Goal: Task Accomplishment & Management: Manage account settings

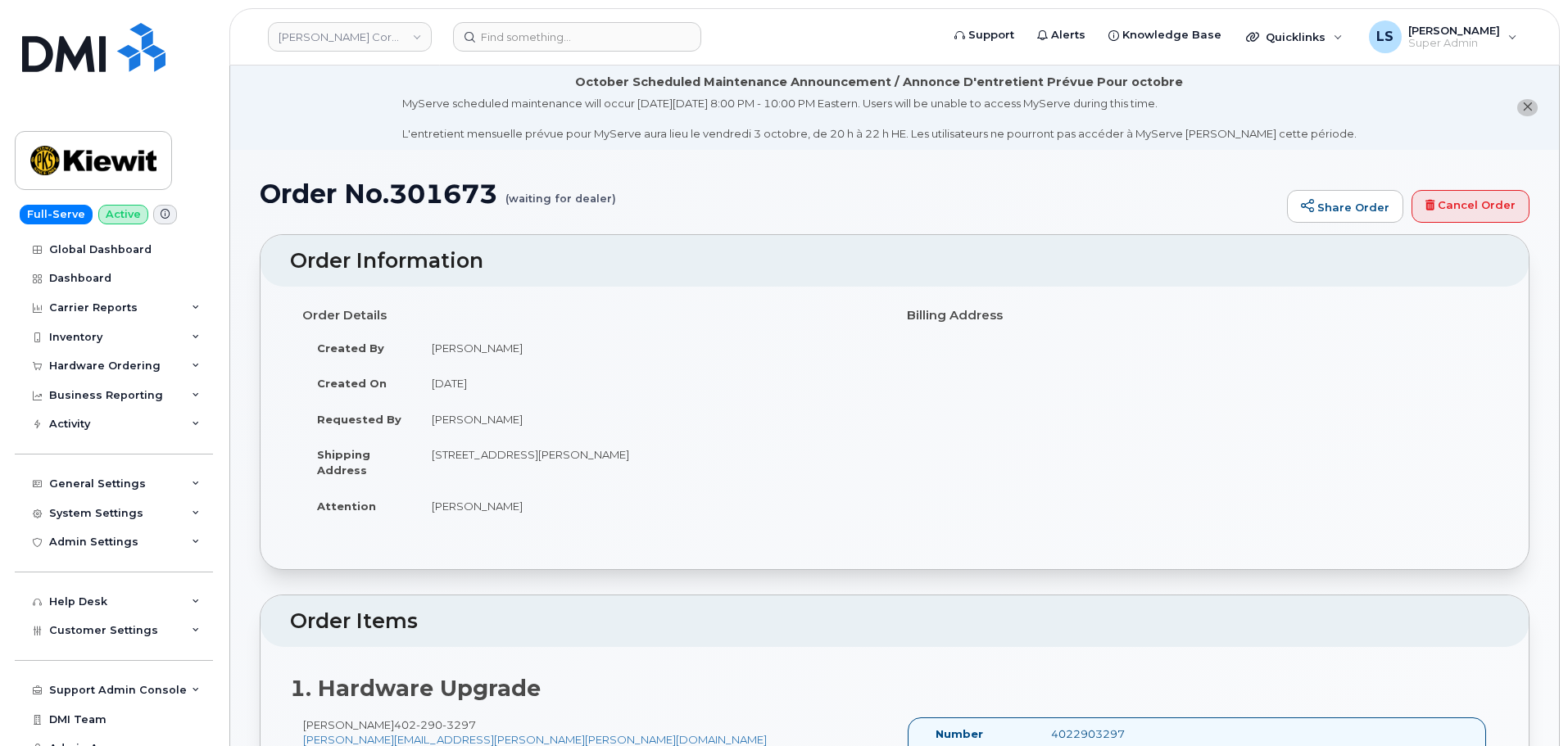
click at [491, 57] on header "Kiewit Corporation Support Alerts Knowledge Base Quicklinks Suspend / Cancel De…" at bounding box center [894, 37] width 1330 height 57
click at [501, 45] on input at bounding box center [577, 36] width 249 height 30
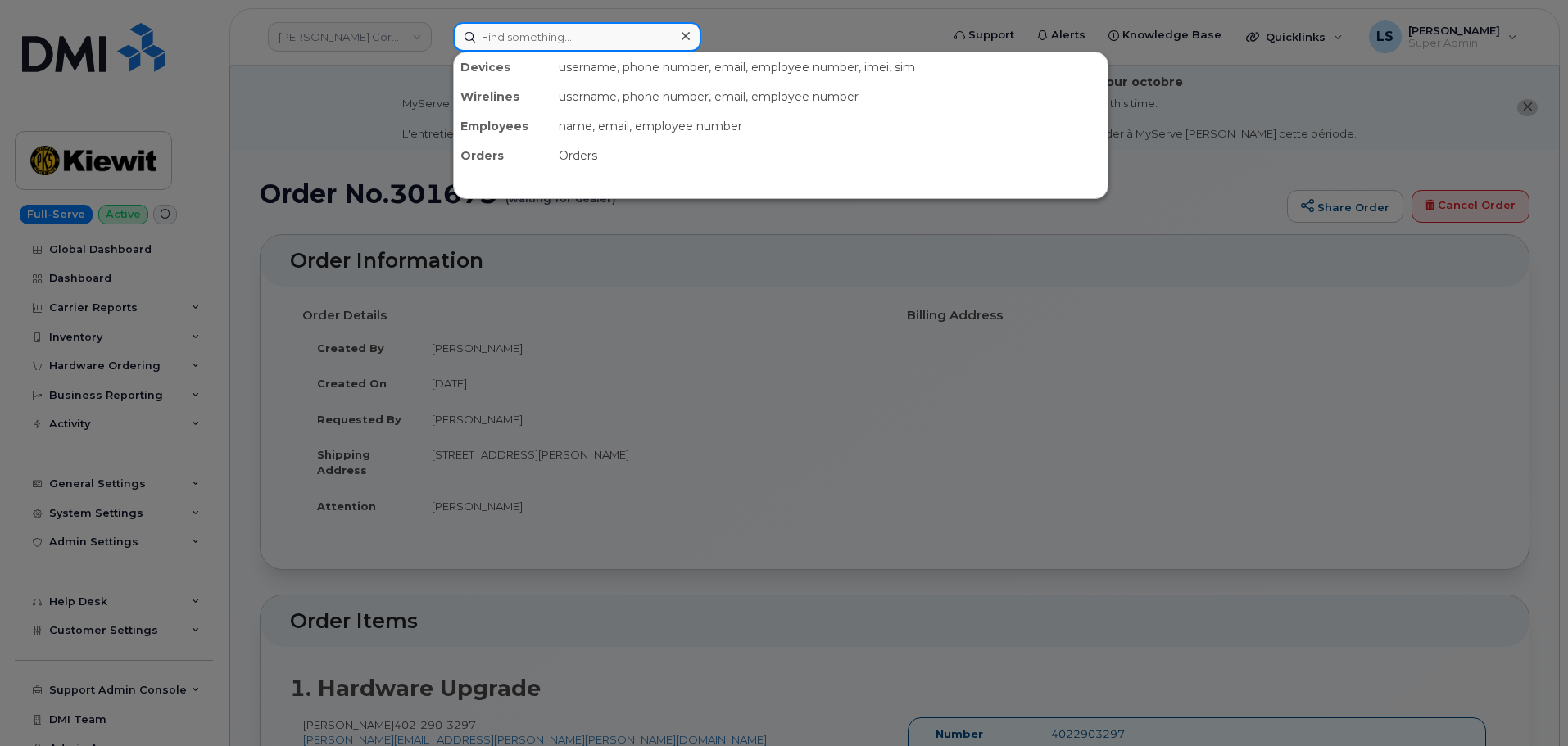
paste input "300721"
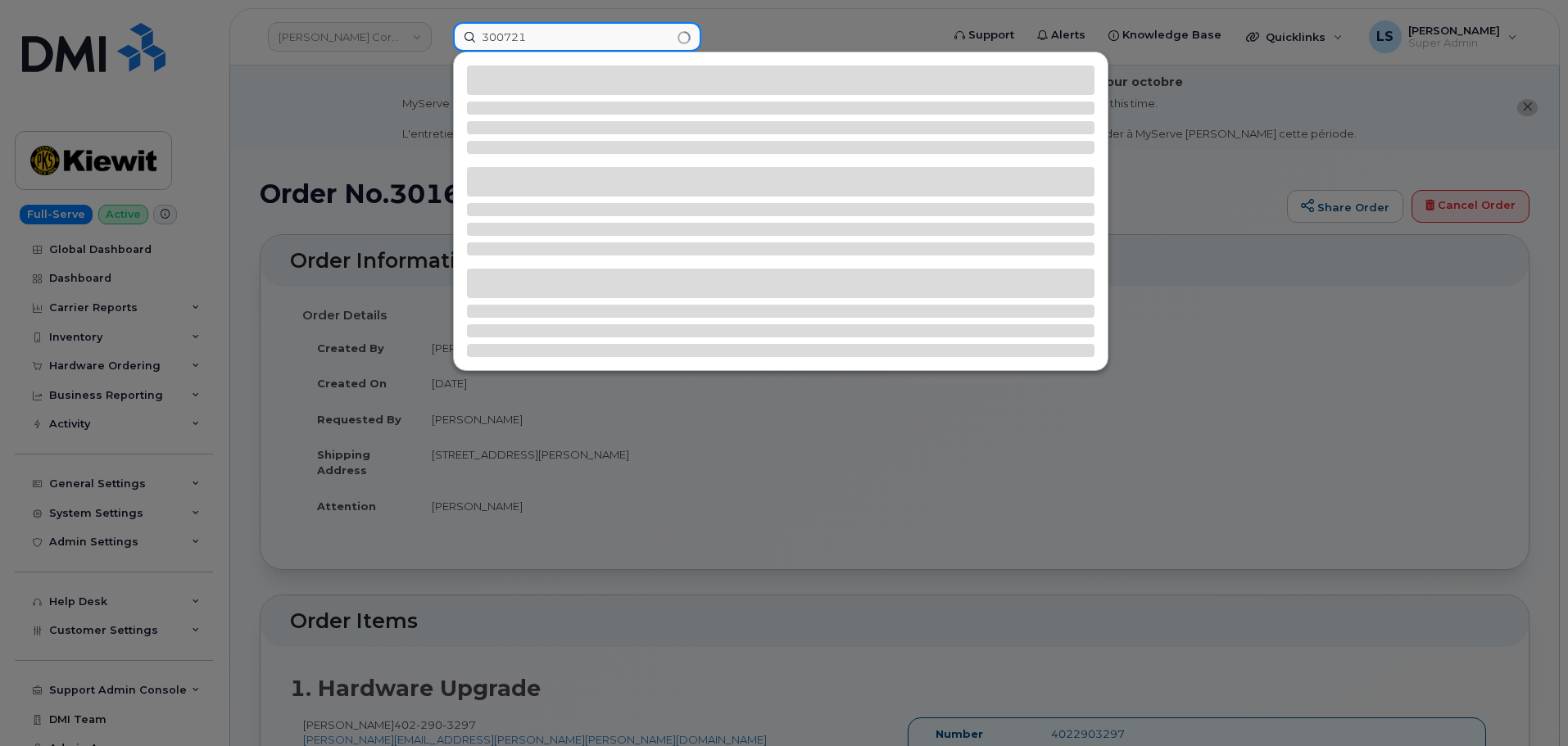
type input "300721"
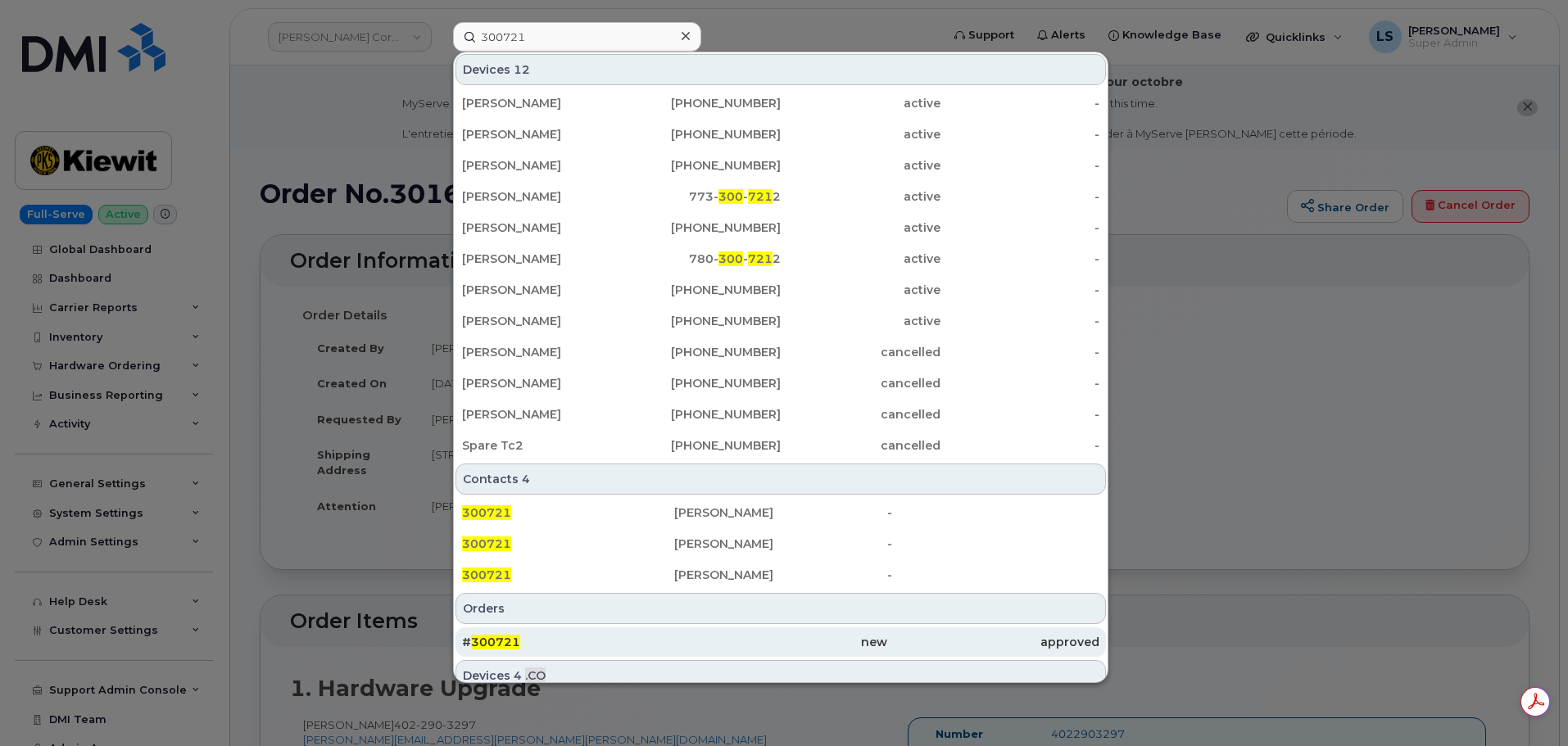
click at [567, 631] on div "# 300721" at bounding box center [568, 641] width 212 height 30
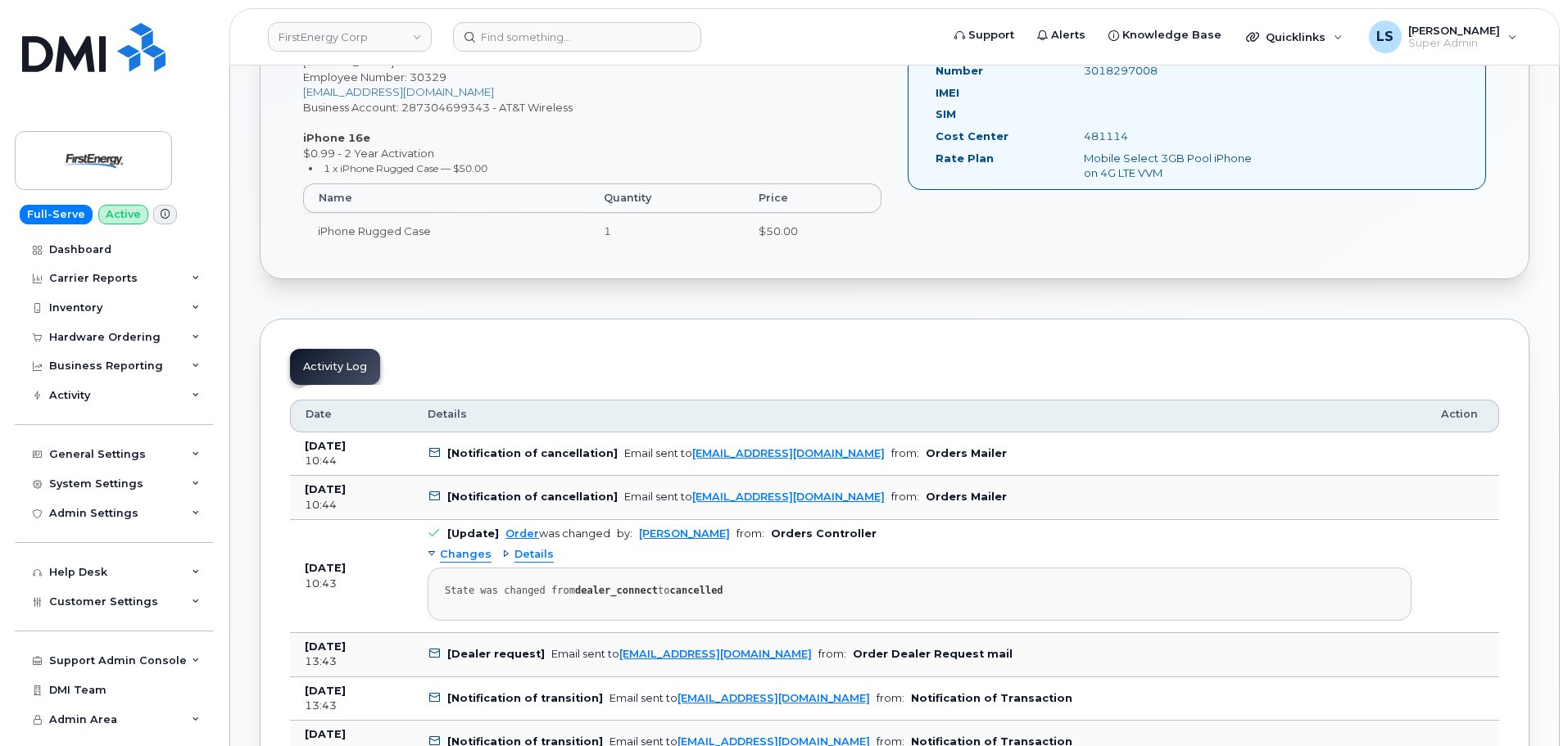
scroll to position [655, 0]
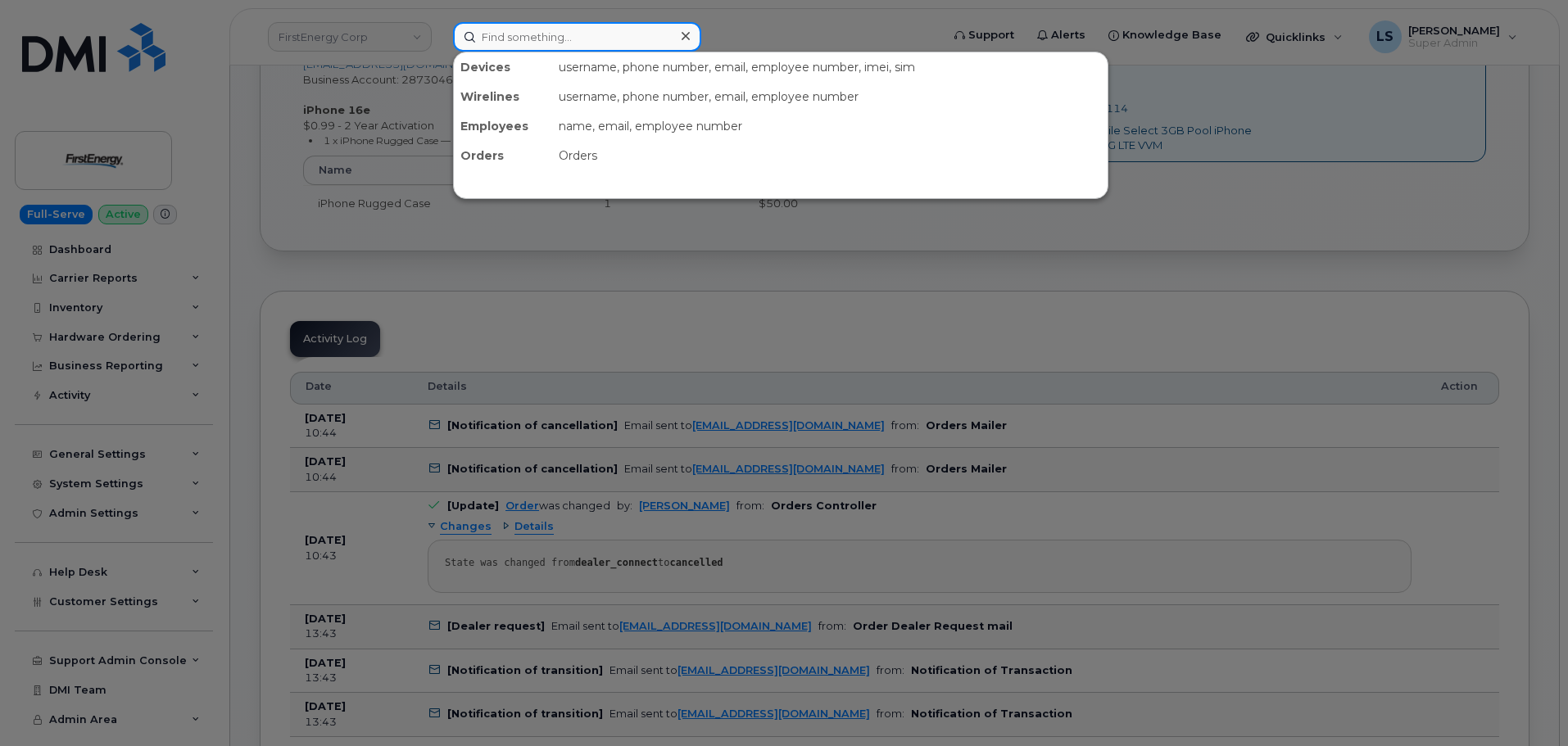
click at [512, 34] on input at bounding box center [577, 36] width 249 height 30
paste input "(682) 816-2895"
type input "(682) 816-2895"
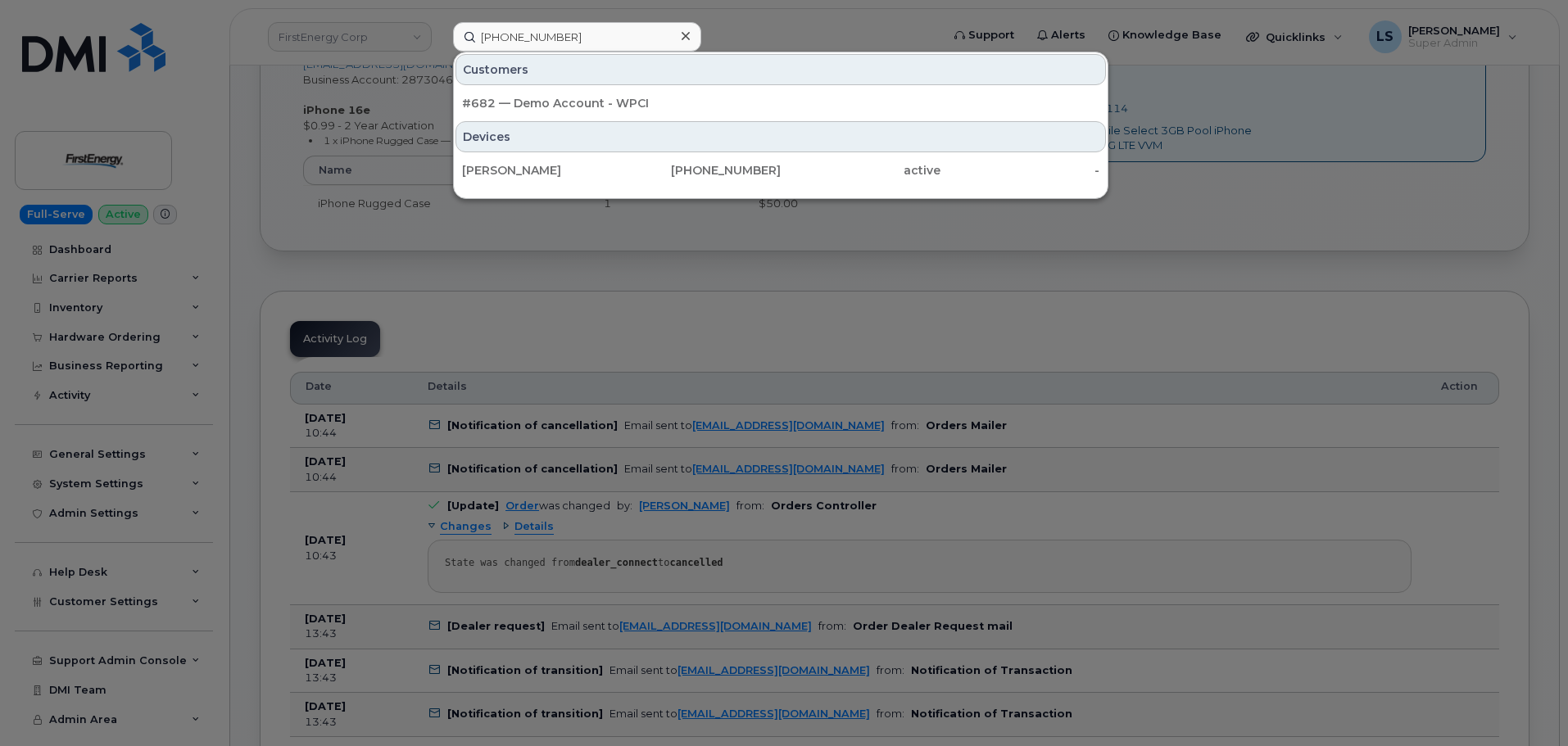
click at [505, 187] on div "Customers #682 — Demo Account - WPCI Devices TIMOTHY HERRERA 682-816-2895 activ…" at bounding box center [780, 125] width 655 height 147
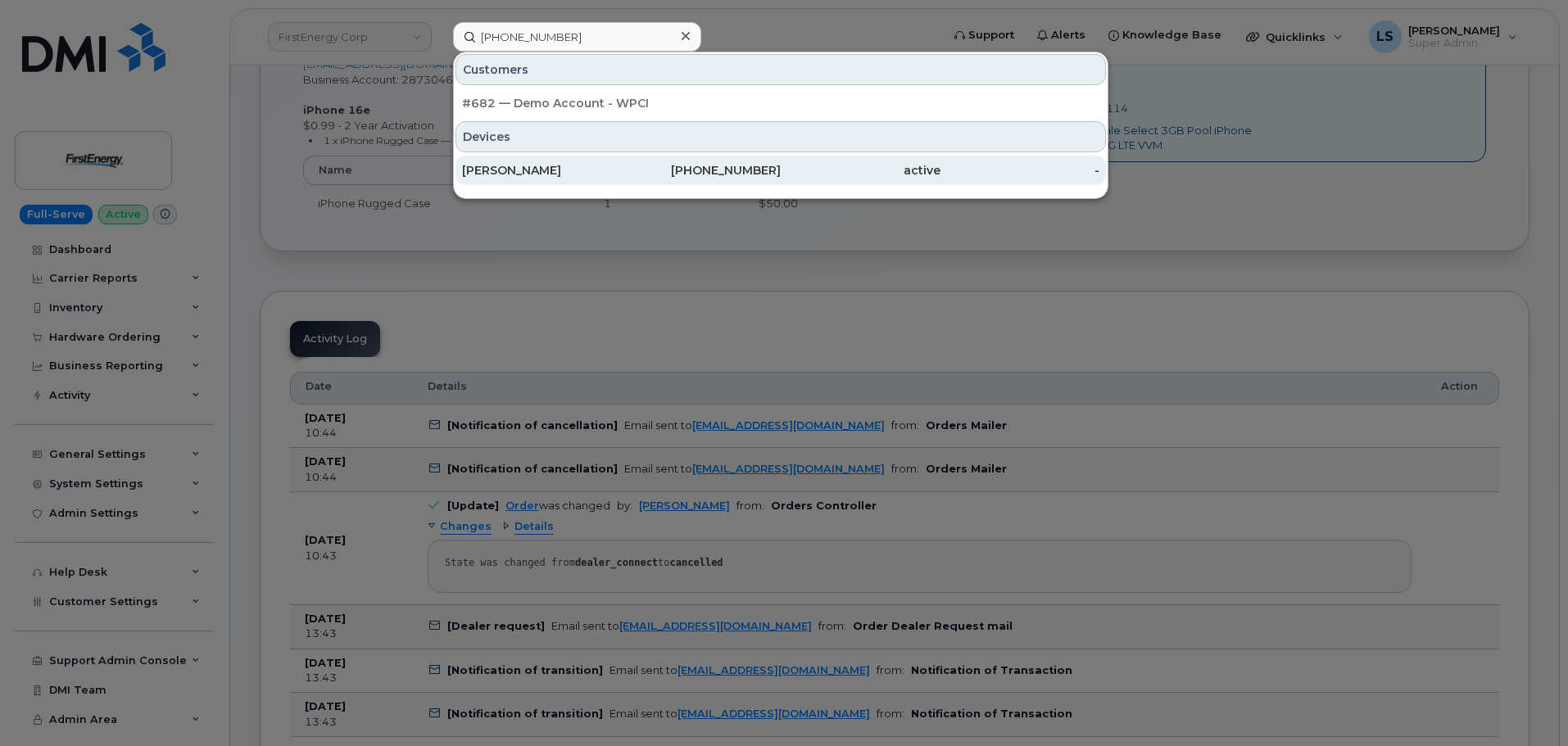
click at [512, 174] on div "TIMOTHY HERRERA" at bounding box center [542, 170] width 160 height 16
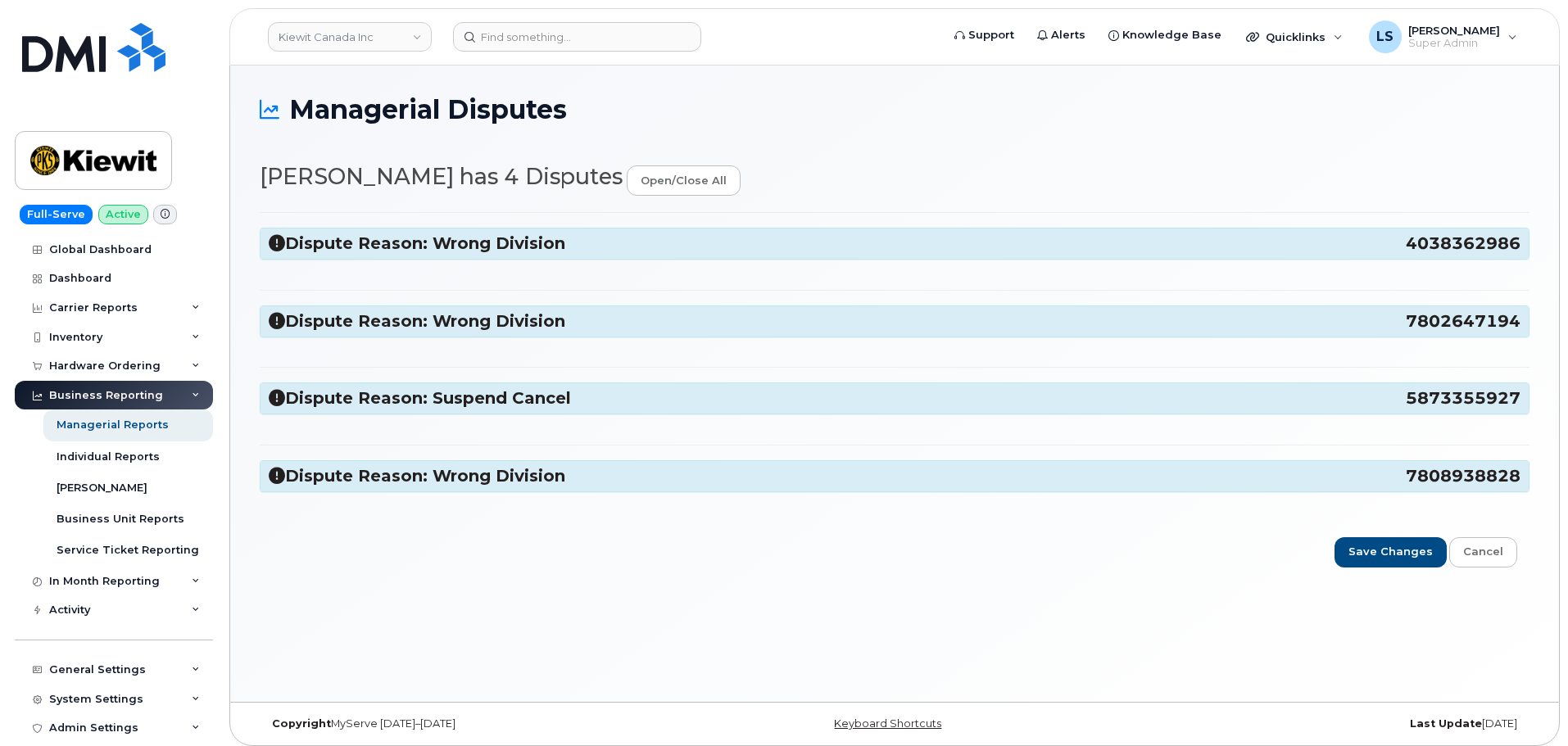
select select "14059"
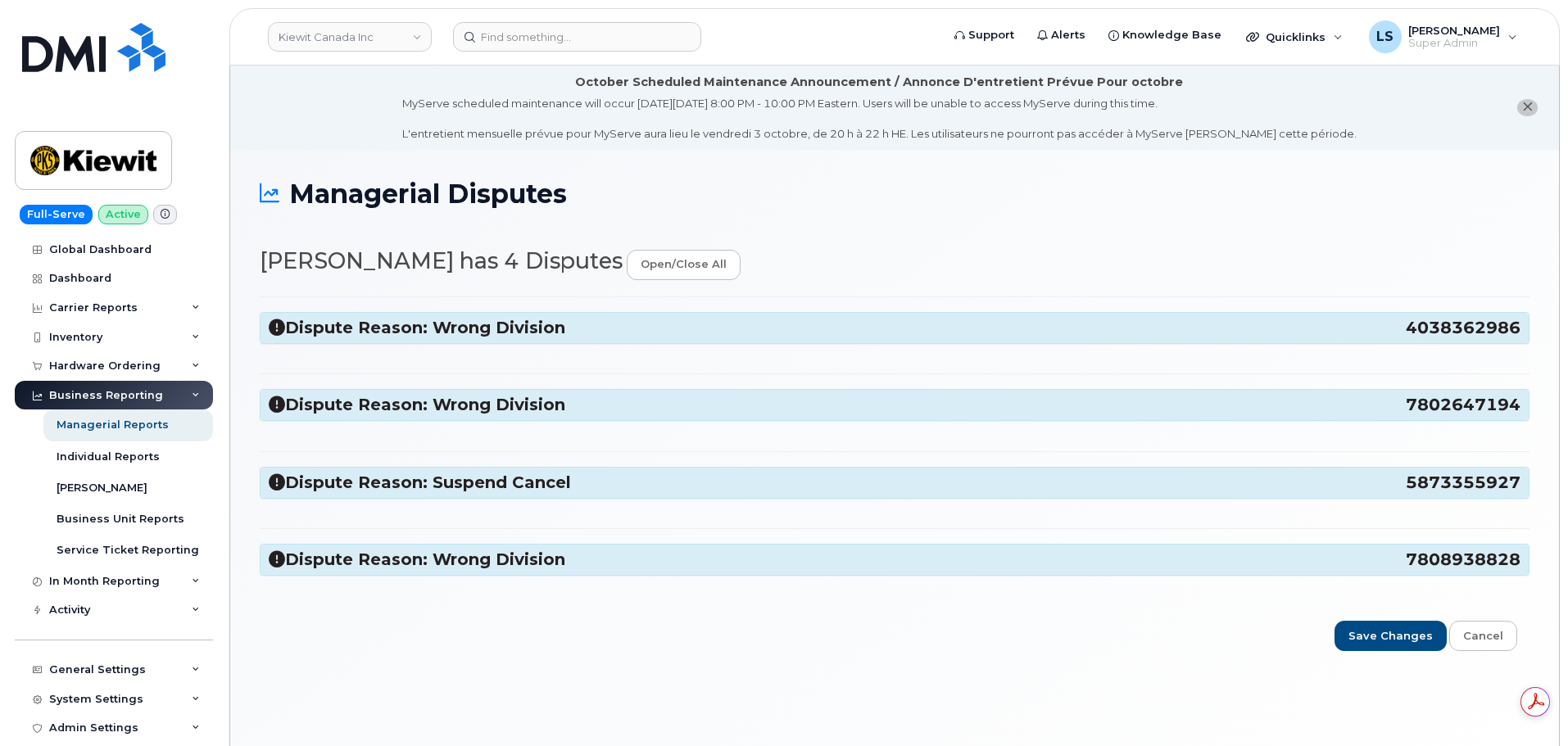
click at [402, 327] on h3 "Dispute Reason: Wrong Division 4038362986" at bounding box center [894, 328] width 1252 height 22
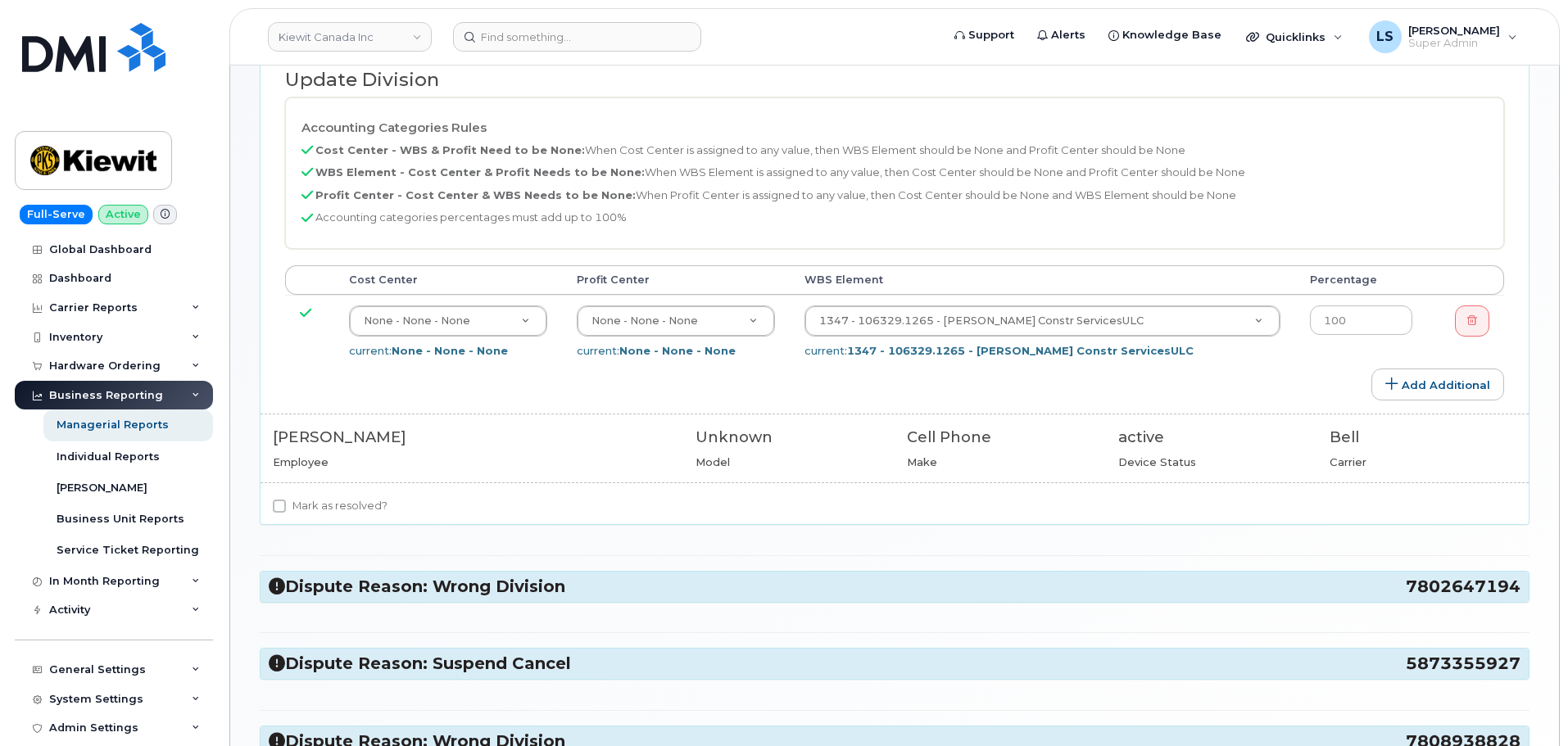
scroll to position [410, 0]
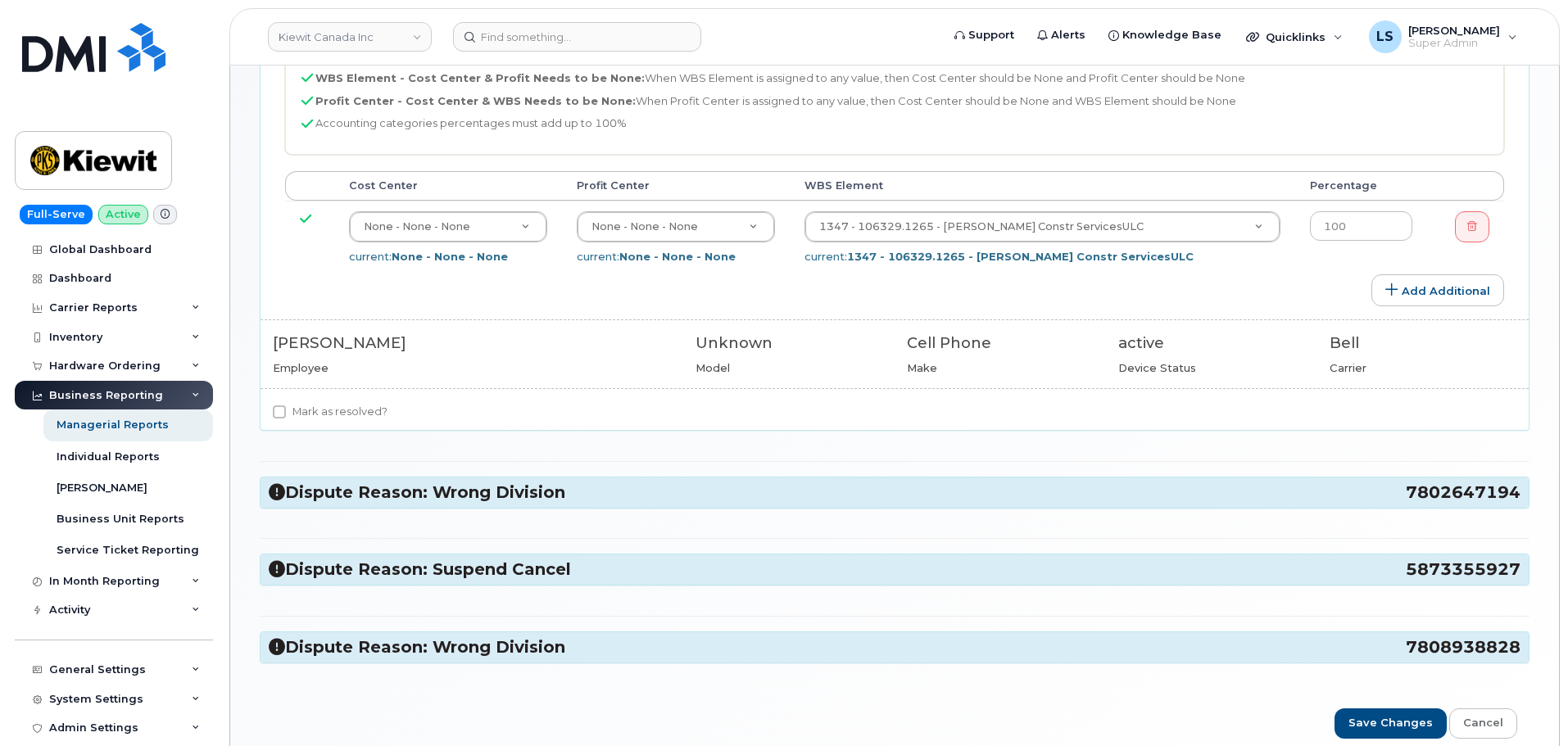
click at [444, 500] on h3 "Dispute Reason: Wrong Division 7802647194" at bounding box center [894, 493] width 1252 height 22
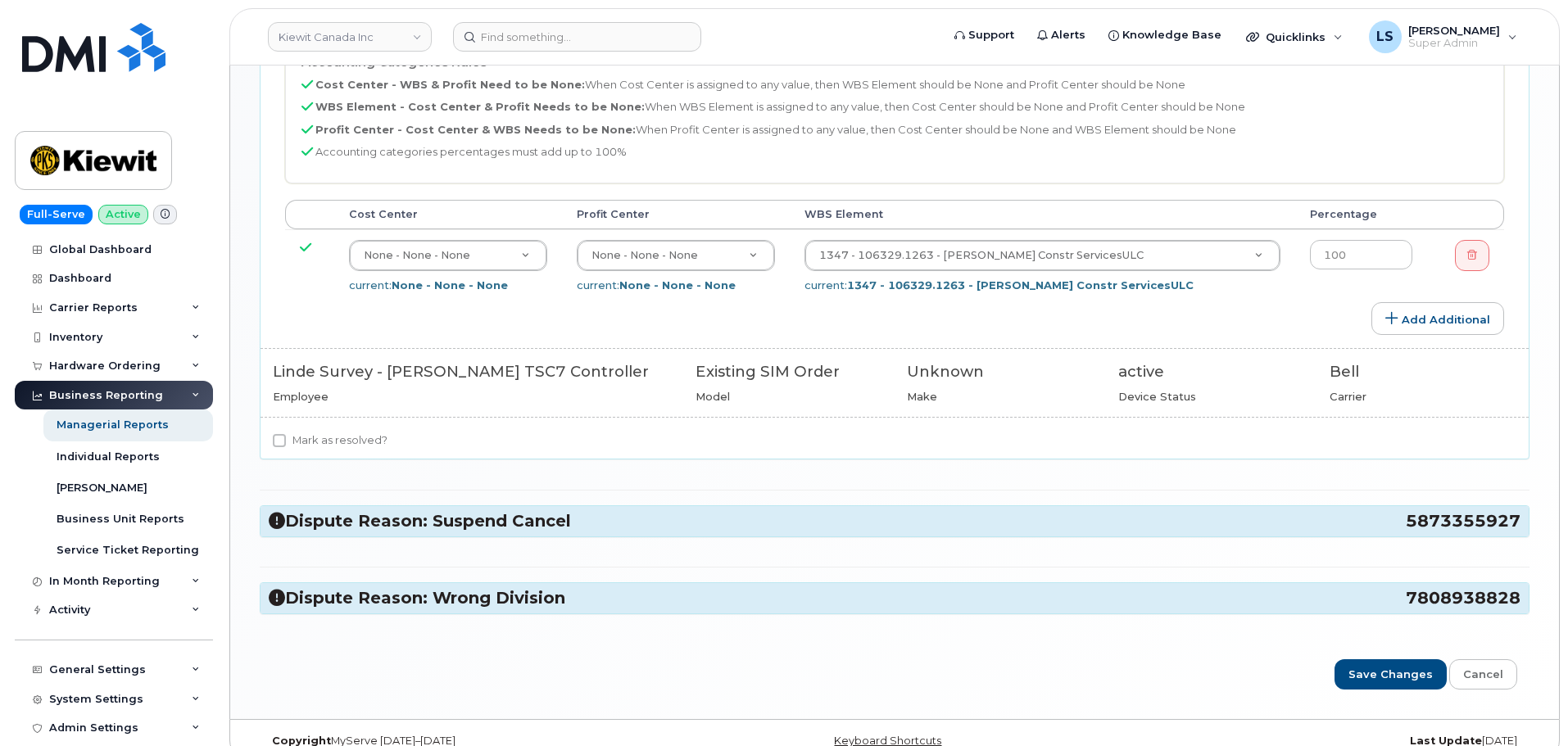
scroll to position [980, 0]
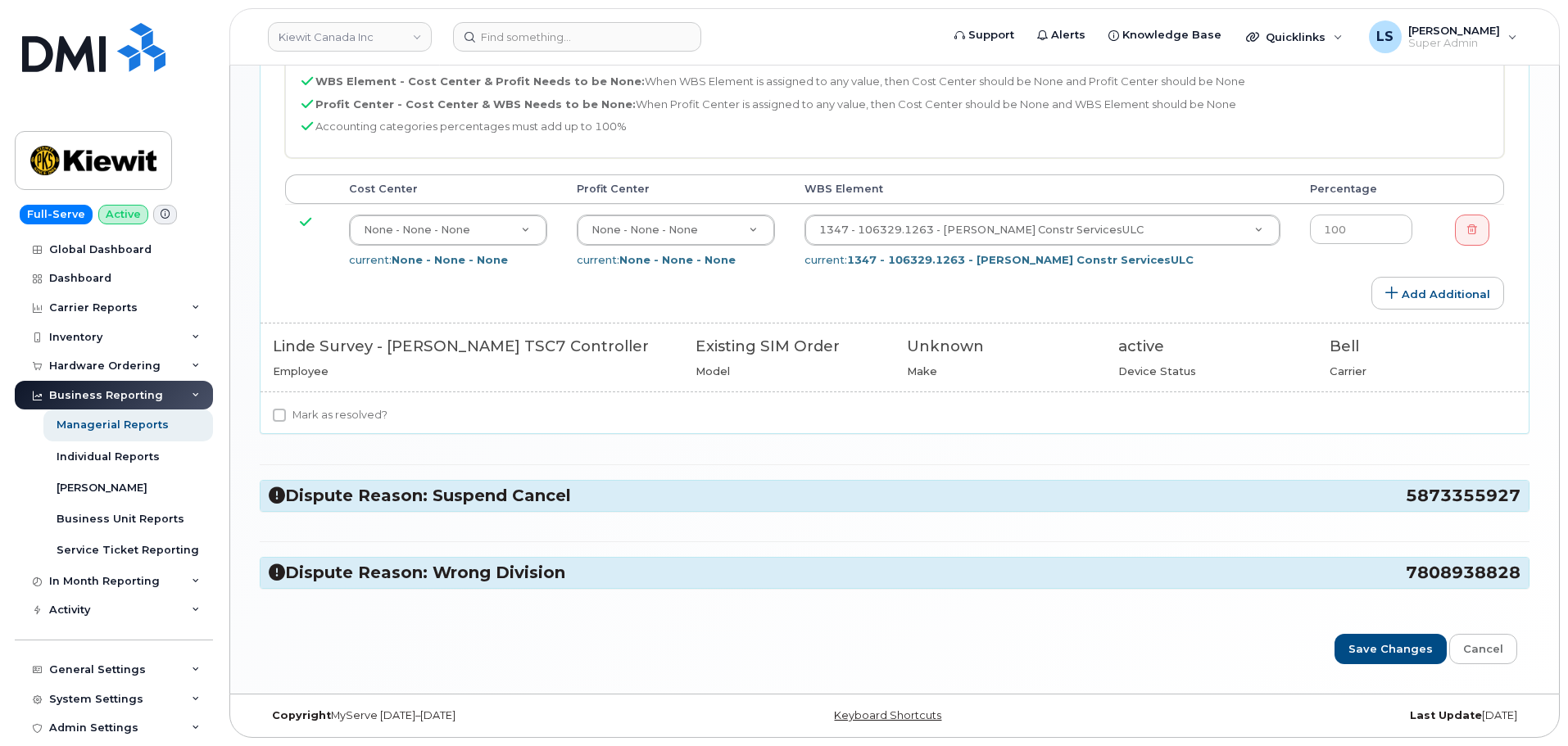
click at [436, 485] on h3 "Dispute Reason: Suspend Cancel 5873355927" at bounding box center [894, 496] width 1252 height 22
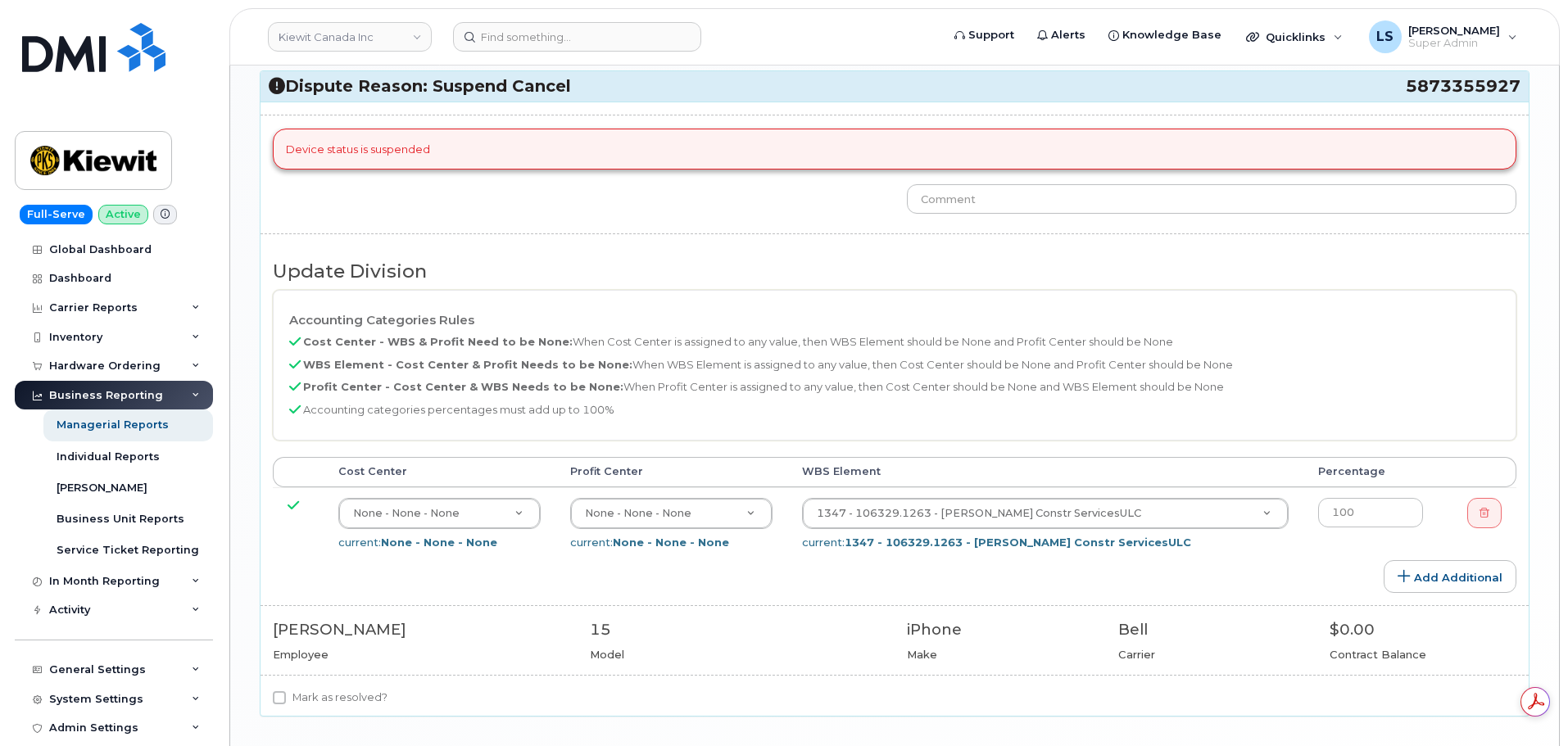
scroll to position [0, 0]
click at [315, 686] on div "Device status is suspended Update Division Accounting Categories Rules Cost Cen…" at bounding box center [894, 409] width 1268 height 615
click at [315, 696] on label "Mark as resolved?" at bounding box center [331, 697] width 115 height 19
click at [286, 696] on input "Mark as resolved?" at bounding box center [280, 698] width 14 height 14
checkbox input "true"
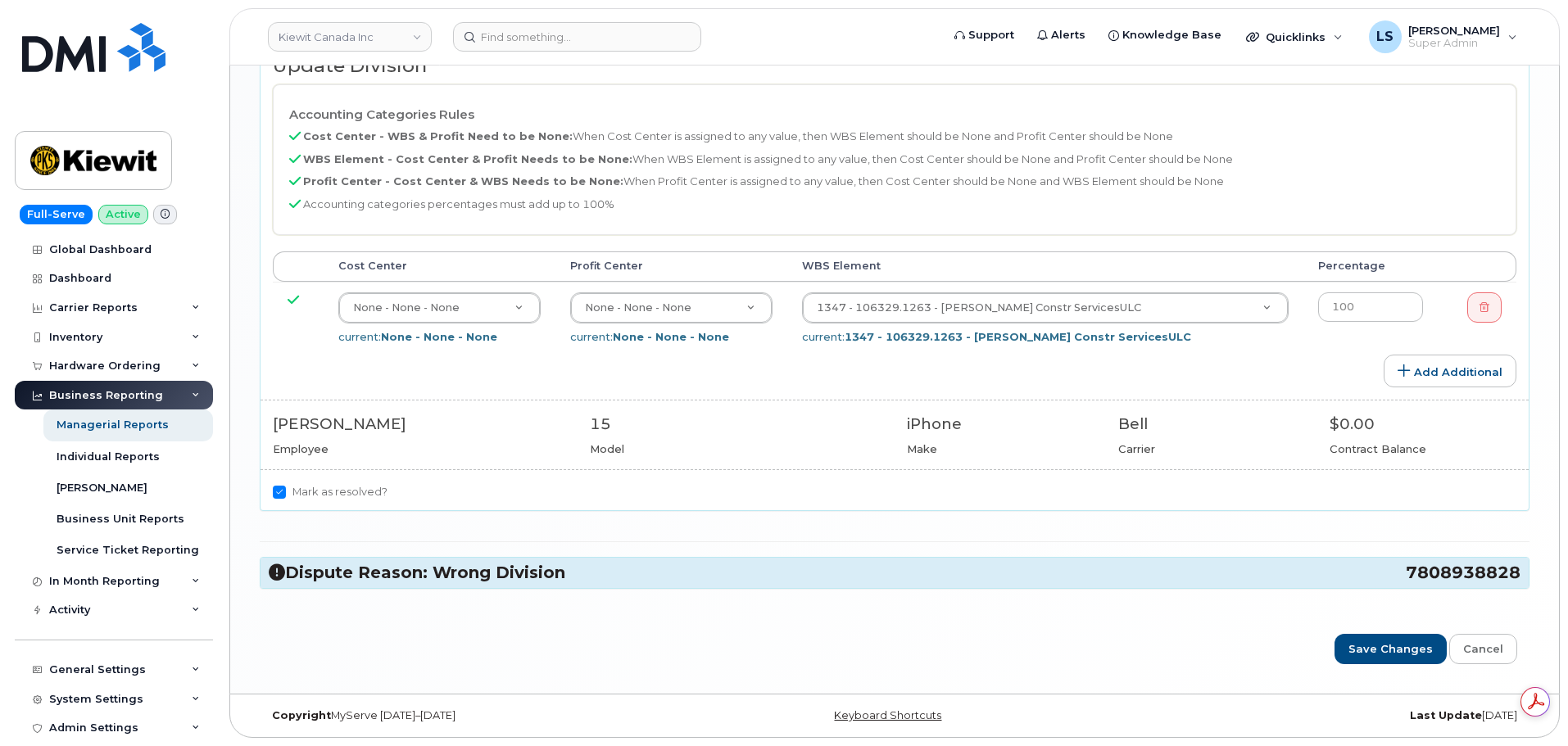
click at [379, 565] on h3 "Dispute Reason: Wrong Division 7808938828" at bounding box center [894, 573] width 1252 height 22
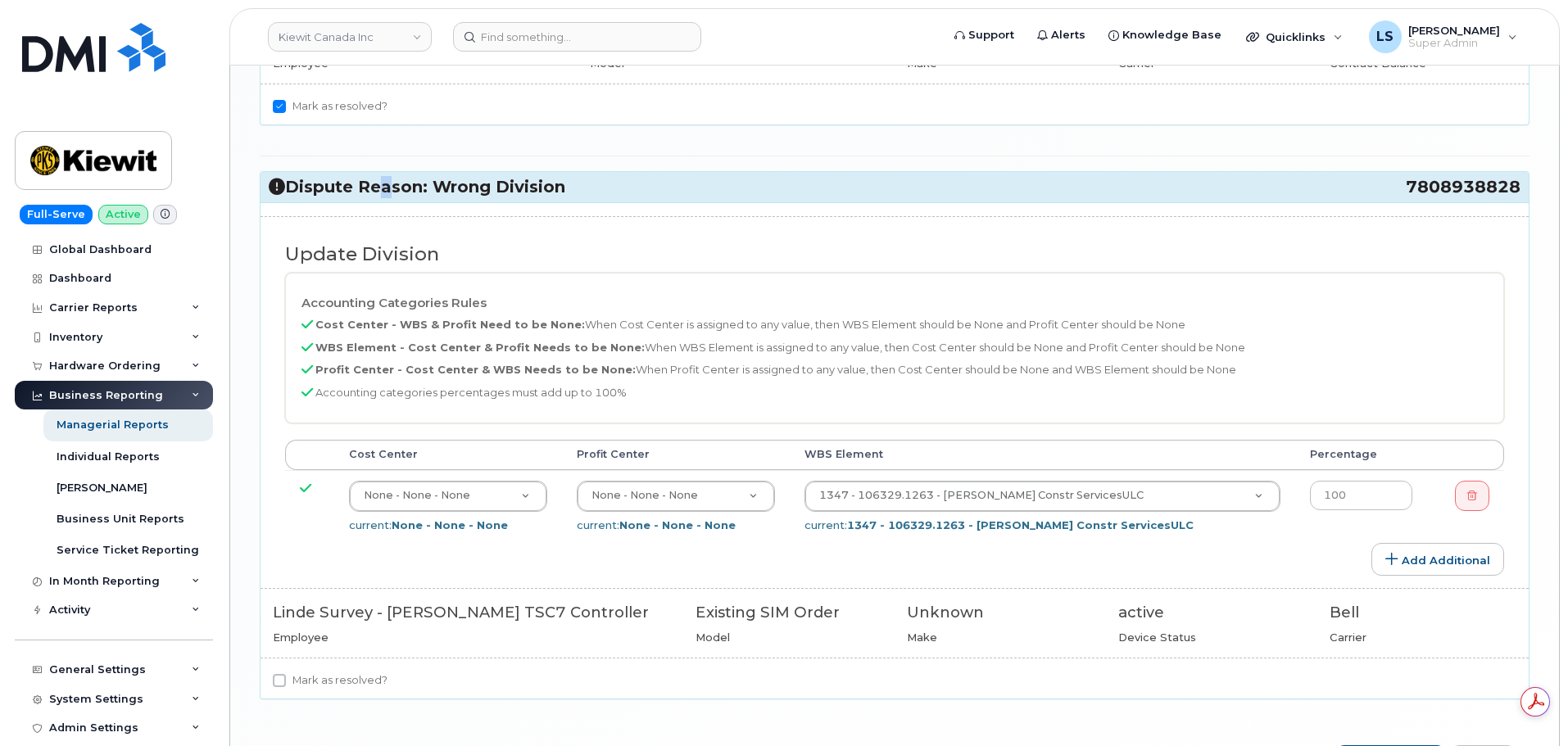
scroll to position [2086, 0]
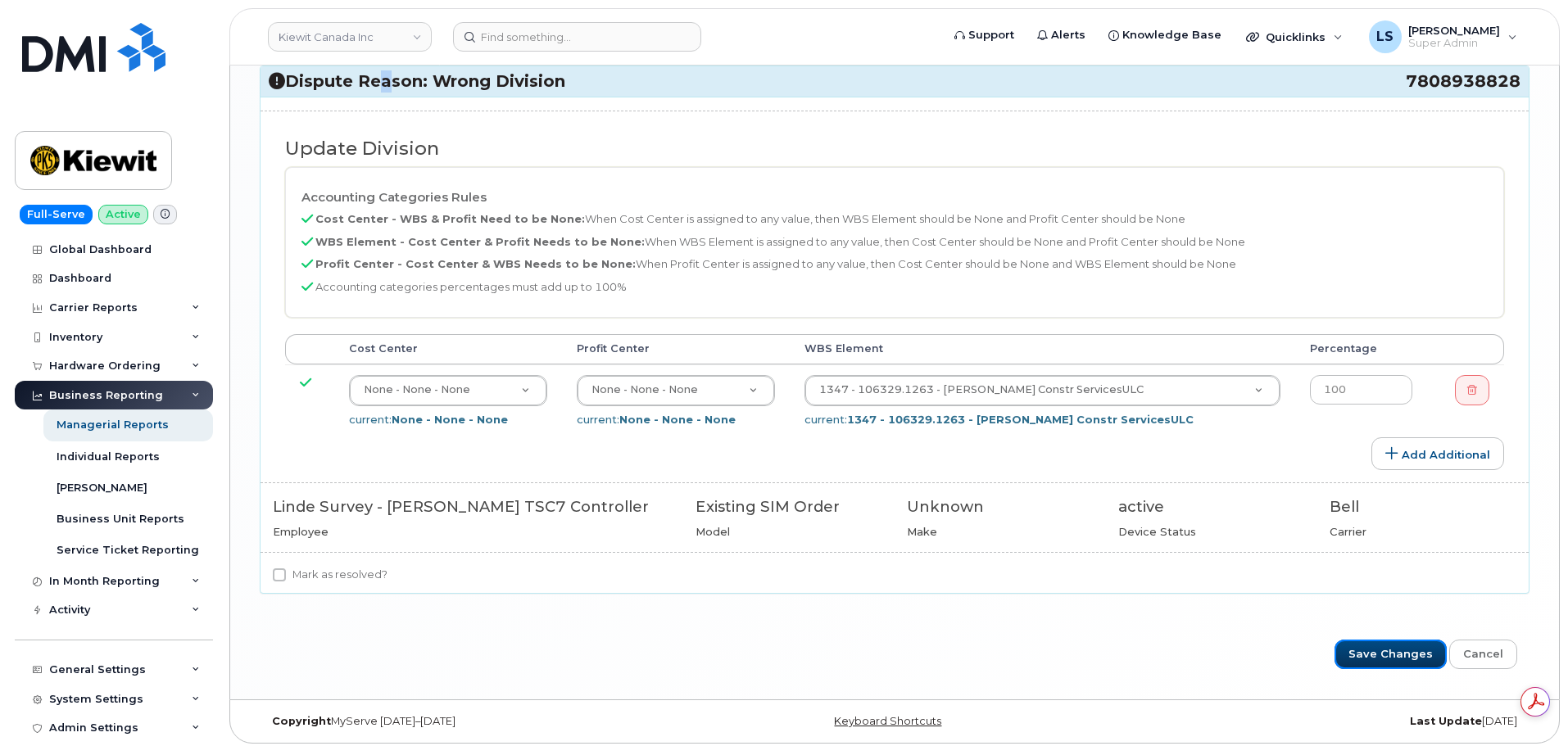
drag, startPoint x: 1375, startPoint y: 639, endPoint x: 1494, endPoint y: 677, distance: 124.9
click at [1375, 640] on input "Save Changes" at bounding box center [1390, 655] width 112 height 30
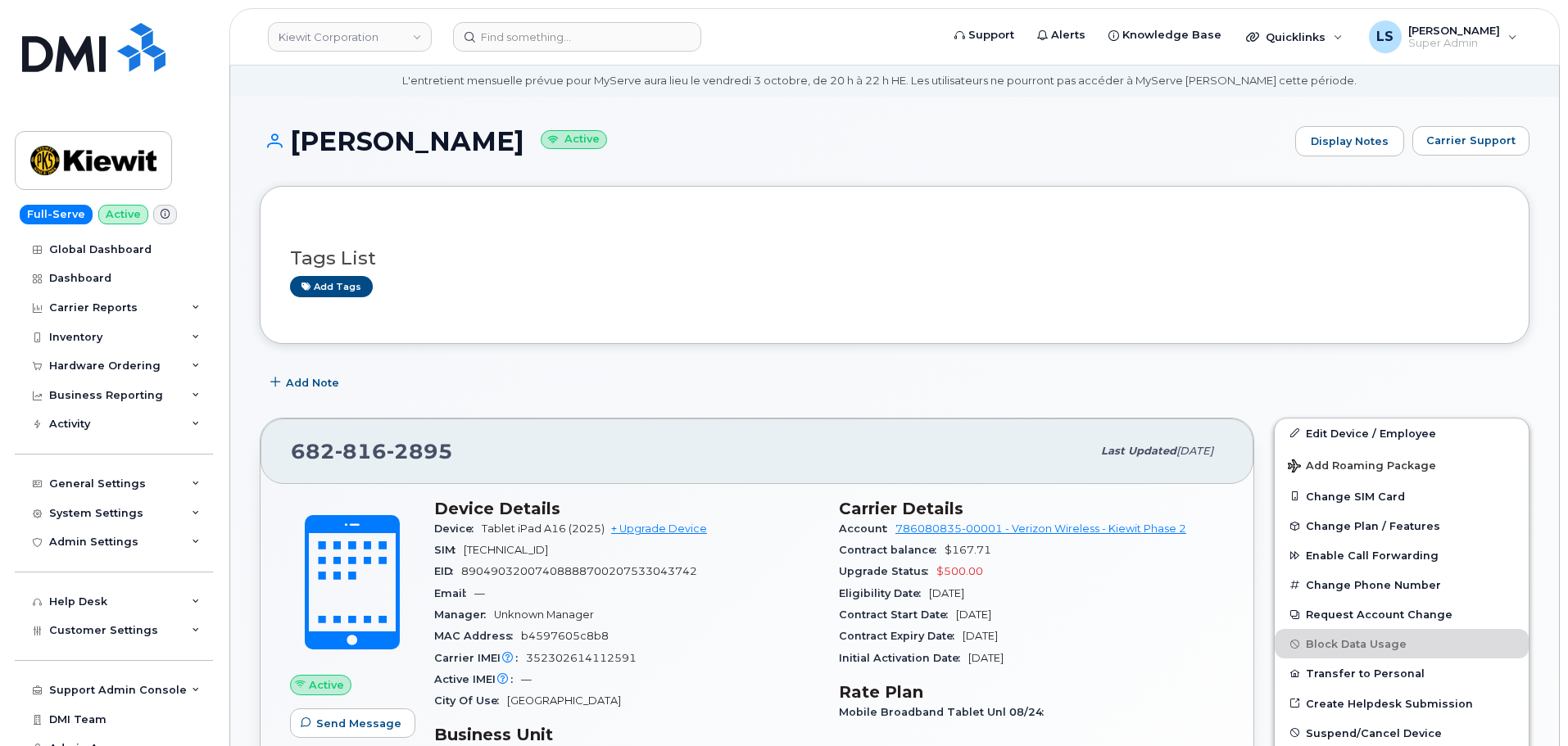
scroll to position [82, 0]
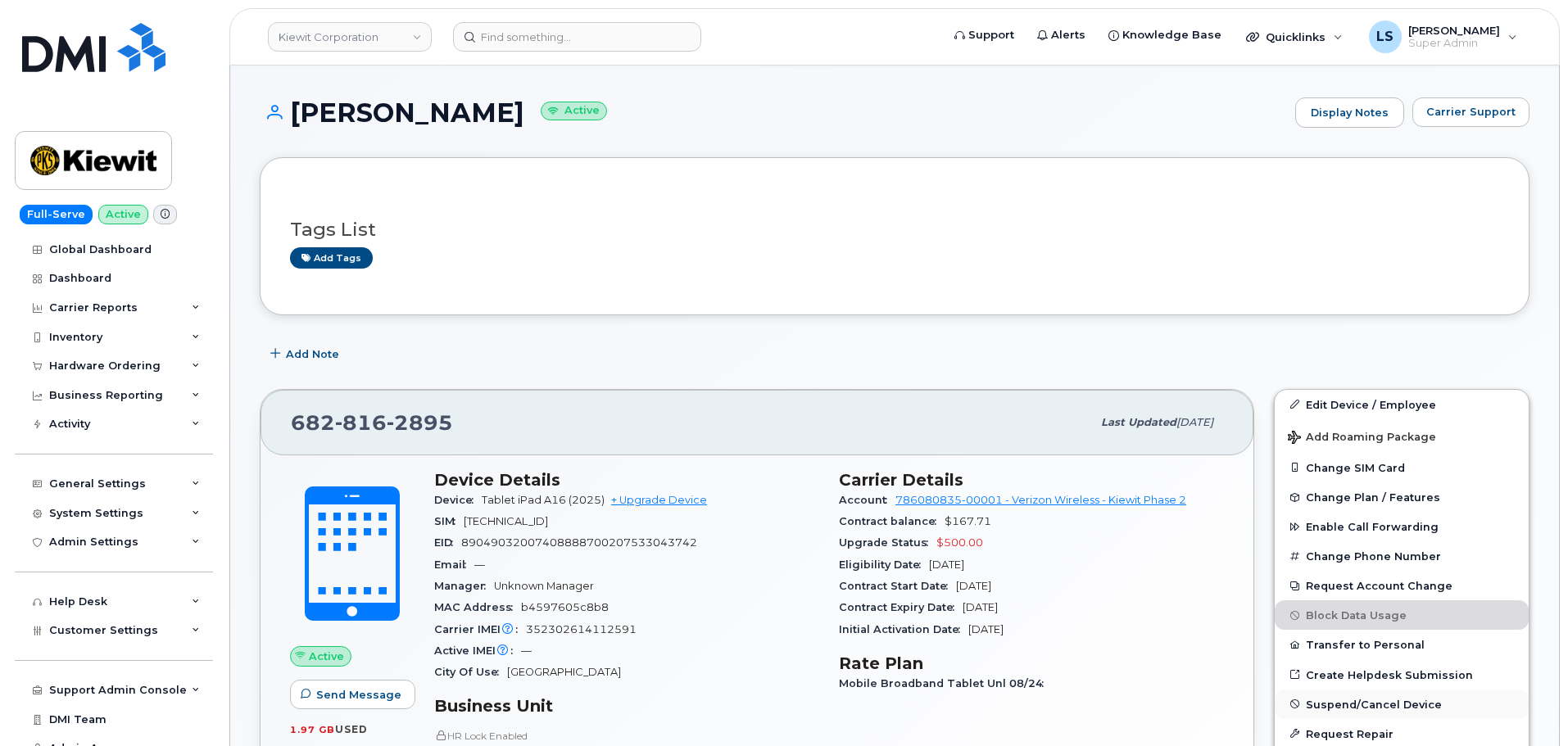
click at [1315, 707] on span "Suspend/Cancel Device" at bounding box center [1374, 704] width 136 height 13
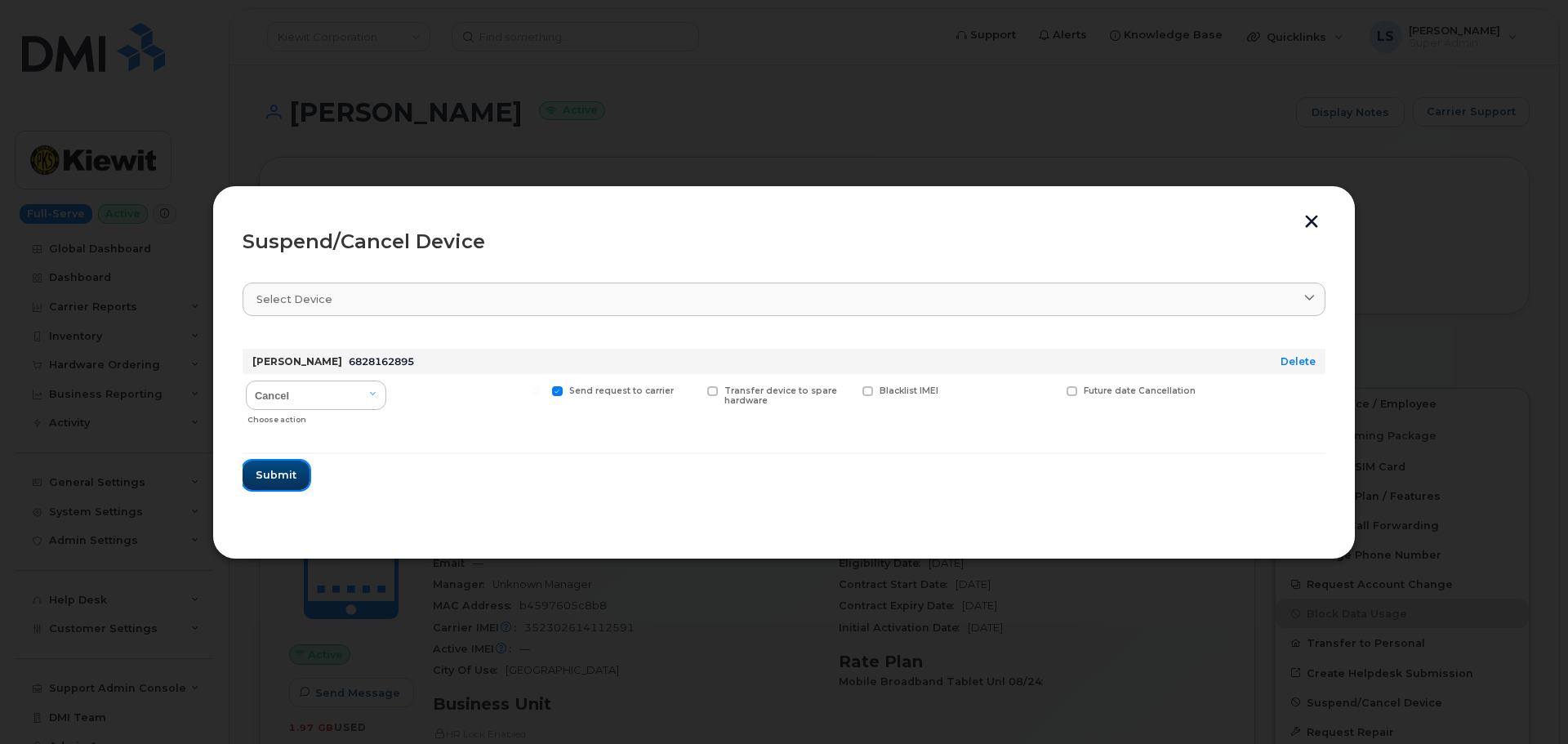
click at [303, 468] on button "Submit" at bounding box center [276, 475] width 67 height 29
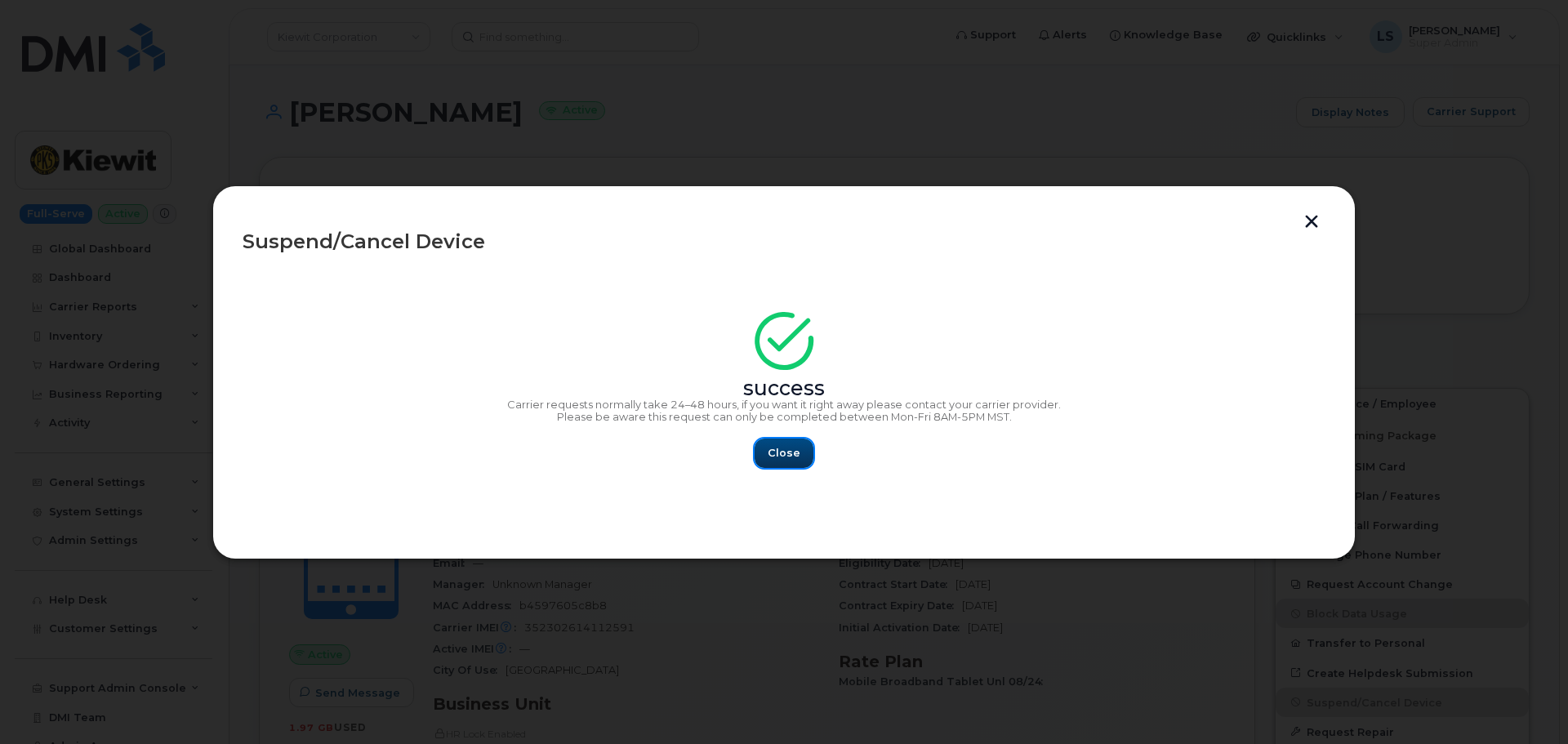
click at [768, 463] on button "Close" at bounding box center [784, 452] width 59 height 29
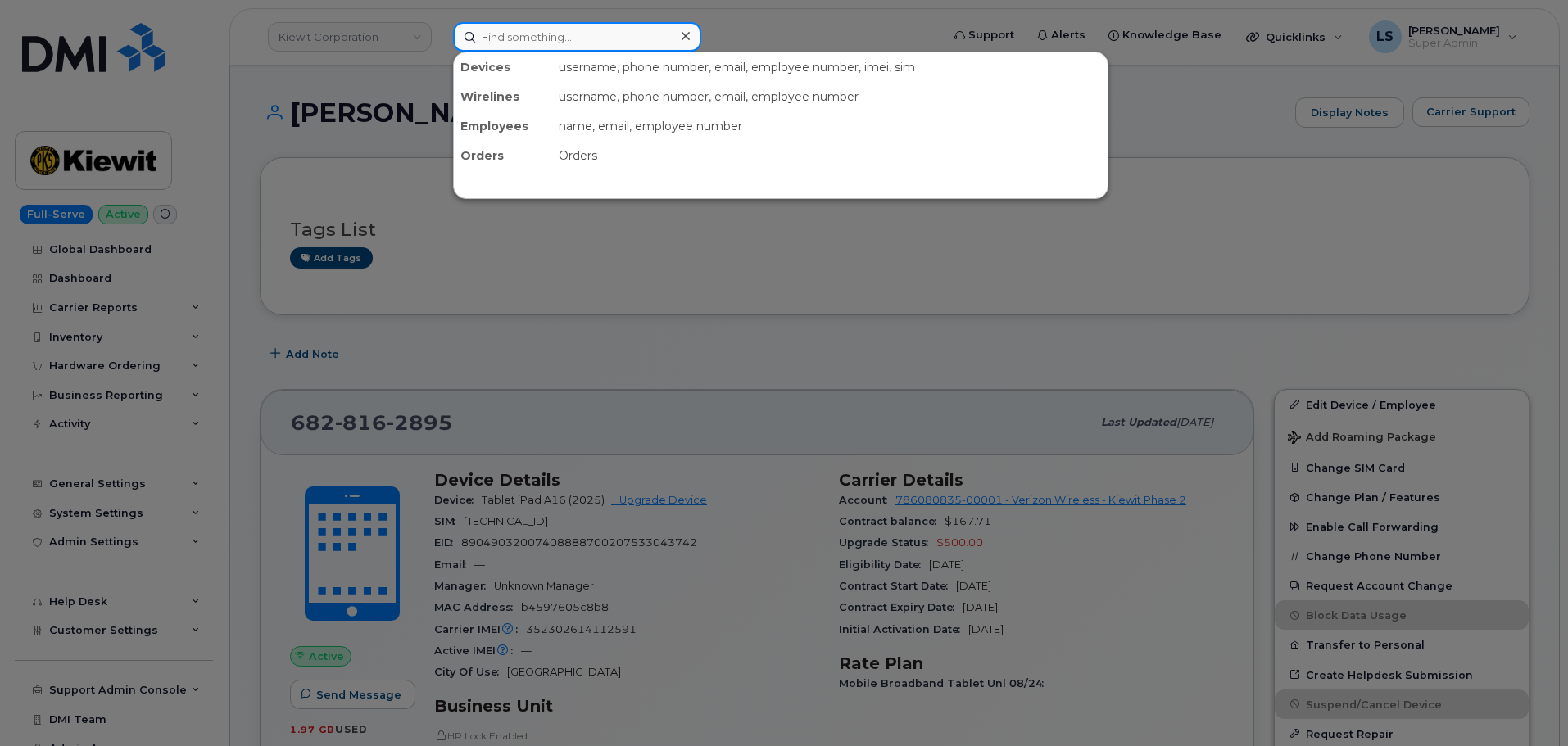
click at [538, 36] on input at bounding box center [577, 36] width 249 height 30
paste input "[PERSON_NAME]"
type input "[PERSON_NAME]"
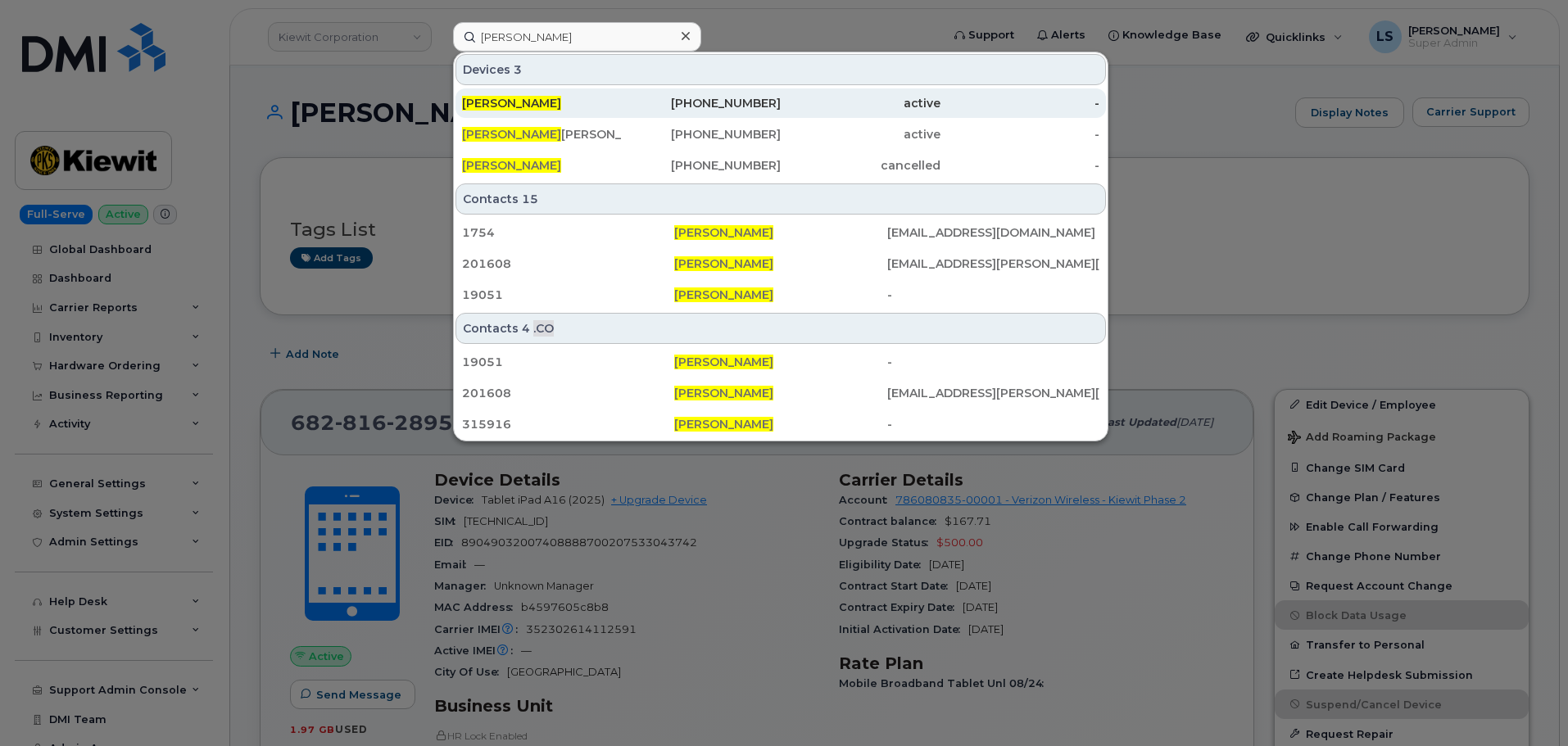
click at [545, 105] on div "[PERSON_NAME]" at bounding box center [542, 102] width 160 height 16
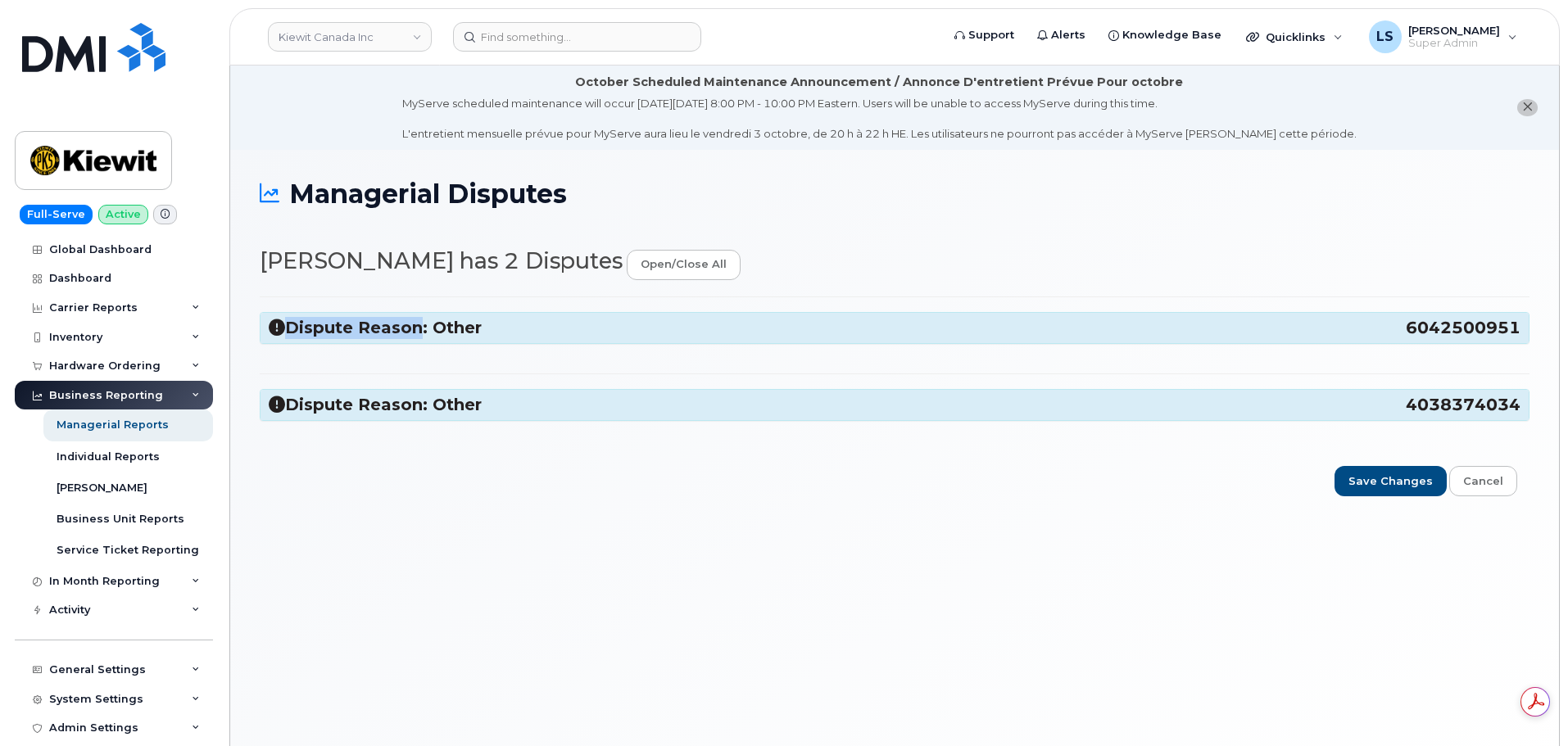
click at [418, 299] on div "Dispute Reason: Other 6042500951 Fix WBS, should be 106223.1167 View Bill Comme…" at bounding box center [894, 367] width 1270 height 140
click at [413, 309] on div "Dispute Reason: Other 6042500951 Fix WBS, should be 106223.1167 View Bill Comme…" at bounding box center [894, 367] width 1270 height 140
click at [413, 316] on div "Dispute Reason: Other 6042500951" at bounding box center [894, 328] width 1268 height 30
click at [415, 320] on h3 "Dispute Reason: Other 6042500951" at bounding box center [894, 328] width 1252 height 22
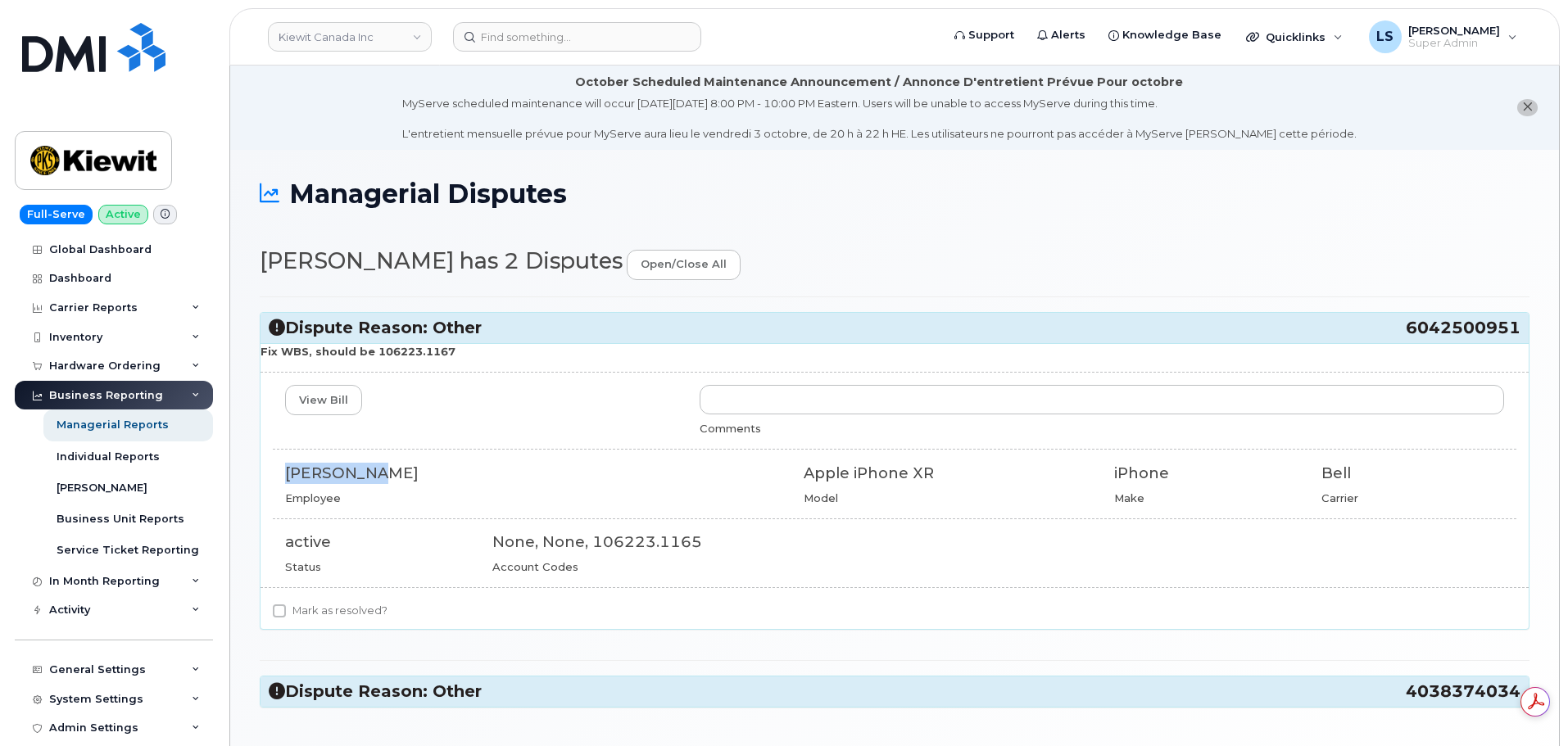
drag, startPoint x: 285, startPoint y: 478, endPoint x: 399, endPoint y: 469, distance: 114.4
click at [397, 470] on div "Donald Lee Employee" at bounding box center [532, 484] width 518 height 42
copy div "[PERSON_NAME]"
drag, startPoint x: 449, startPoint y: 356, endPoint x: 370, endPoint y: 351, distance: 79.2
click at [370, 351] on p "Fix WBS, should be 106223.1167" at bounding box center [894, 351] width 1268 height 15
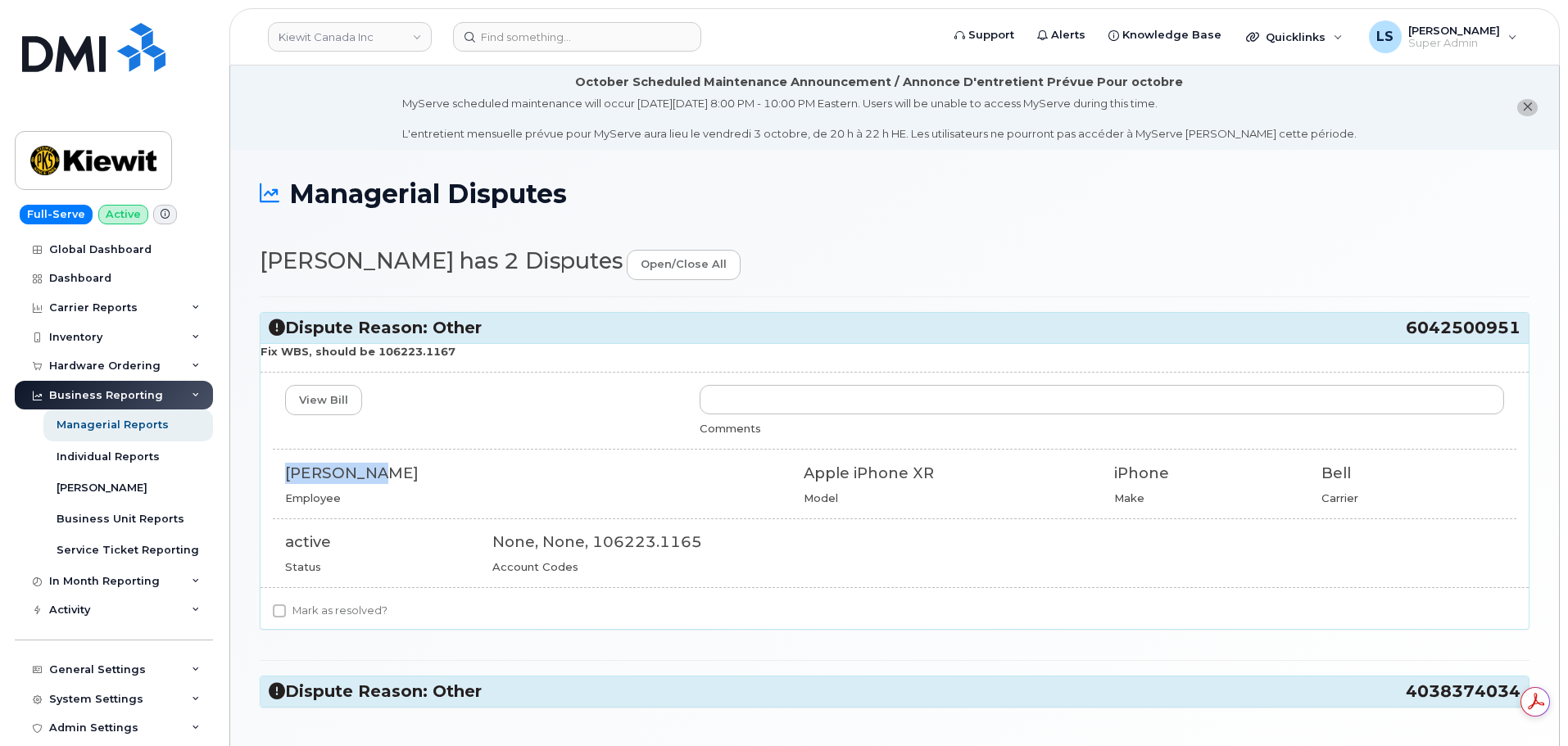
copy strong "106223.1167"
click at [316, 610] on label "Mark as resolved?" at bounding box center [331, 610] width 115 height 19
click at [286, 610] on input "Mark as resolved?" at bounding box center [280, 611] width 14 height 14
checkbox input "true"
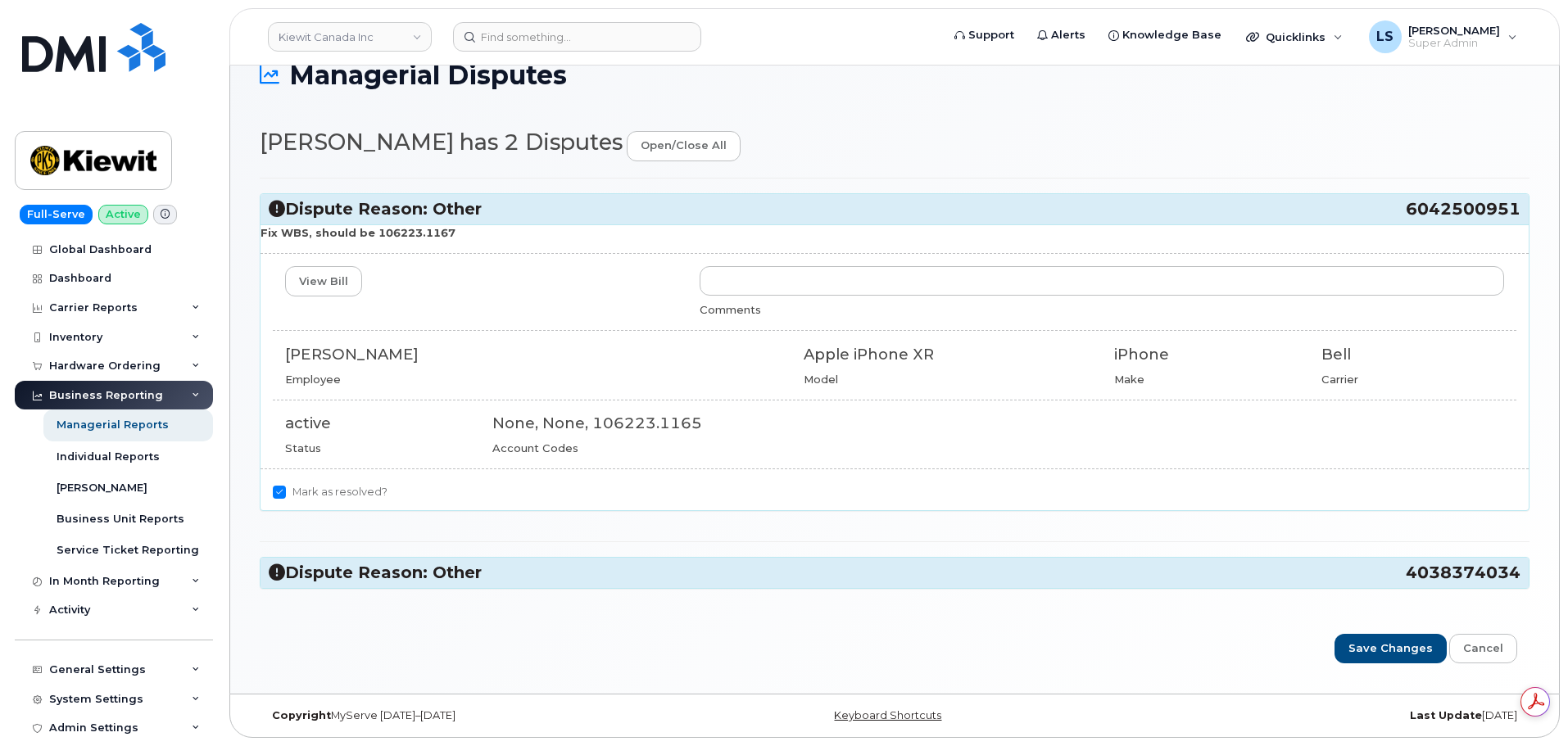
click at [341, 572] on h3 "Dispute Reason: Other 4038374034" at bounding box center [894, 573] width 1252 height 22
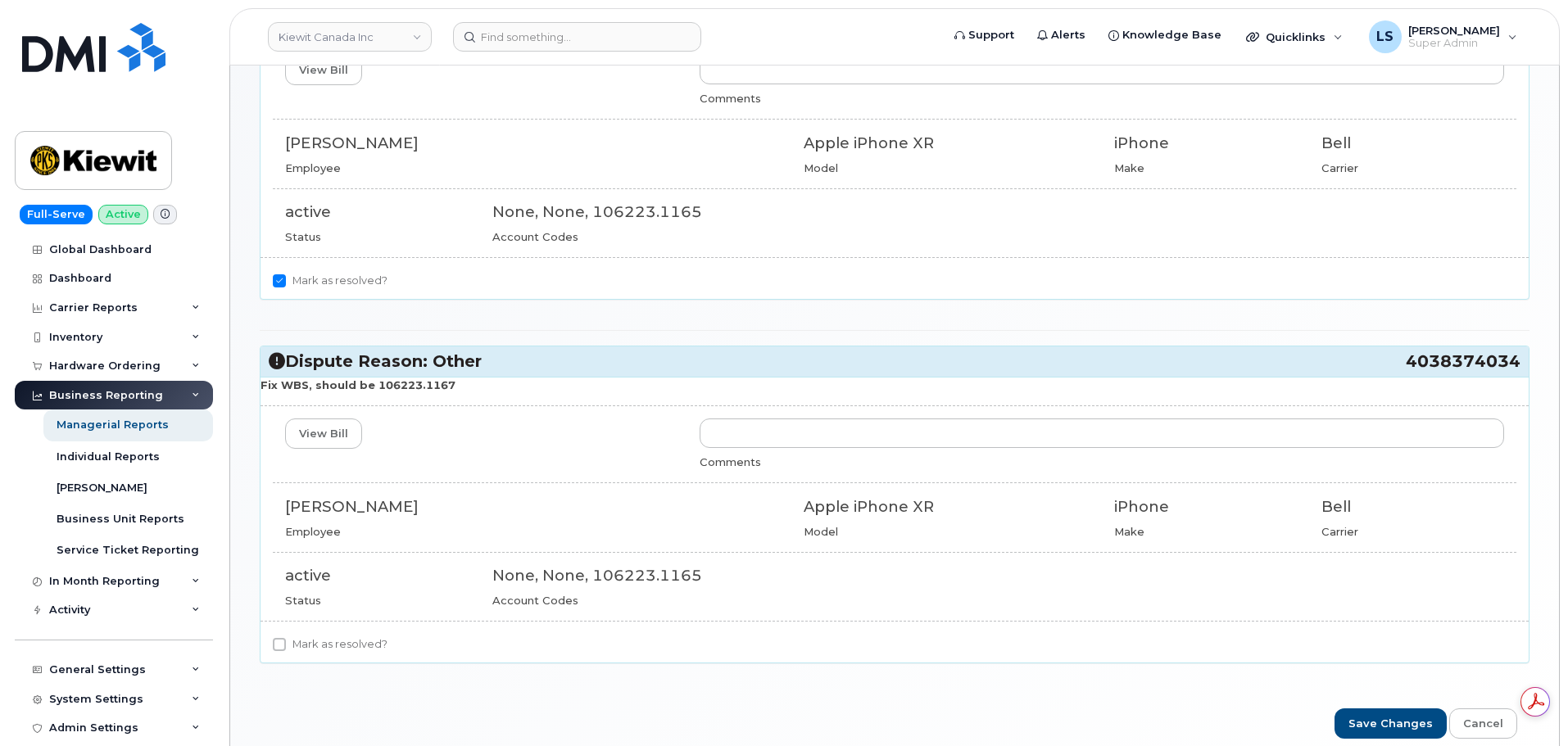
scroll to position [364, 0]
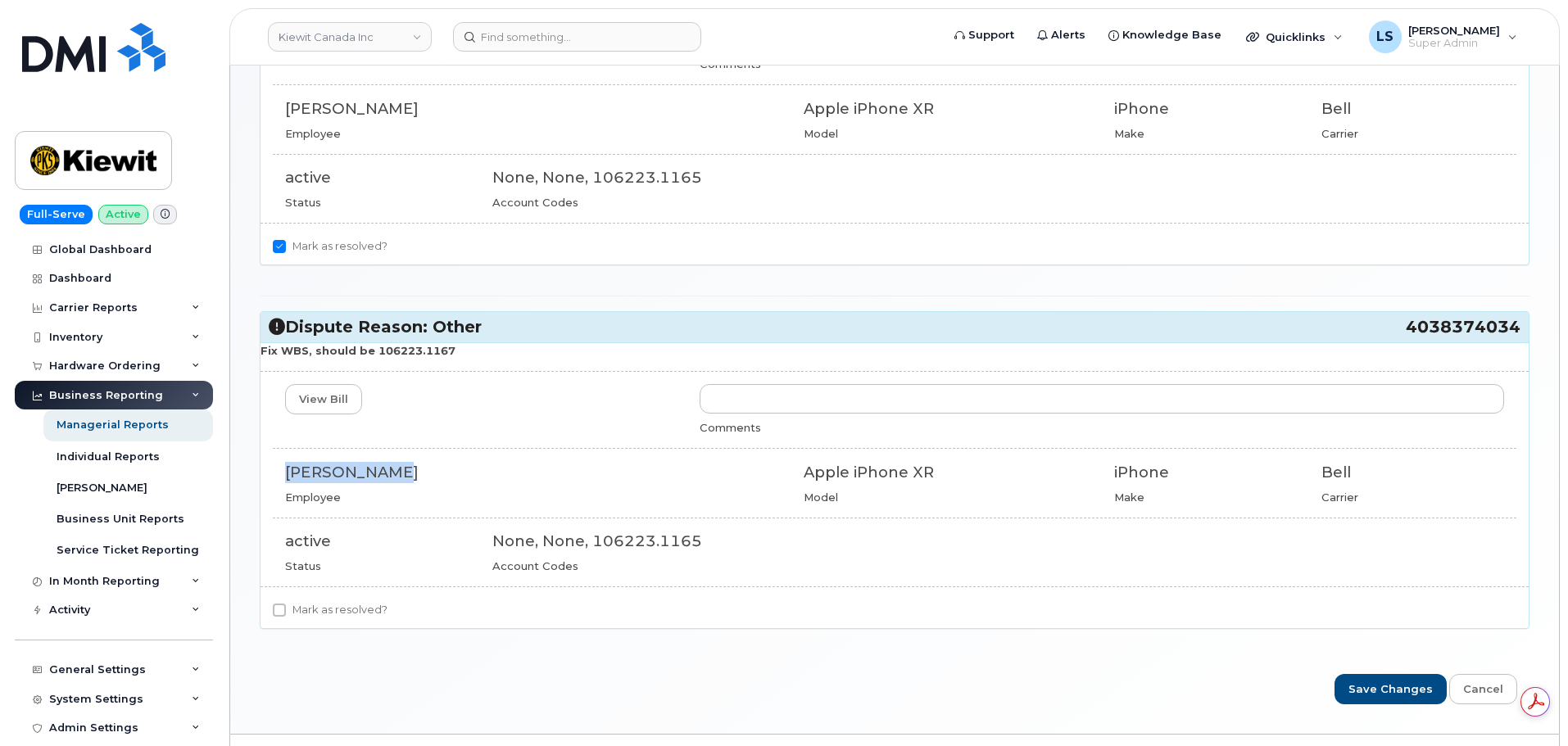
drag, startPoint x: 283, startPoint y: 474, endPoint x: 373, endPoint y: 478, distance: 90.1
click at [373, 478] on div "Kurt Fralick Employee" at bounding box center [532, 483] width 518 height 42
copy div "[PERSON_NAME]"
drag, startPoint x: 447, startPoint y: 349, endPoint x: 370, endPoint y: 352, distance: 77.1
click at [370, 352] on strong "Fix WBS, should be 106223.1167" at bounding box center [358, 351] width 195 height 14
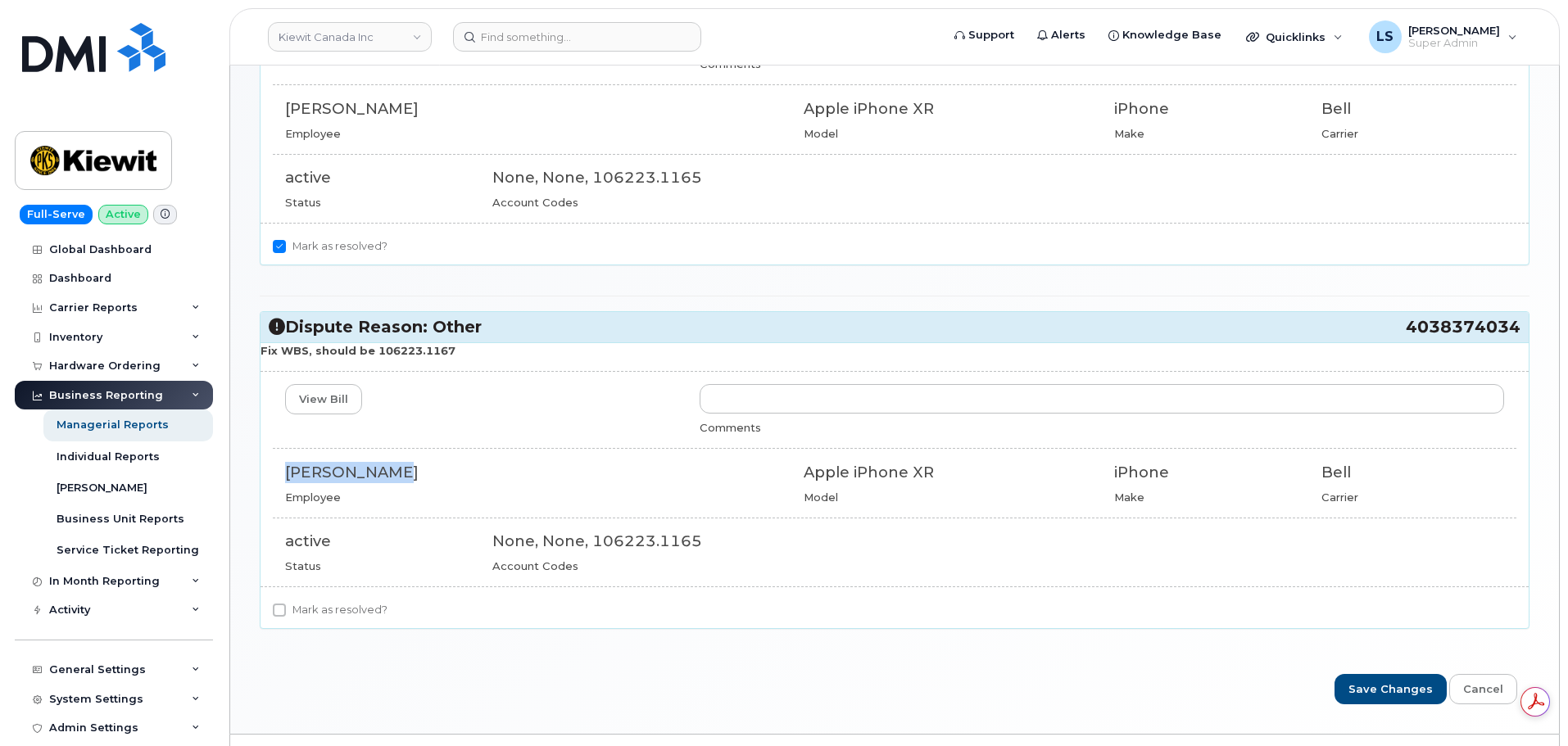
copy strong "106223.1167"
click at [299, 604] on label "Mark as resolved?" at bounding box center [331, 609] width 115 height 19
click at [286, 604] on input "Mark as resolved?" at bounding box center [280, 610] width 14 height 14
checkbox input "true"
click at [1355, 672] on form "Dispute Reason: Other 6042500951 Fix WBS, should be 106223.1167 View Bill Comme…" at bounding box center [894, 319] width 1270 height 773
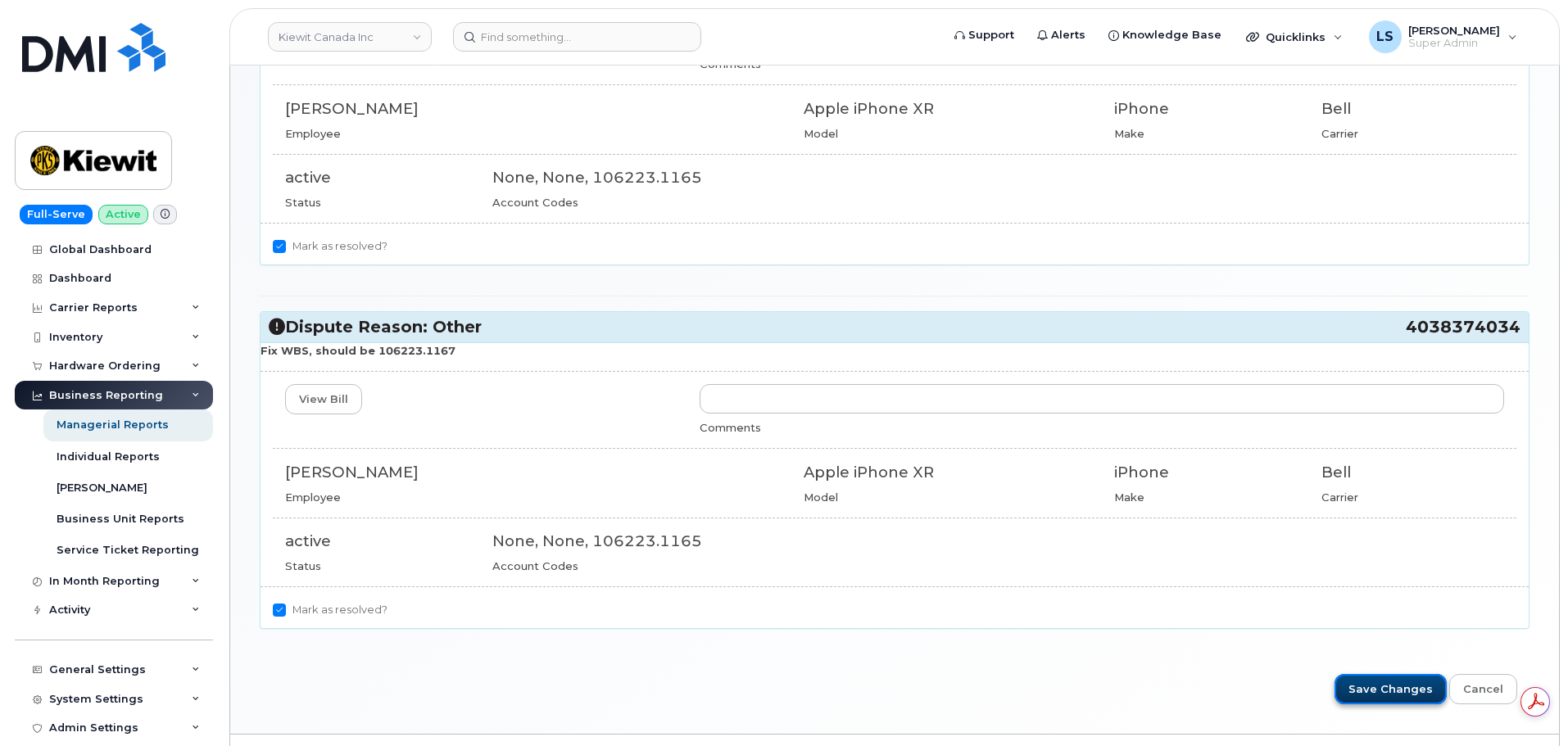
click at [1360, 679] on input "Save Changes" at bounding box center [1390, 689] width 112 height 30
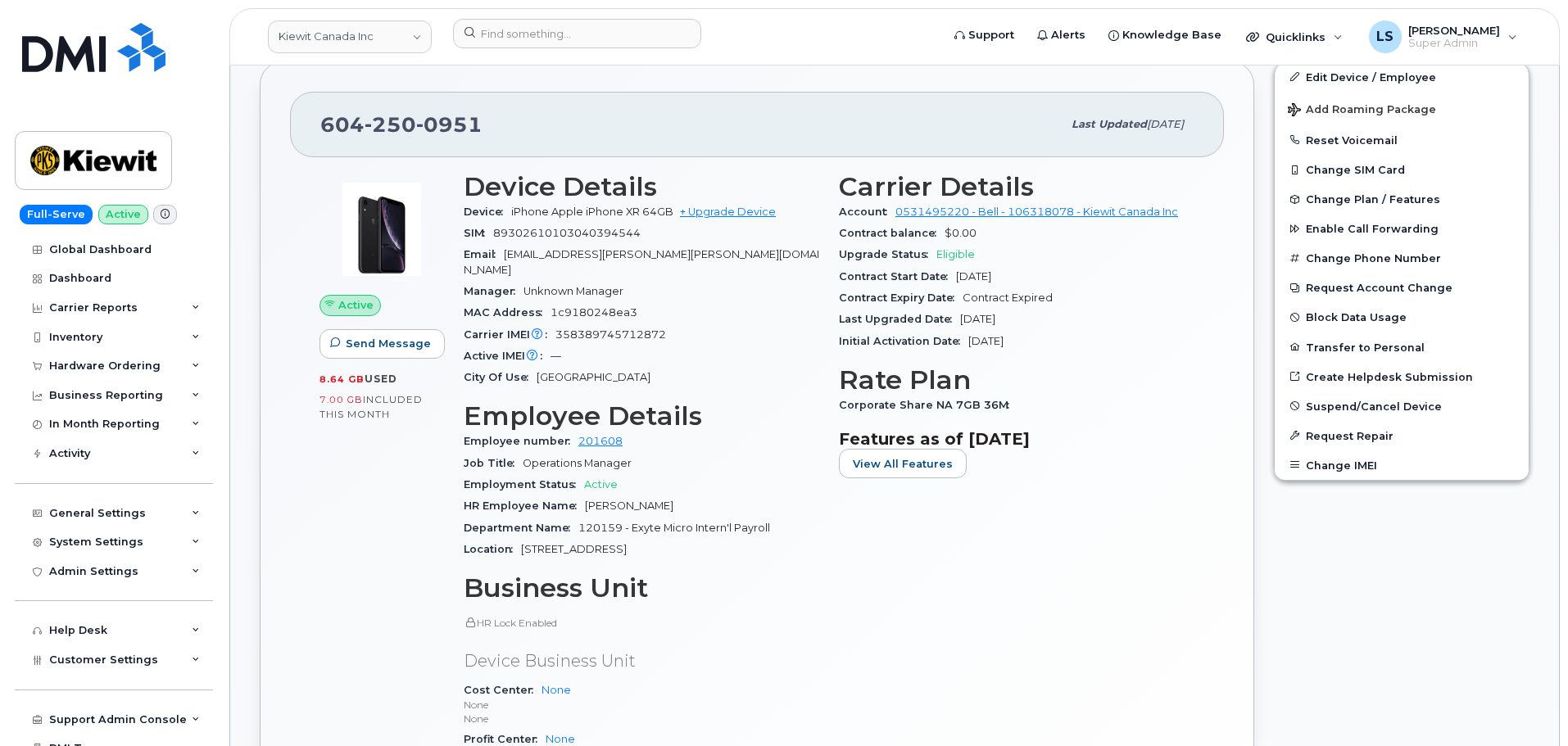
scroll to position [328, 0]
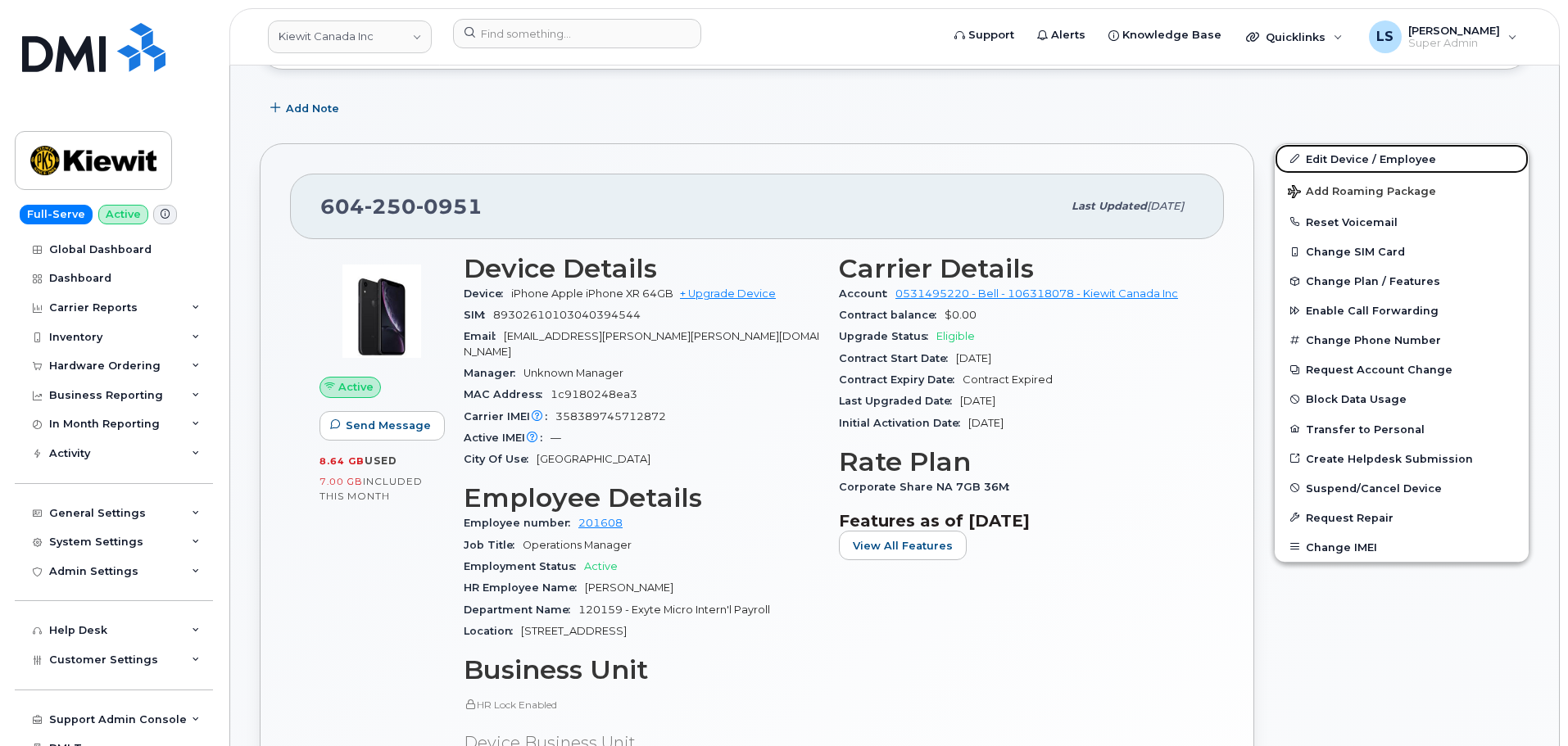
drag, startPoint x: 1306, startPoint y: 165, endPoint x: 1170, endPoint y: 193, distance: 138.9
click at [1307, 165] on link "Edit Device / Employee" at bounding box center [1401, 159] width 254 height 30
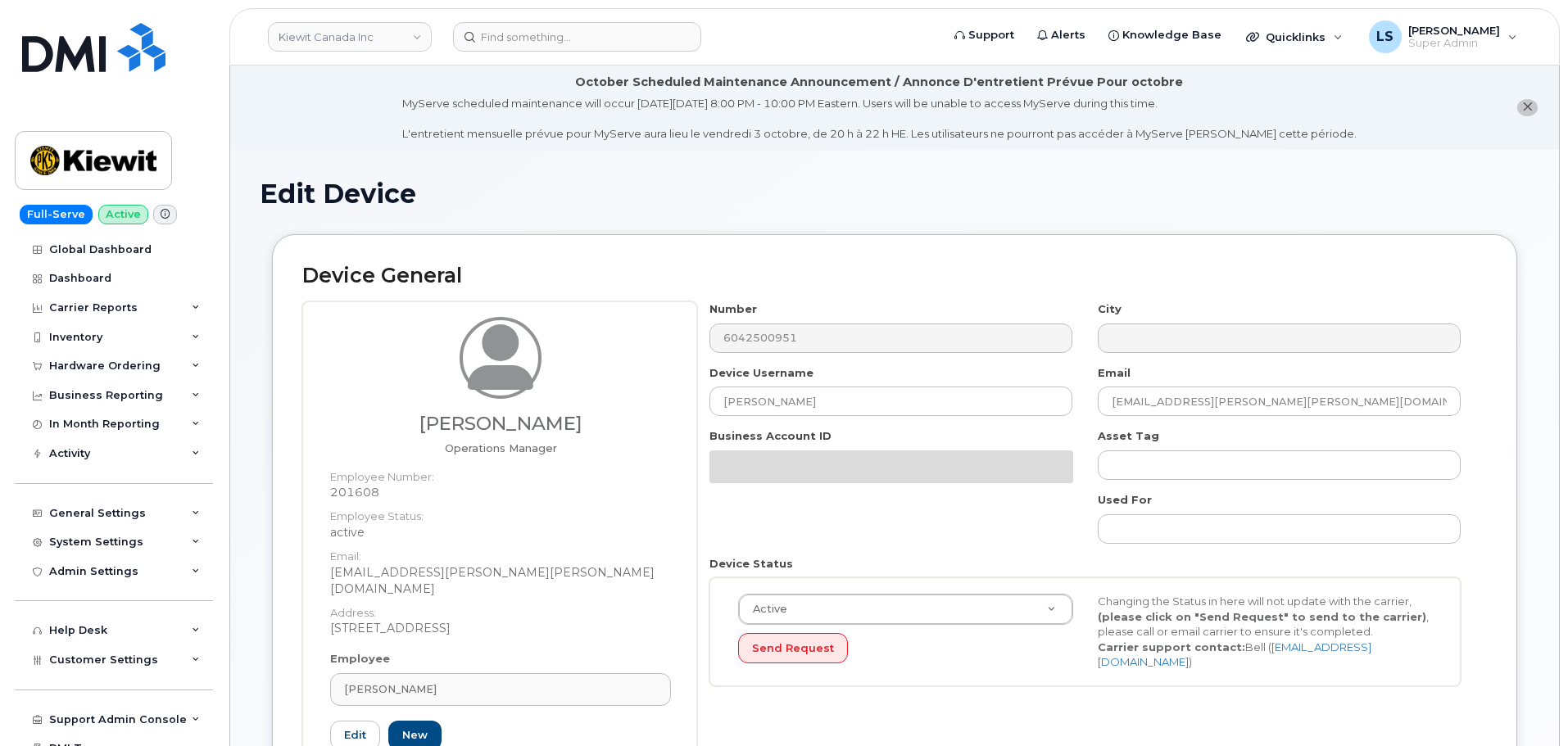
select select "14059"
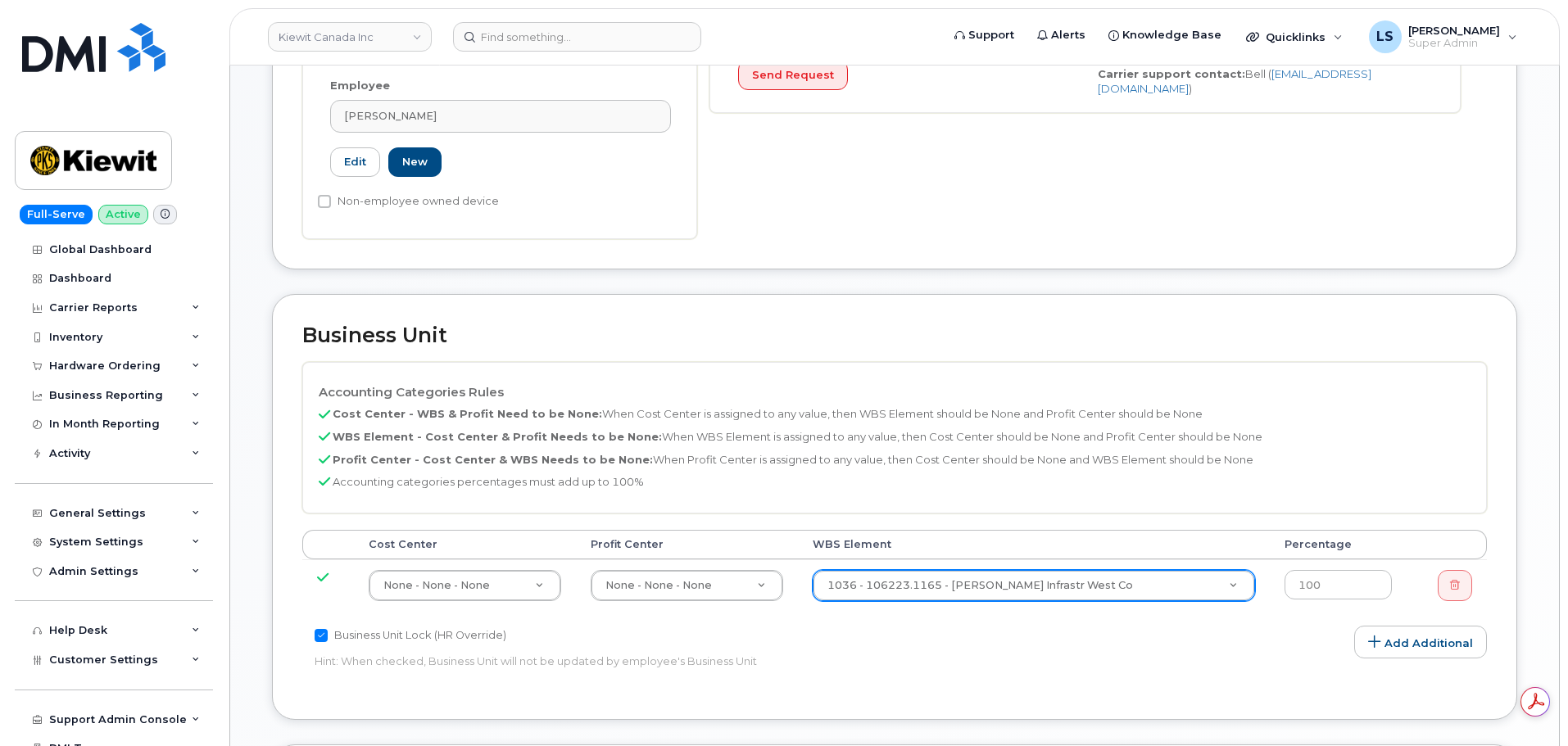
paste input "106223.1167"
type input "106223.1167"
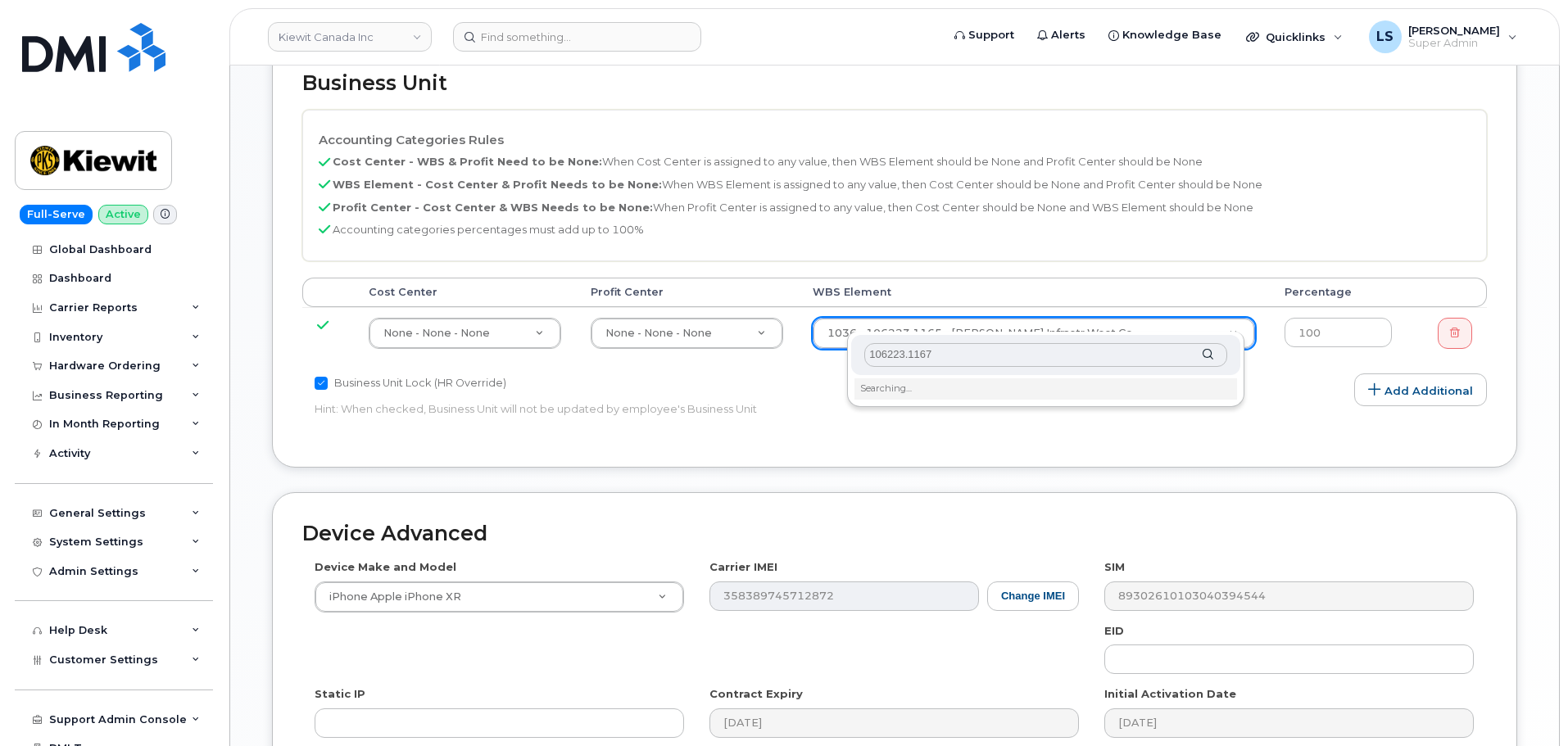
scroll to position [983, 0]
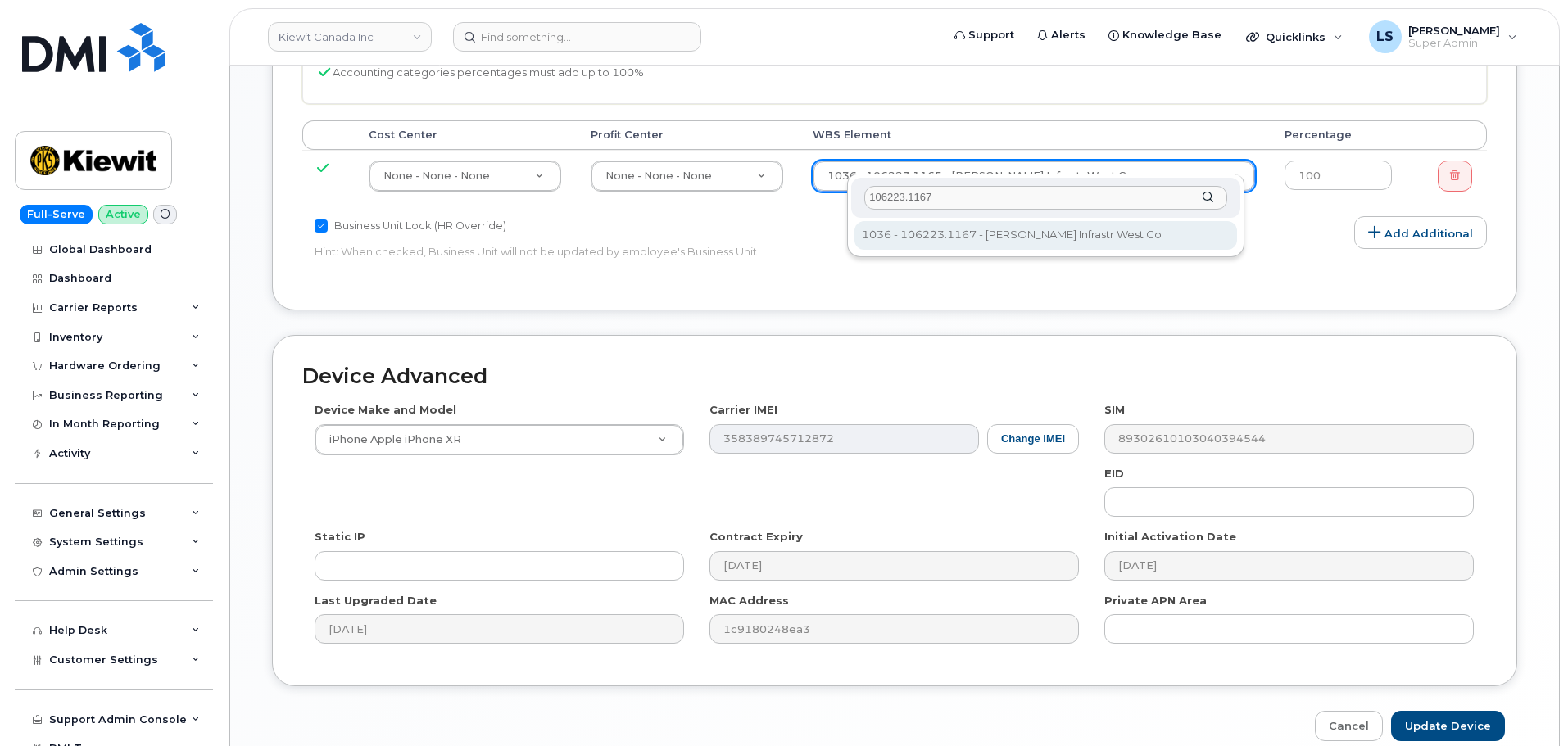
type input "106223.1167"
type input "33620839"
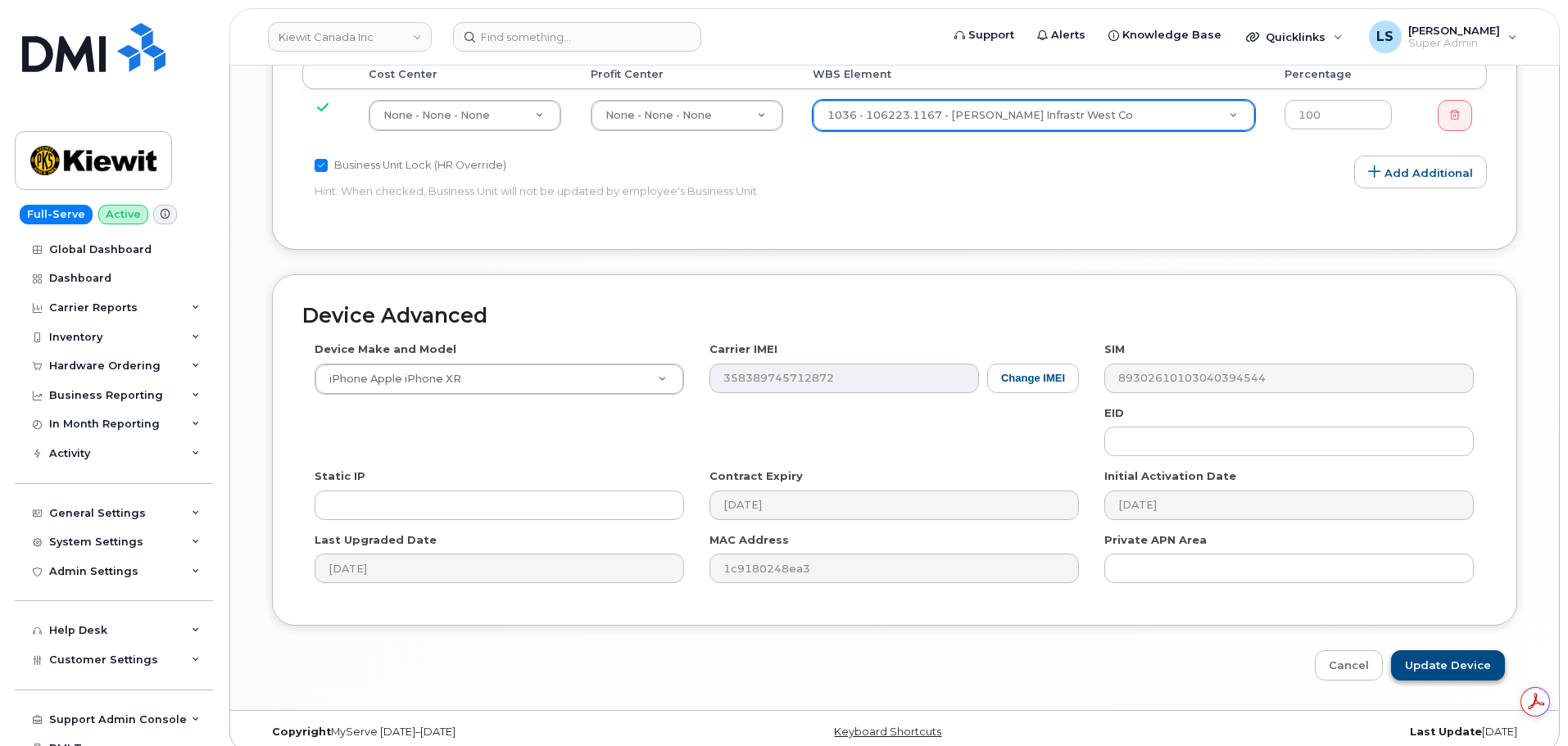
scroll to position [0, 0]
drag, startPoint x: 1422, startPoint y: 649, endPoint x: 1143, endPoint y: 618, distance: 280.7
click at [1422, 651] on input "Update Device" at bounding box center [1448, 666] width 114 height 30
type input "Saving..."
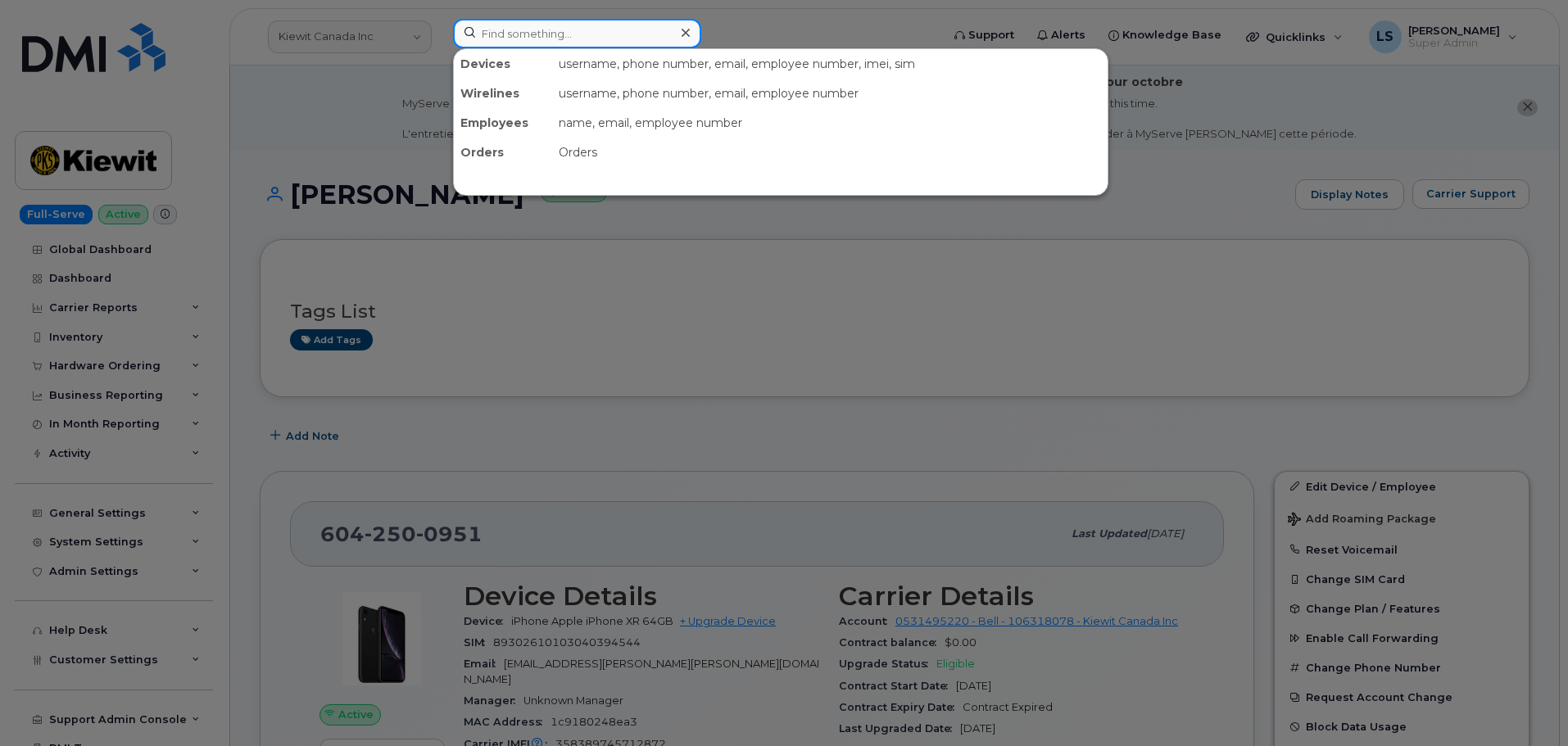
click at [576, 25] on input at bounding box center [577, 33] width 249 height 30
paste input "[PERSON_NAME]"
type input "[PERSON_NAME]"
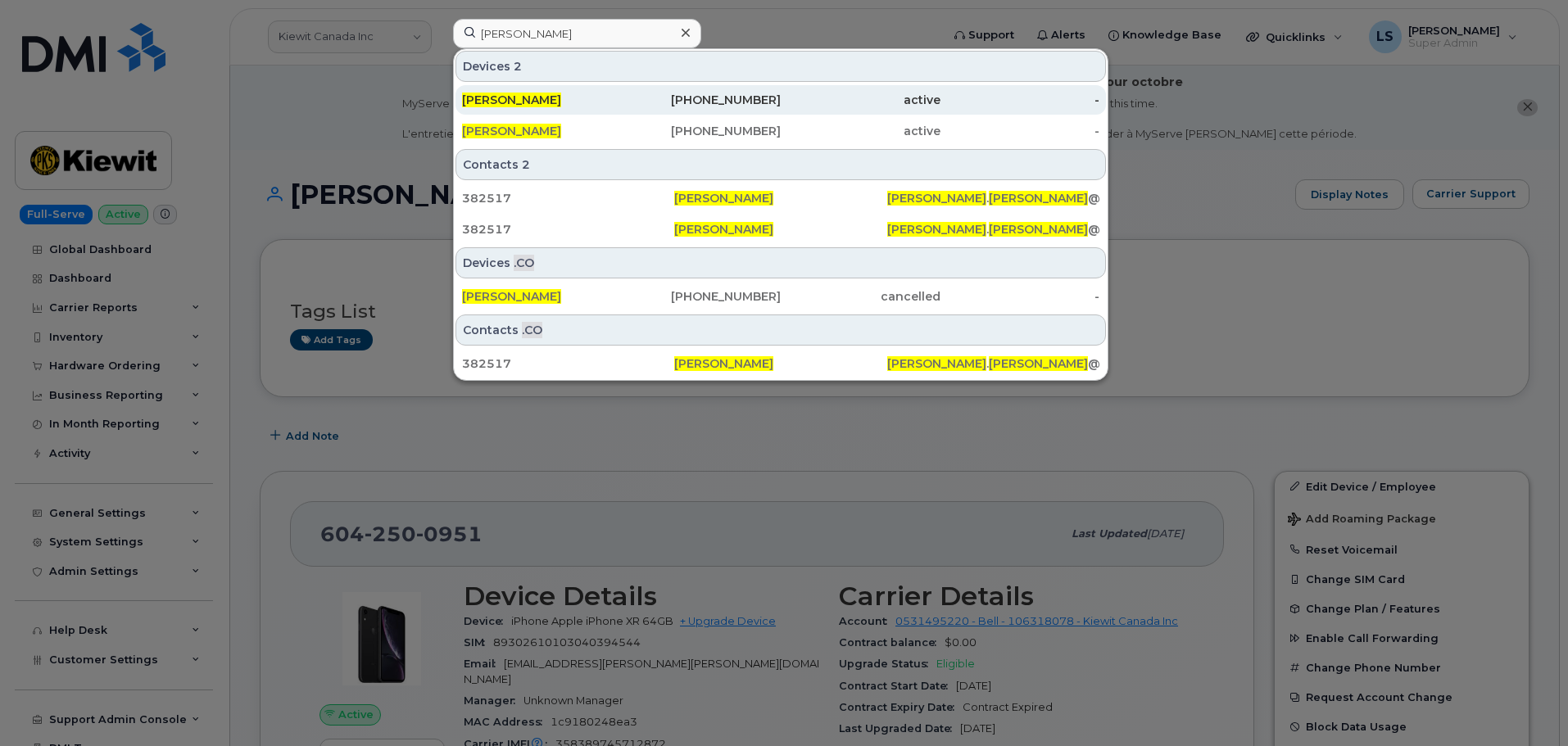
click at [534, 88] on div "[PERSON_NAME]" at bounding box center [542, 100] width 160 height 30
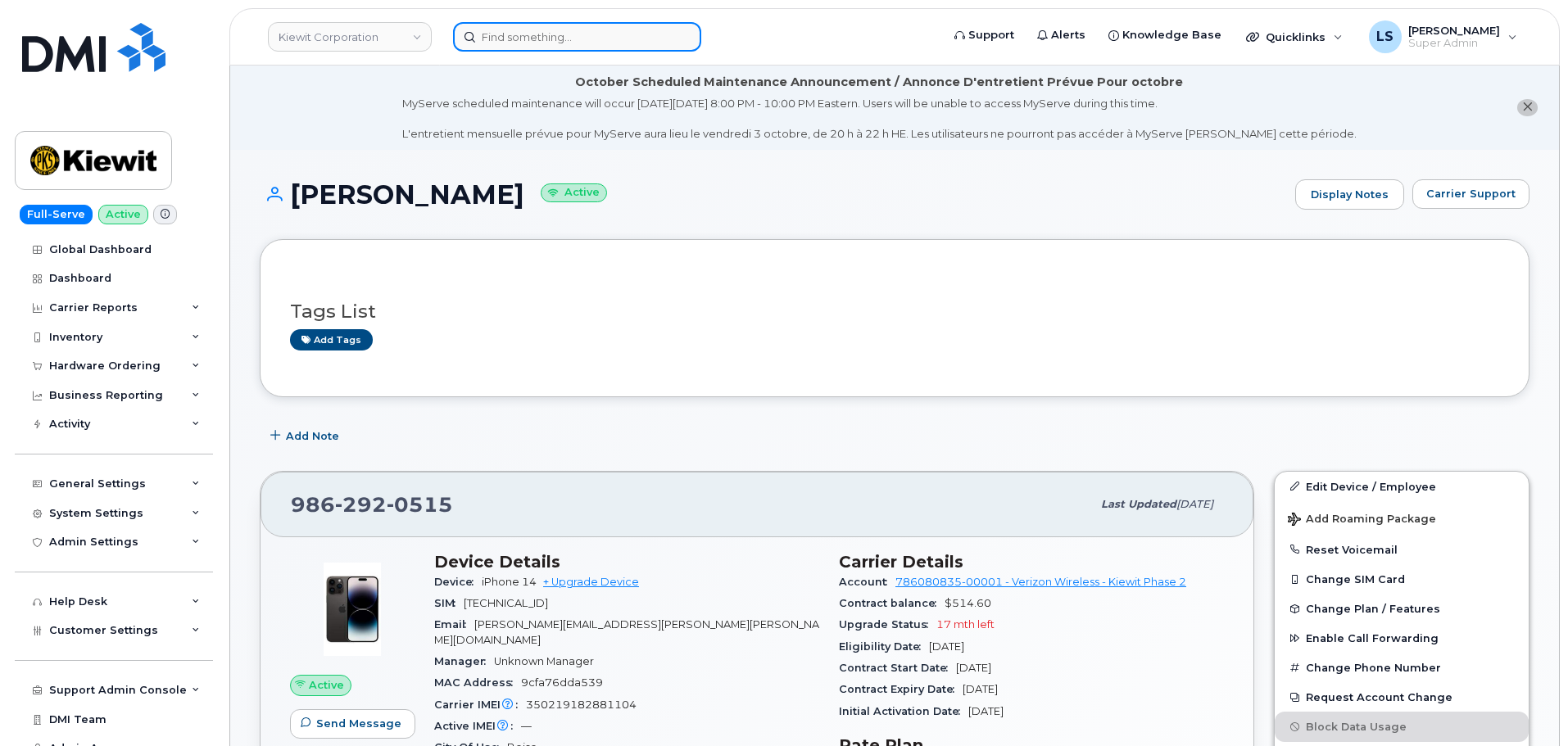
click at [530, 37] on input at bounding box center [577, 36] width 249 height 30
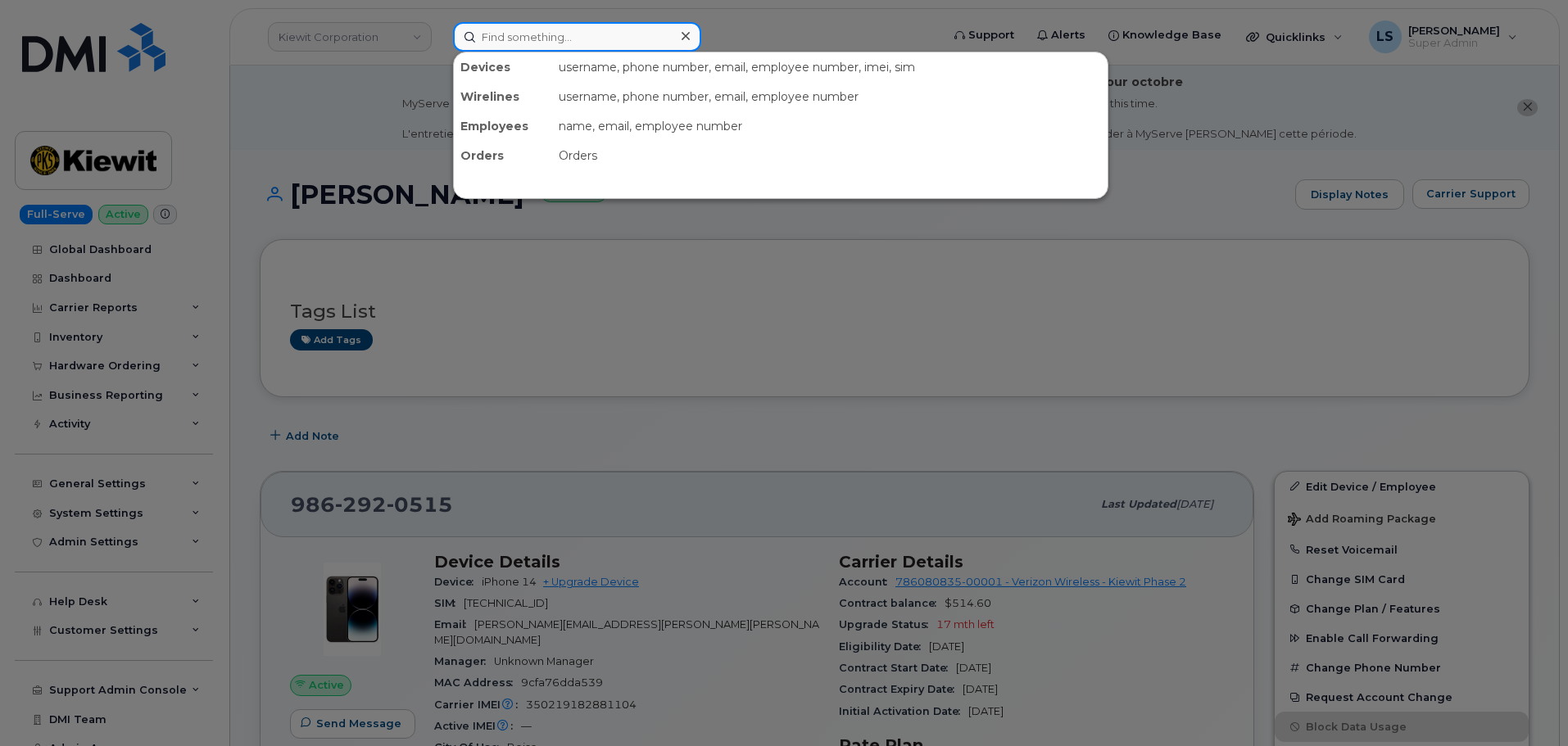
paste input "[PERSON_NAME]"
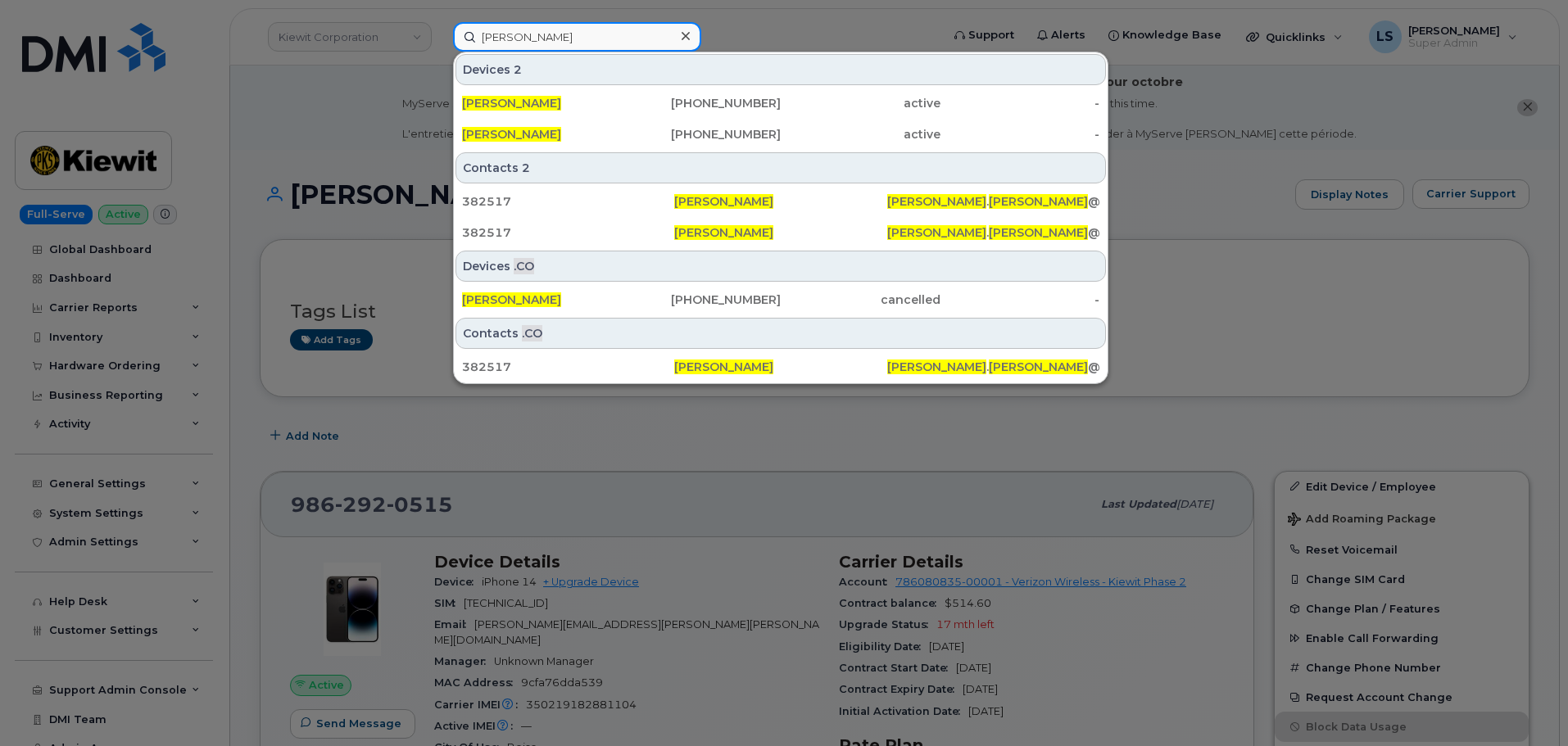
type input "[PERSON_NAME]"
click at [504, 137] on span "[PERSON_NAME]" at bounding box center [511, 133] width 99 height 14
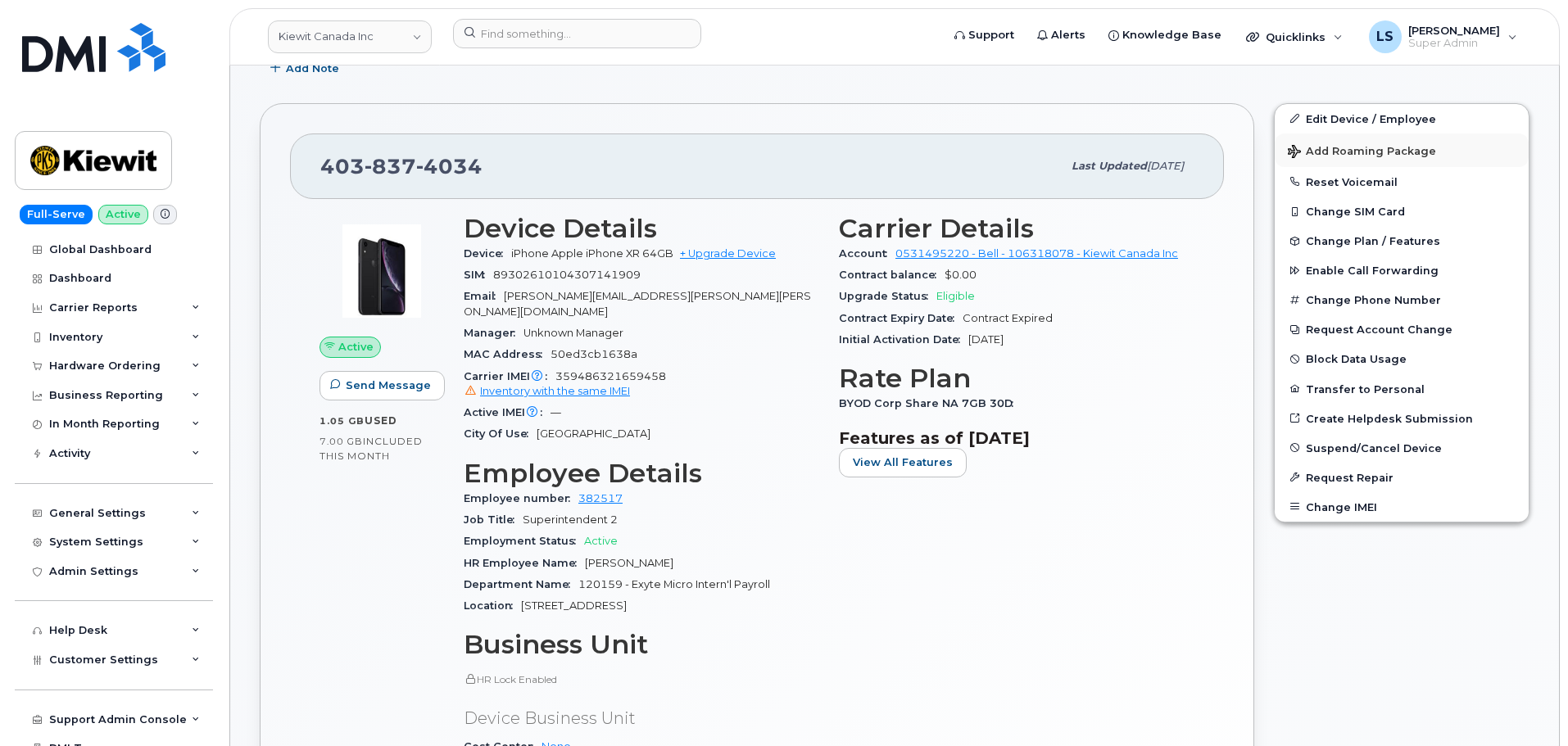
scroll to position [328, 0]
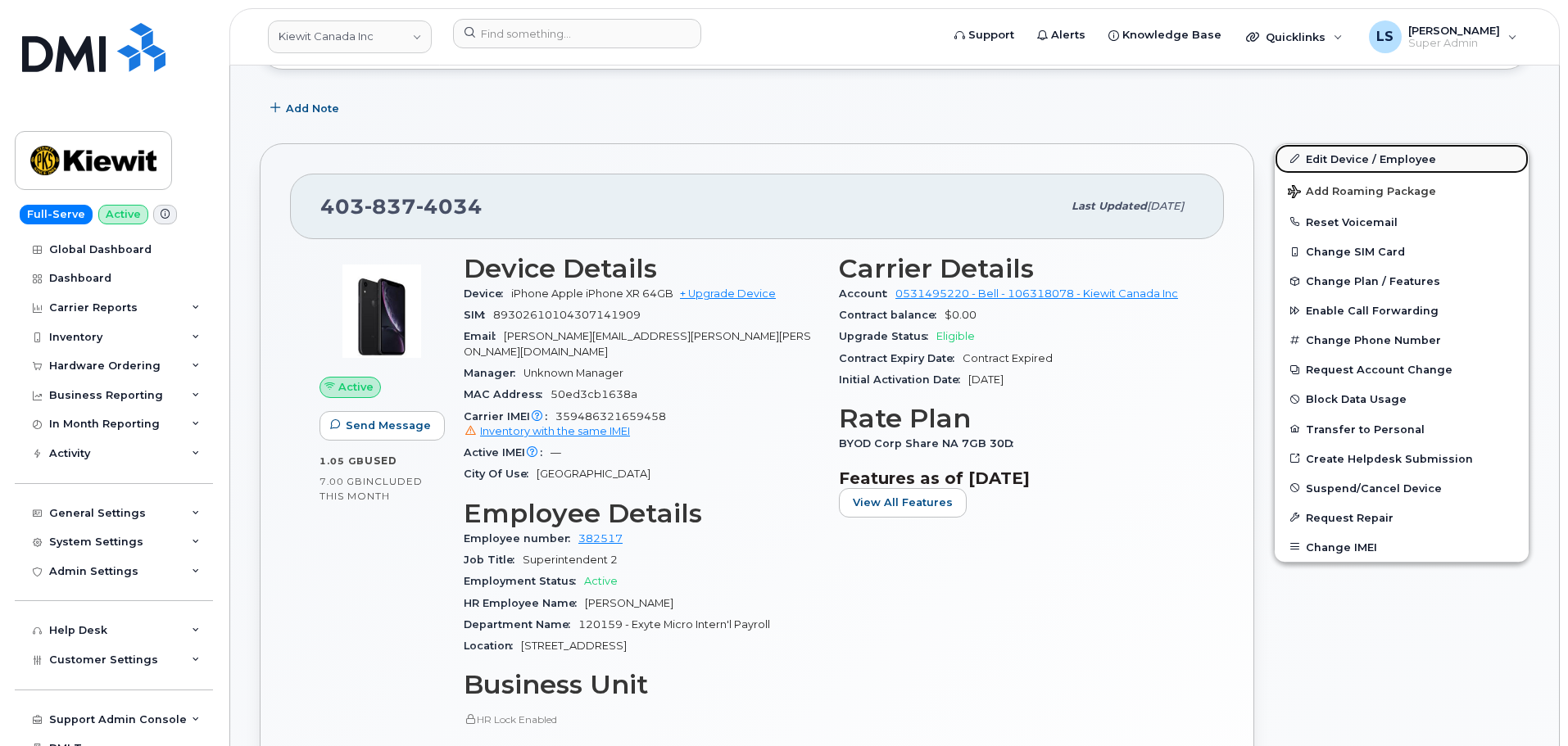
click at [1371, 158] on link "Edit Device / Employee" at bounding box center [1401, 159] width 254 height 30
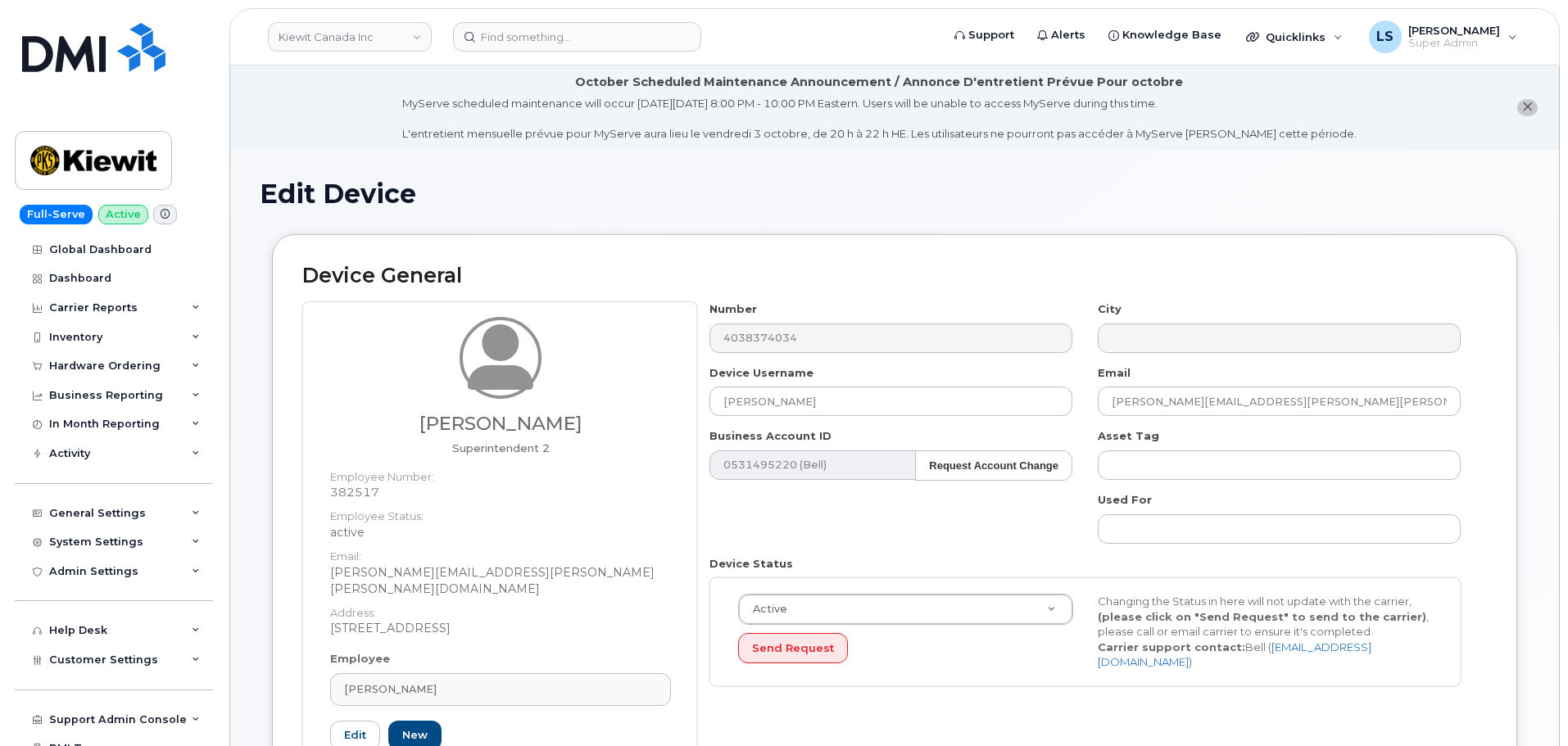
select select "14059"
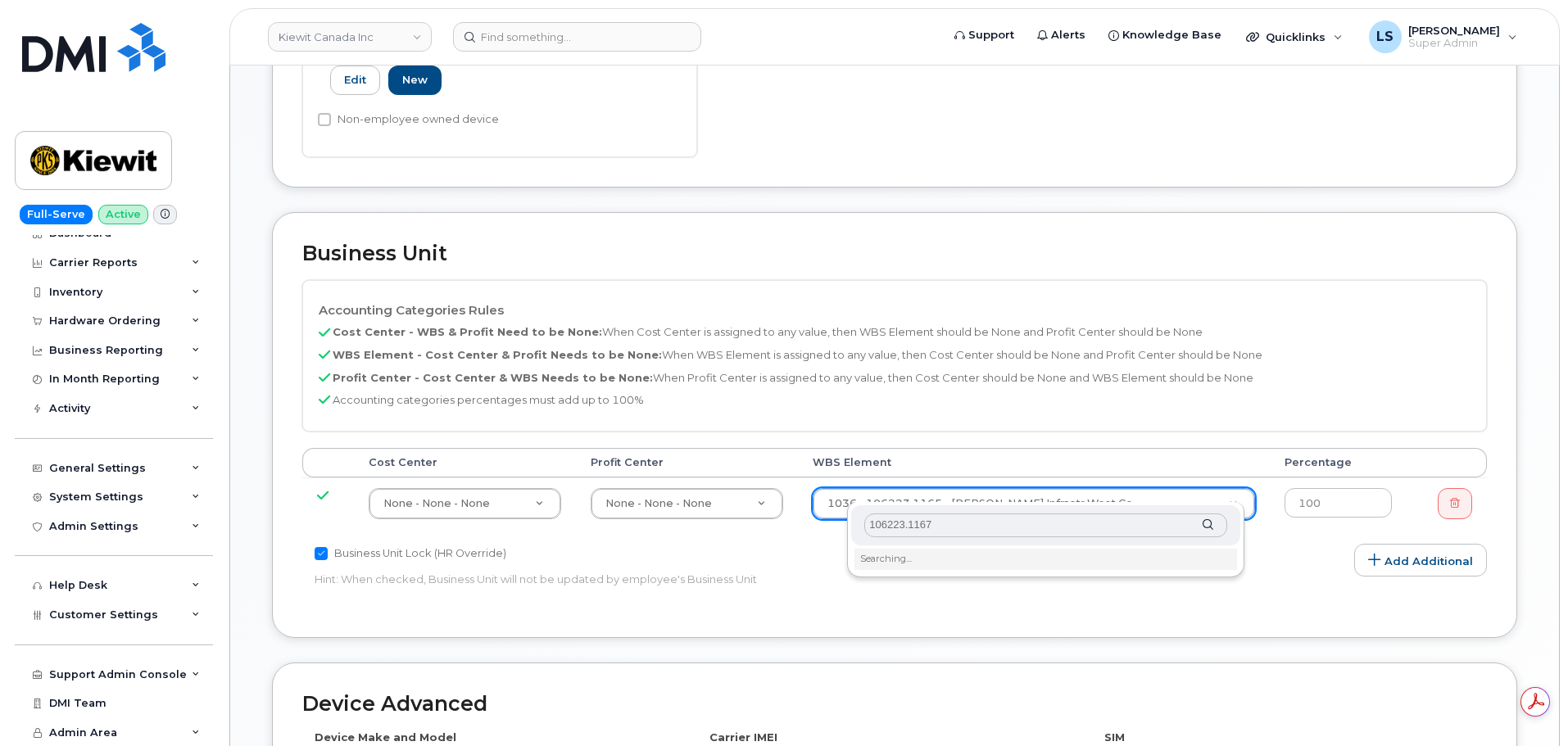
scroll to position [819, 0]
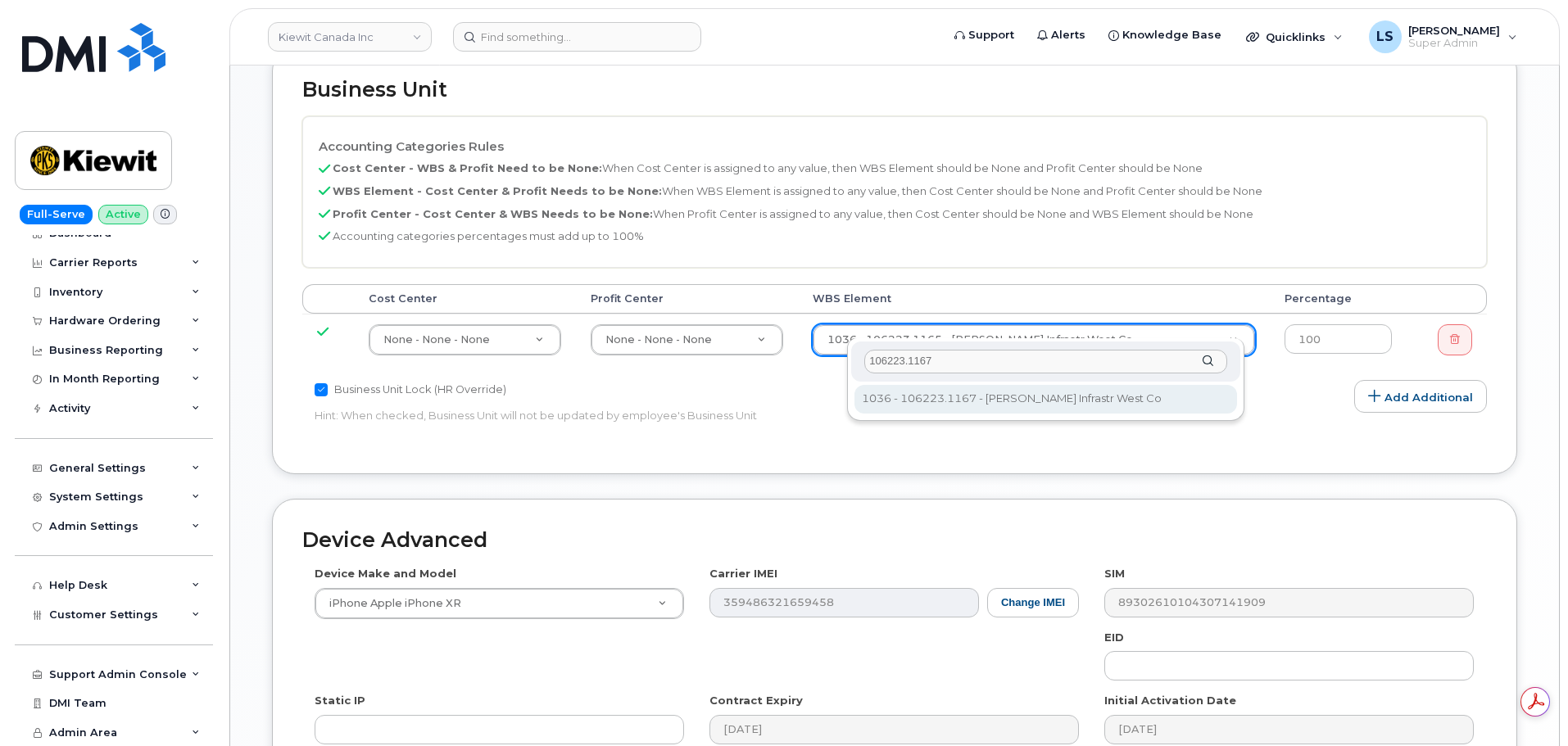
type input "106223.1167"
type input "33620839"
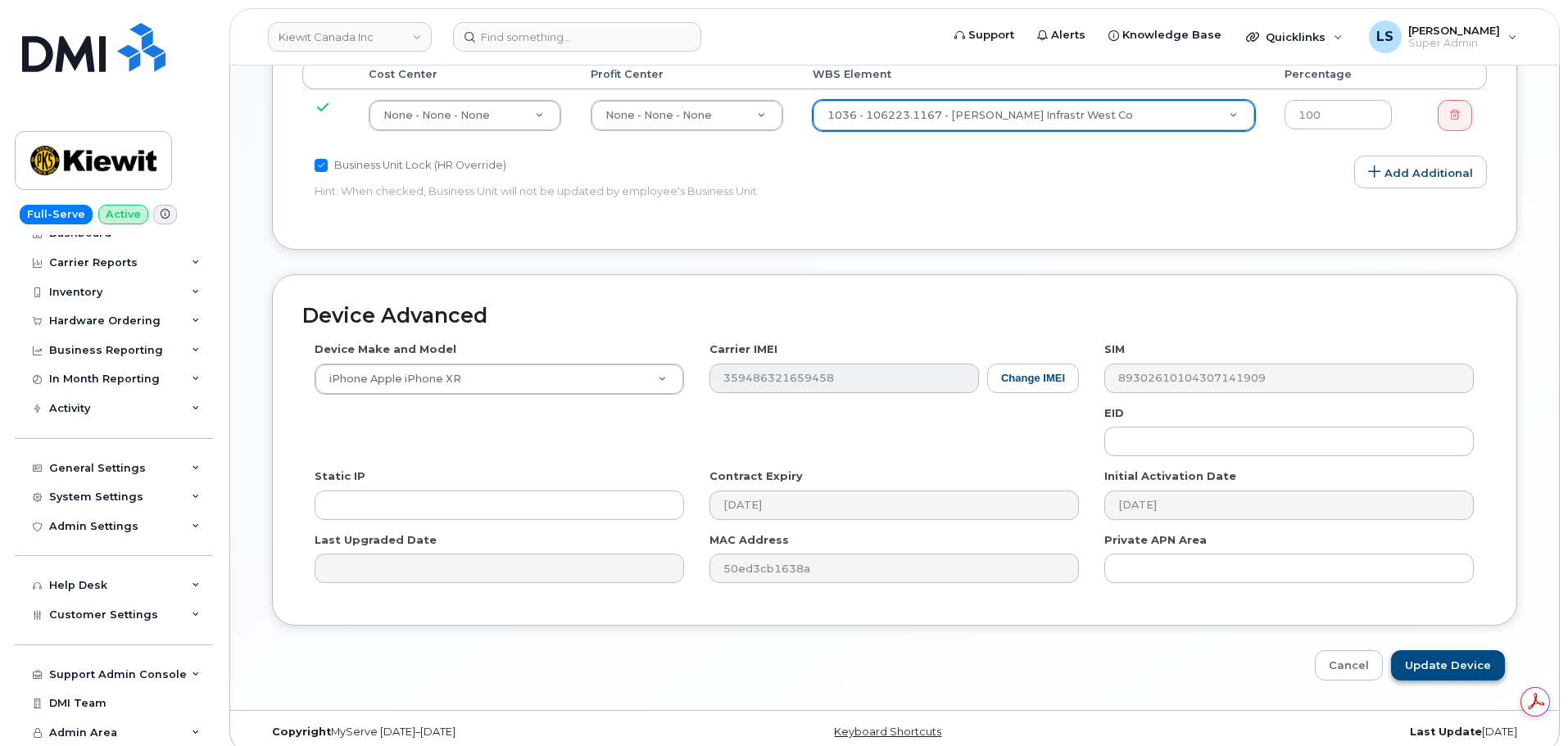
scroll to position [0, 0]
click at [1412, 651] on input "Update Device" at bounding box center [1448, 666] width 114 height 30
type input "Saving..."
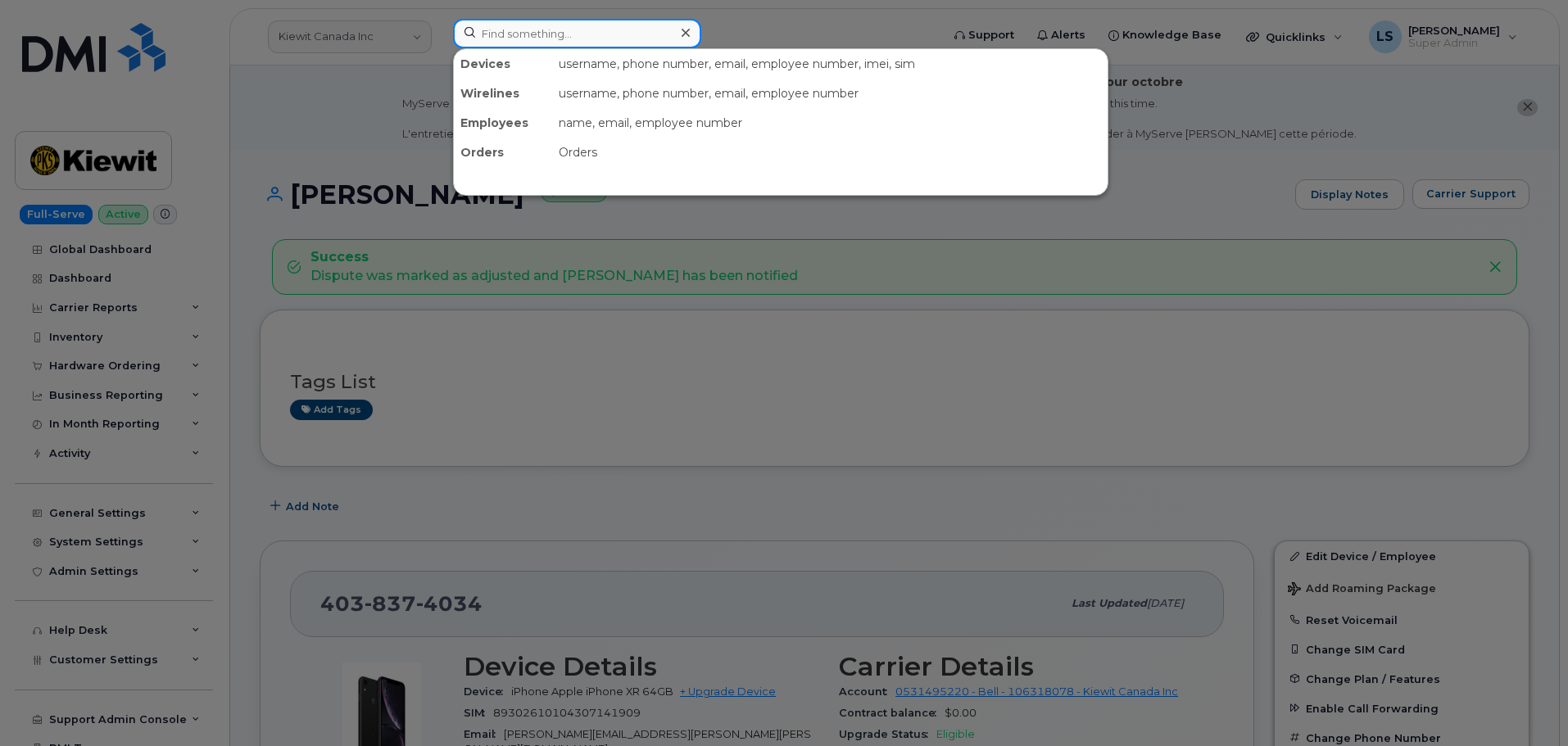
click at [592, 39] on input at bounding box center [577, 33] width 249 height 30
paste input "848-240-5161"
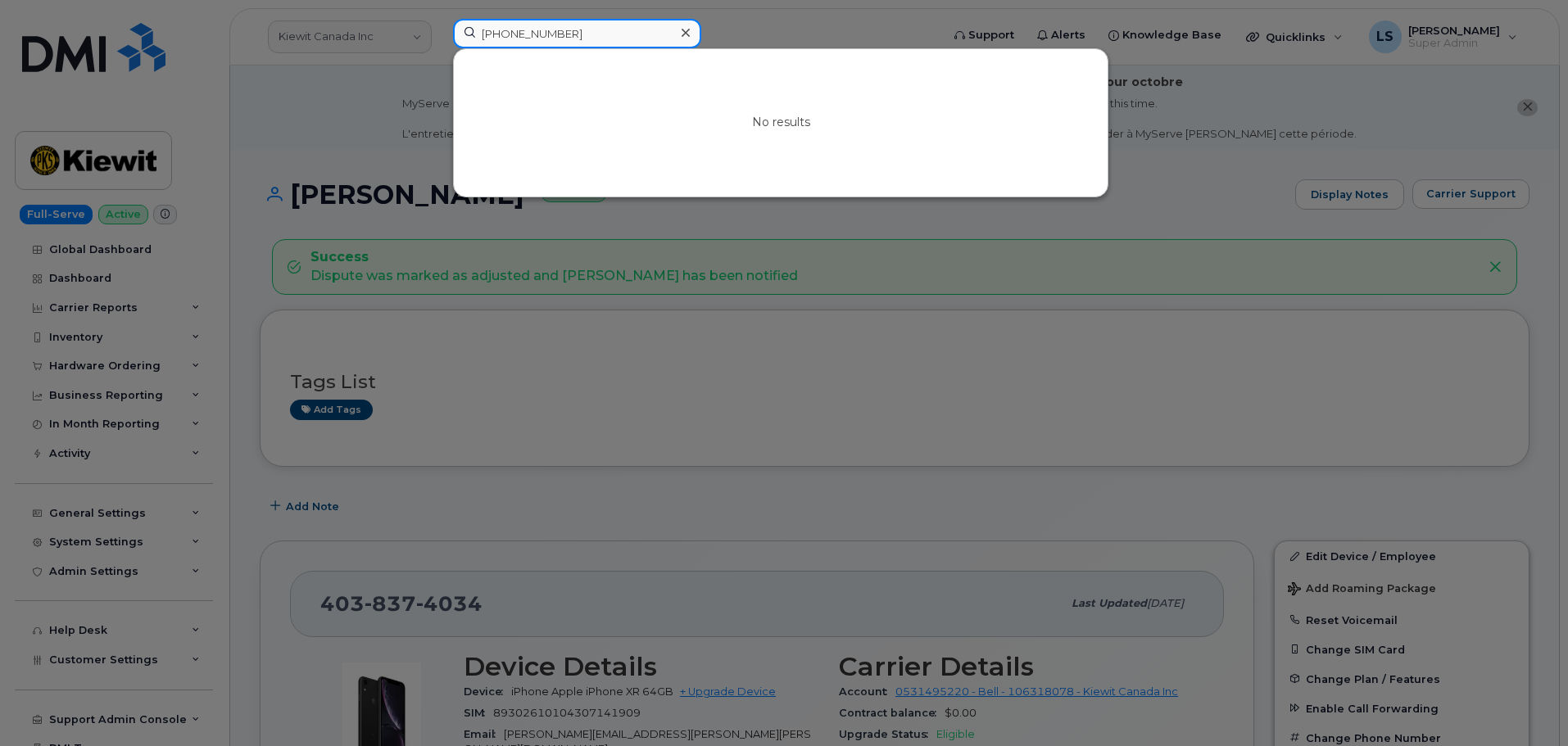
click at [651, 21] on input "848-240-5161" at bounding box center [577, 33] width 249 height 30
paste input "780.722.4429"
click at [651, 21] on input "848-240-780.722.4429" at bounding box center [577, 33] width 249 height 30
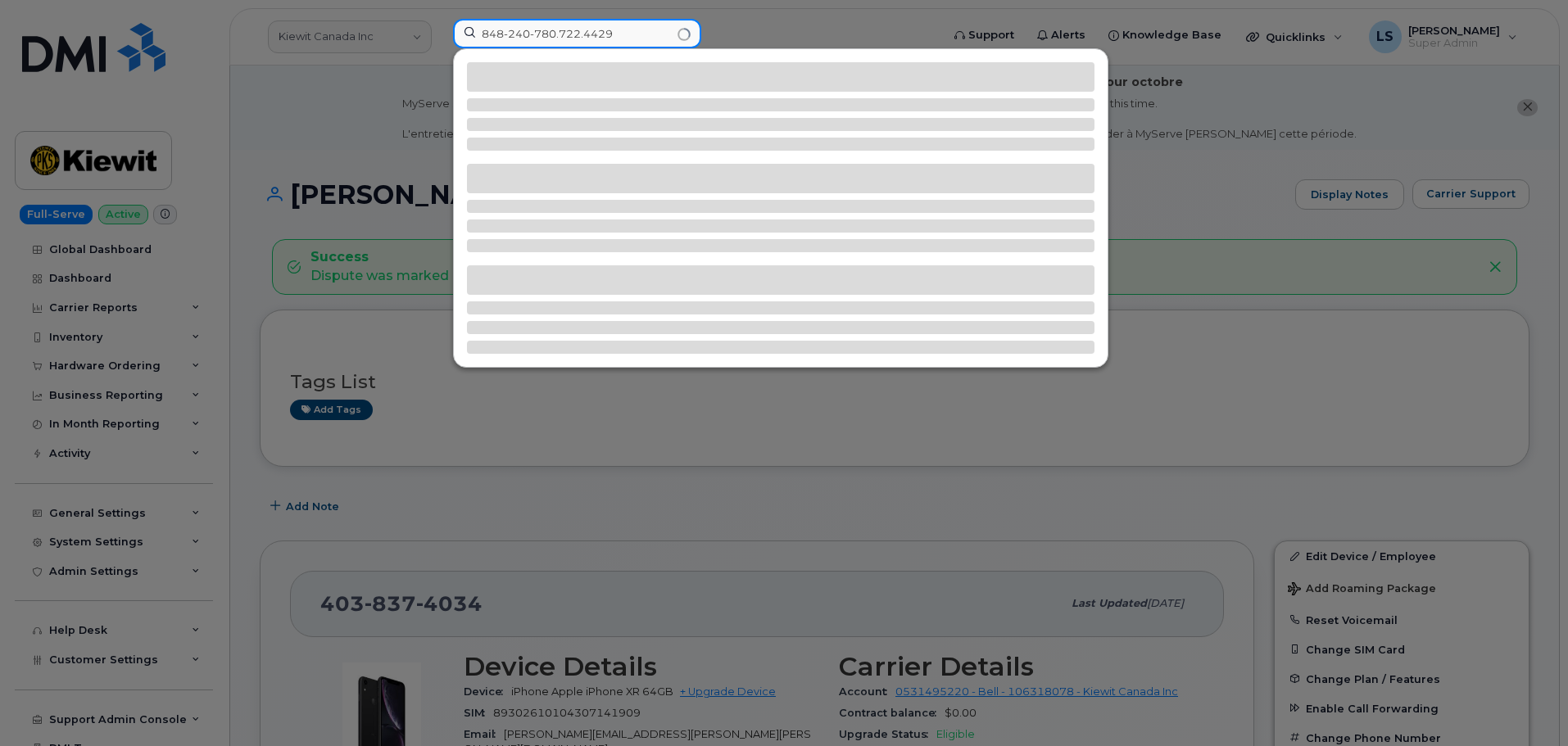
click at [651, 21] on input "848-240-780.722.4429" at bounding box center [577, 33] width 249 height 30
click at [653, 22] on input "848-240-780.722.4429" at bounding box center [577, 33] width 249 height 30
paste input
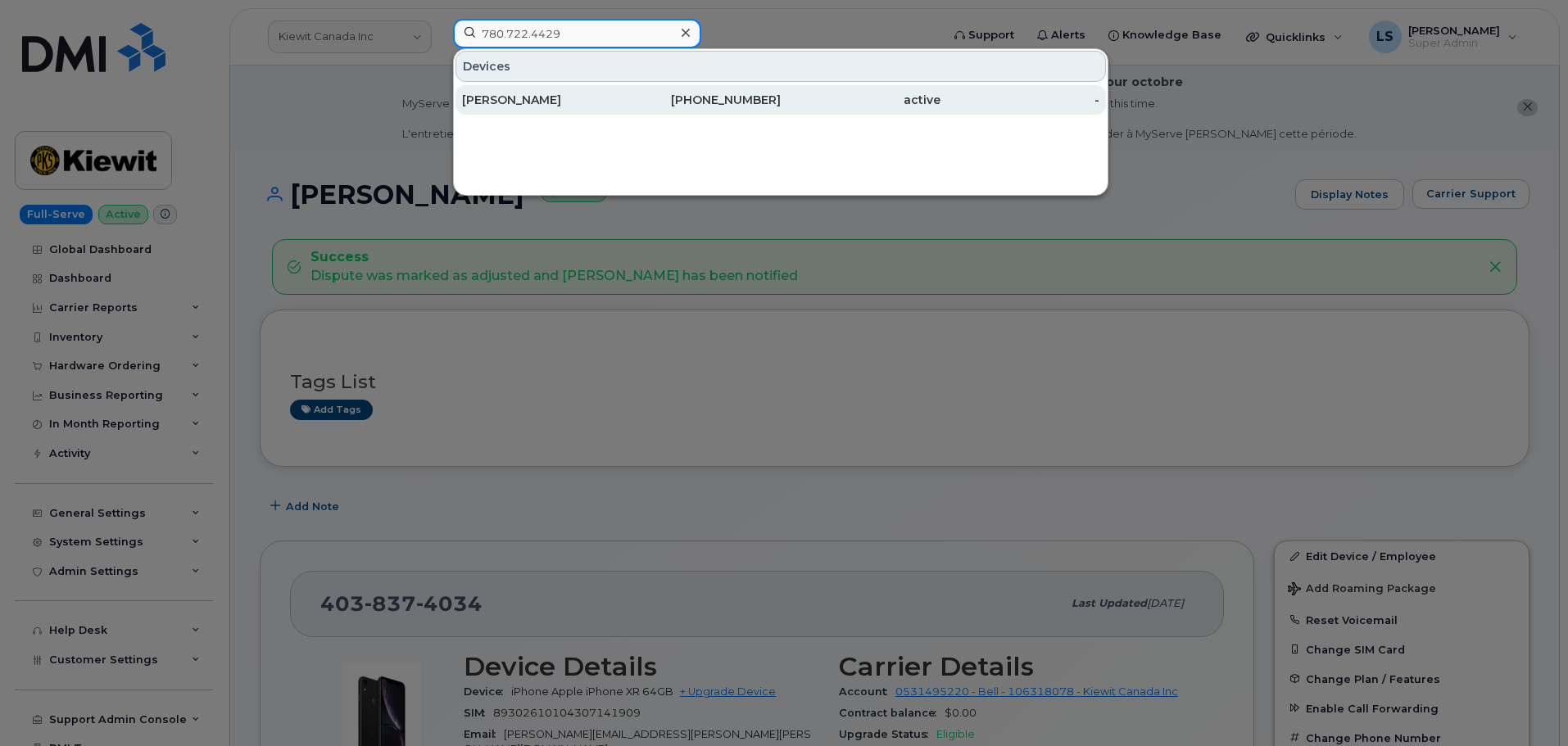
type input "780.722.4429"
click at [598, 91] on div "Michael Sands" at bounding box center [542, 100] width 160 height 30
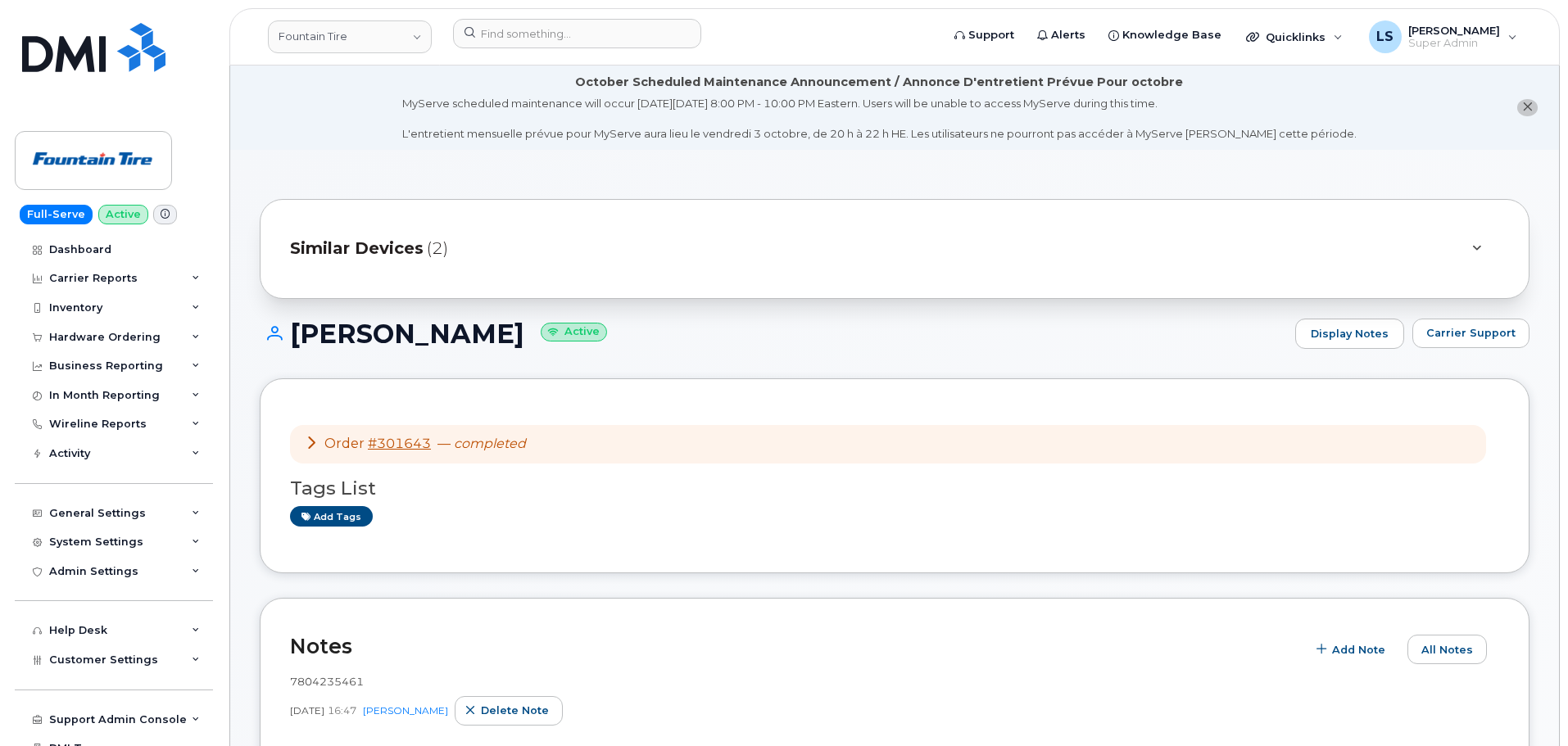
click at [661, 451] on div "Order #301643 — completed" at bounding box center [888, 444] width 1196 height 39
click at [519, 455] on div "Order #301643 — completed" at bounding box center [888, 444] width 1196 height 39
click at [505, 447] on em "completed" at bounding box center [489, 444] width 72 height 15
click at [316, 455] on div "Order #301643 — completed" at bounding box center [888, 444] width 1196 height 39
click at [312, 450] on div "Order #301643 — completed" at bounding box center [416, 444] width 221 height 19
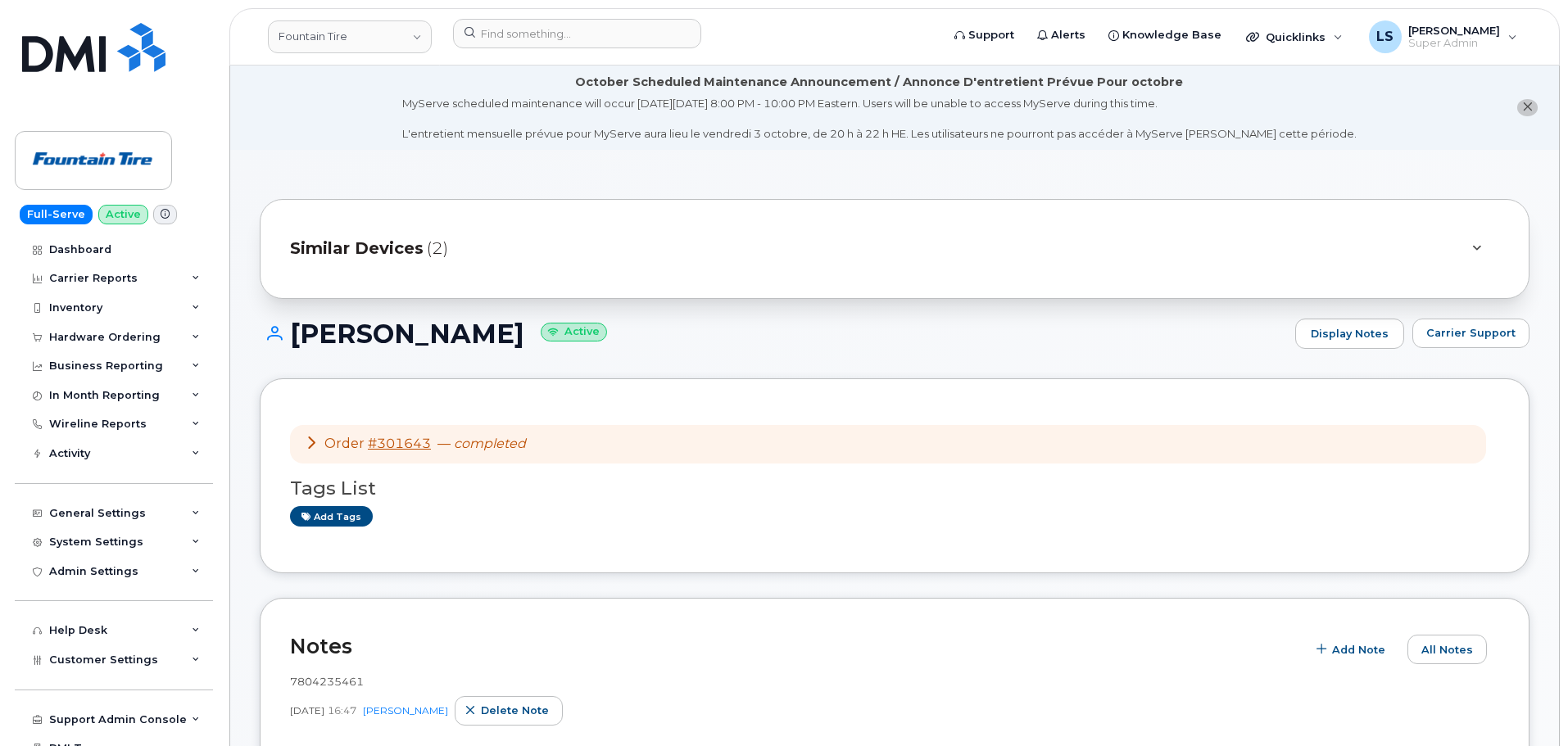
drag, startPoint x: 311, startPoint y: 449, endPoint x: 346, endPoint y: 438, distance: 36.7
click at [310, 449] on icon at bounding box center [312, 443] width 14 height 14
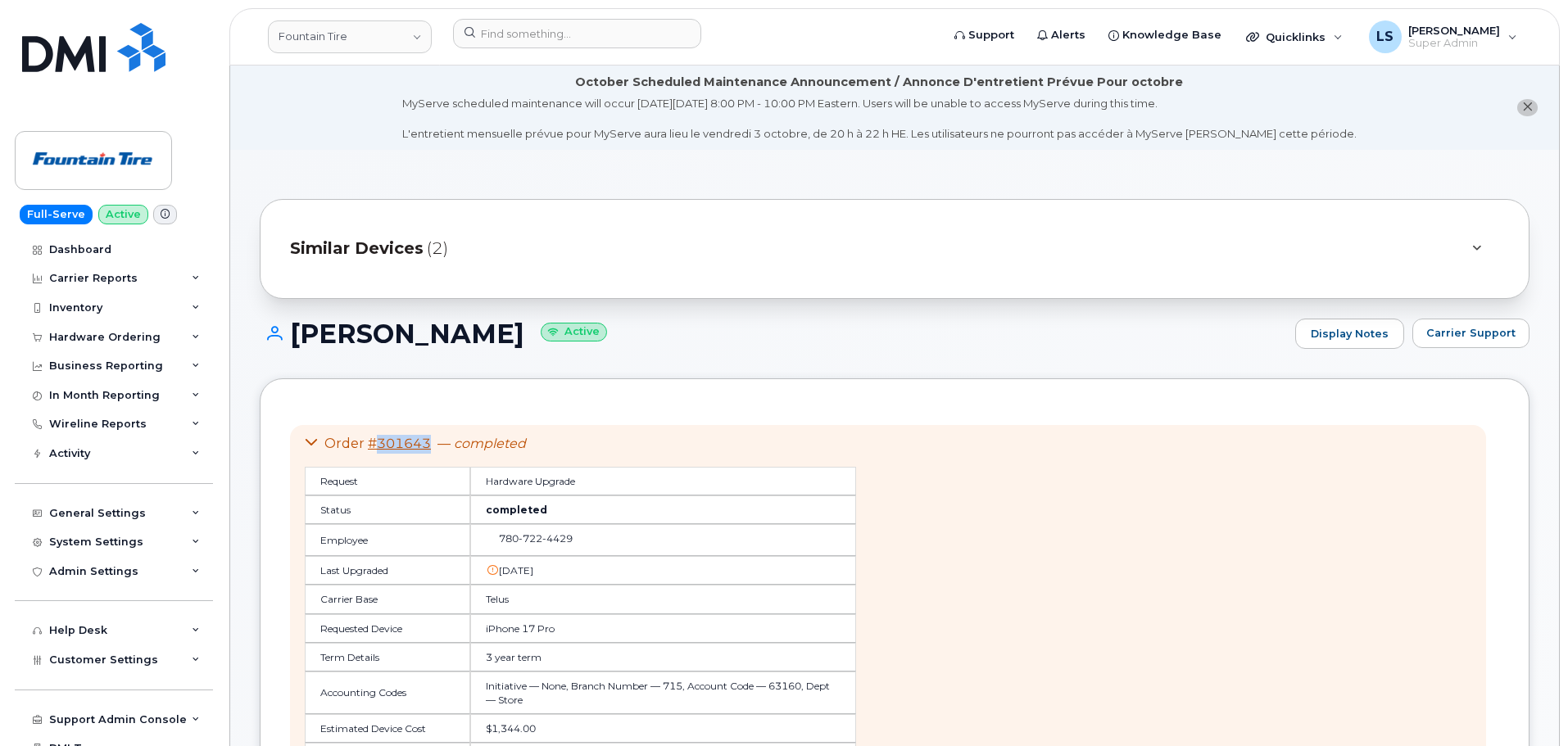
drag, startPoint x: 433, startPoint y: 439, endPoint x: 378, endPoint y: 446, distance: 55.4
click at [379, 446] on div "Order #301643 — completed" at bounding box center [581, 444] width 551 height 19
copy link "301643"
click at [112, 351] on div "Business Reporting" at bounding box center [113, 366] width 199 height 30
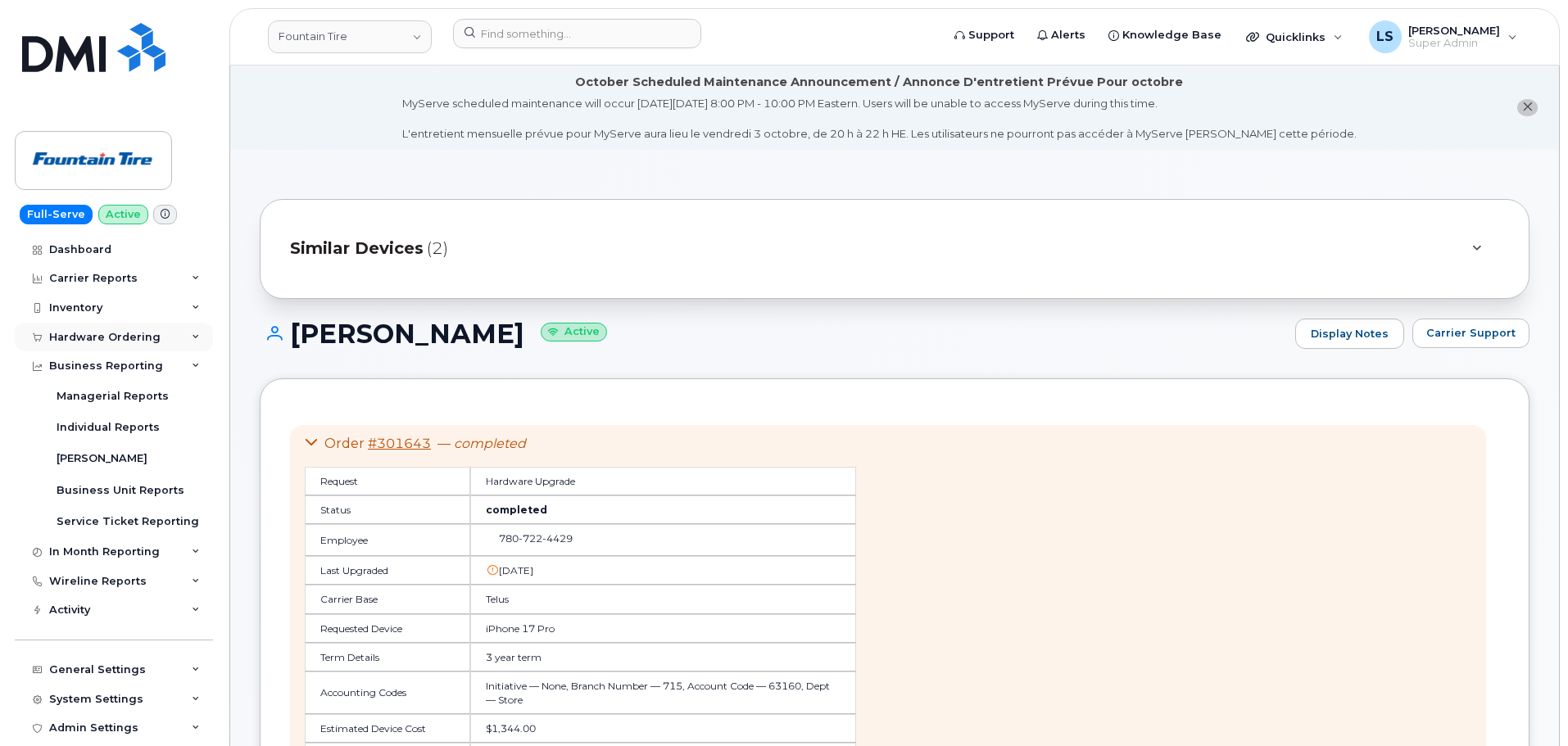
click at [114, 340] on div "Hardware Ordering" at bounding box center [105, 338] width 112 height 14
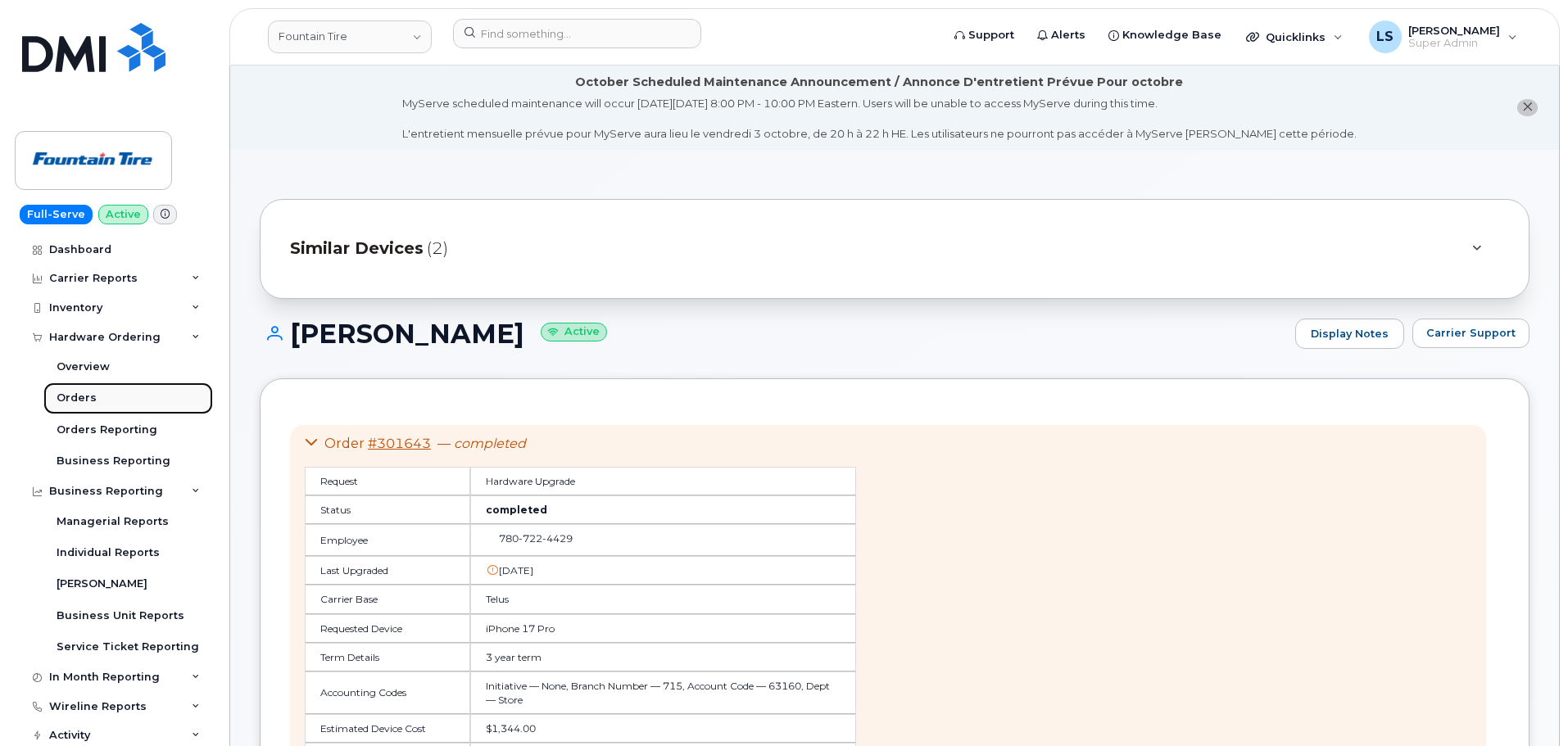
click at [96, 390] on link "Orders" at bounding box center [128, 398] width 170 height 31
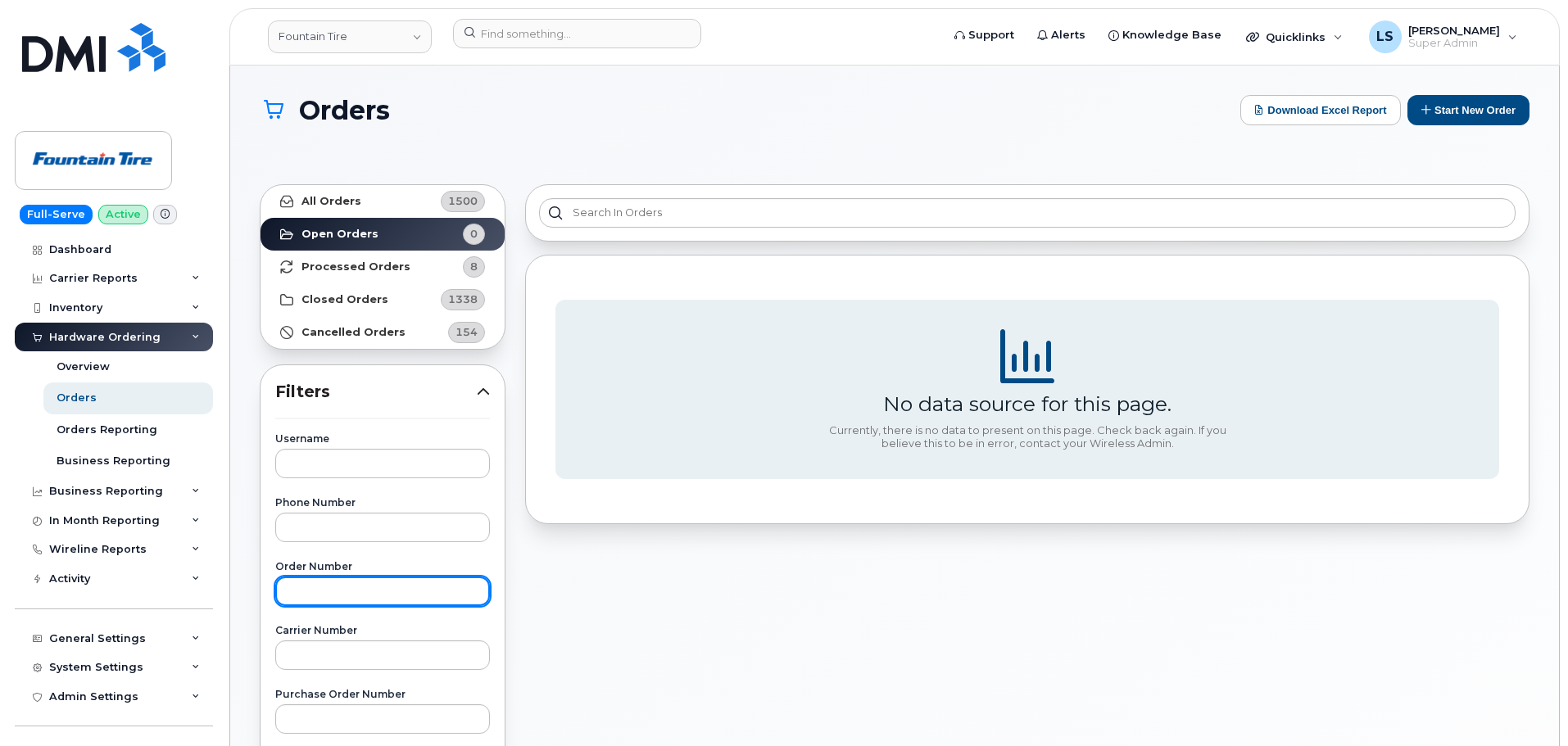
click at [341, 583] on input "text" at bounding box center [383, 591] width 215 height 30
paste input "301643"
type input "301643"
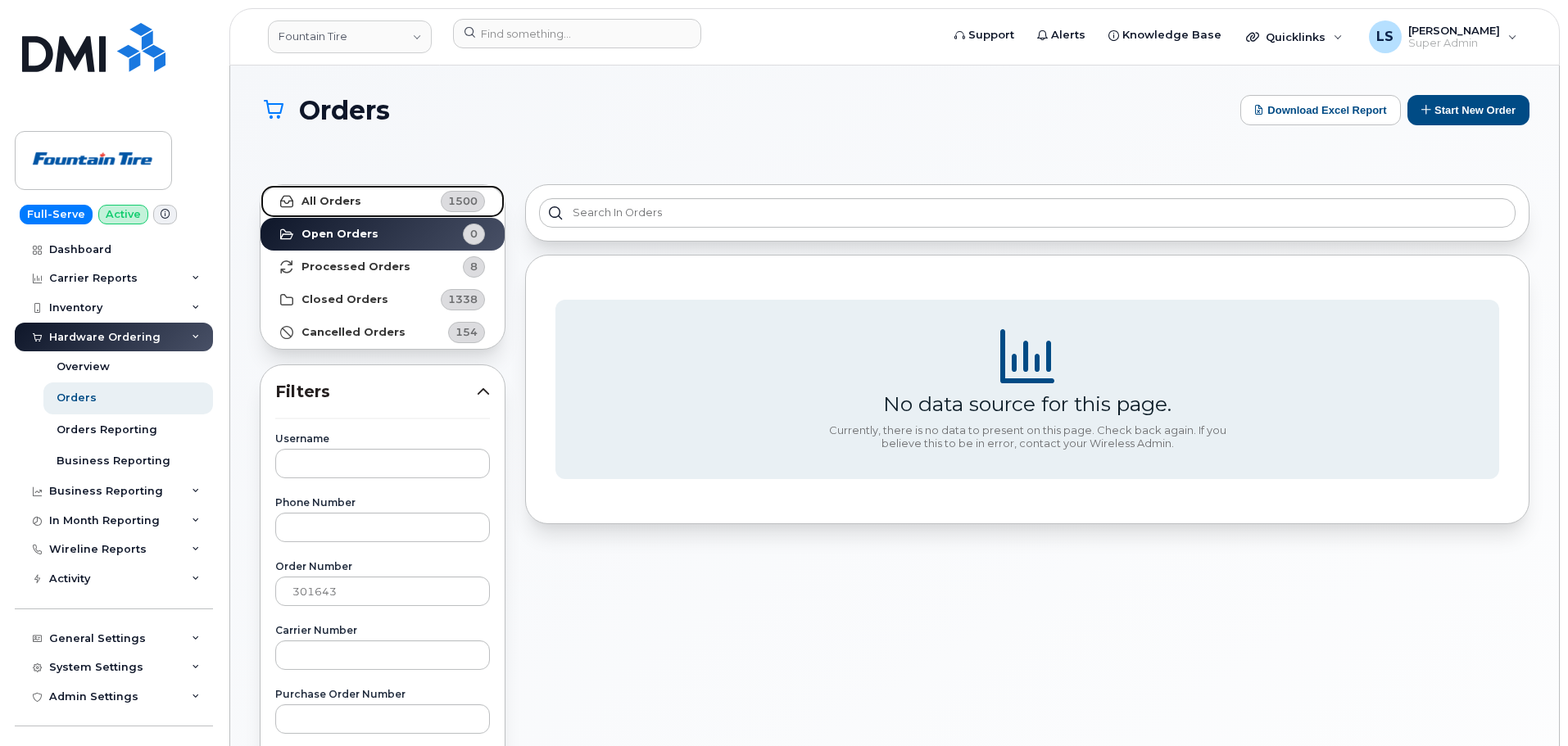
click at [437, 205] on span "1500" at bounding box center [461, 201] width 49 height 21
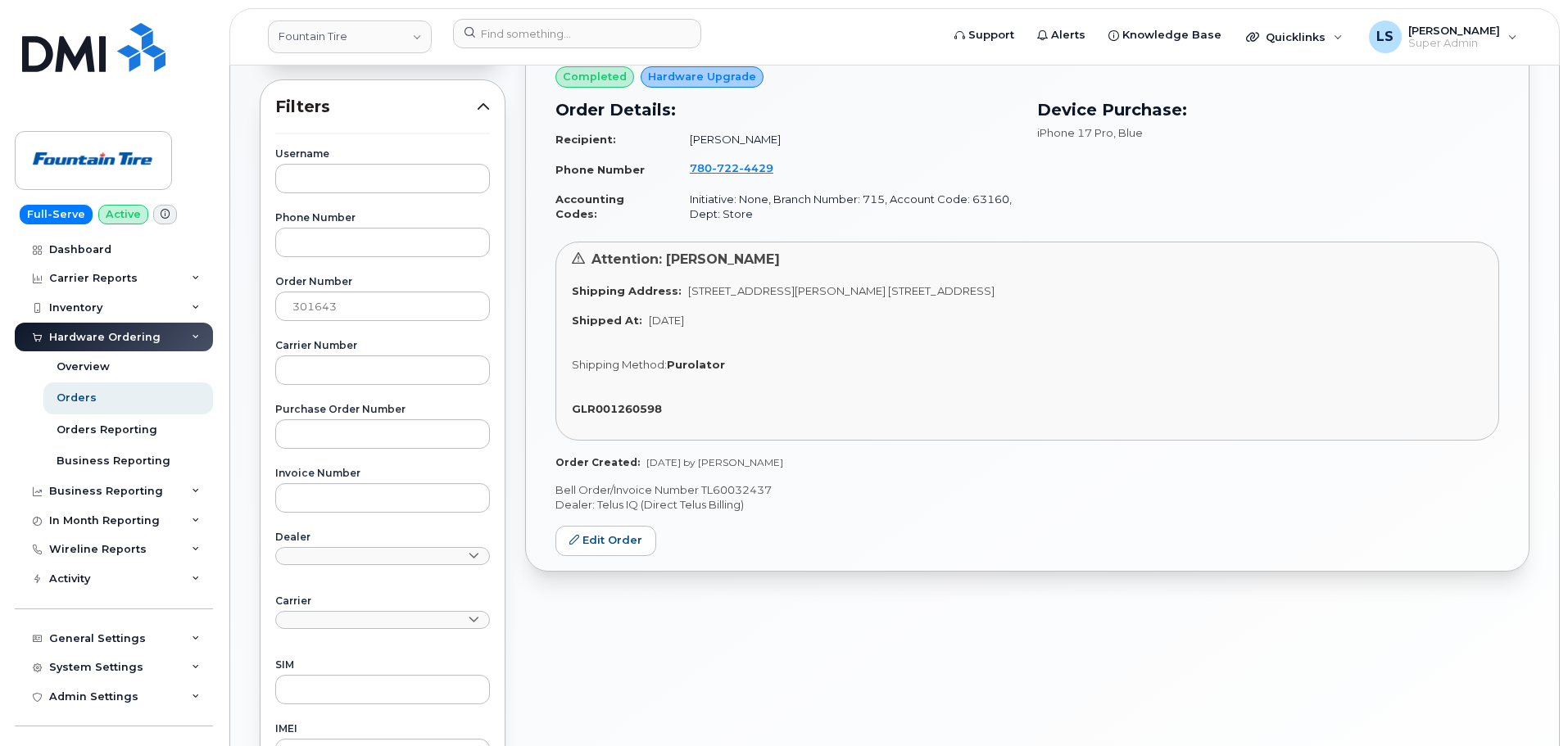
scroll to position [246, 0]
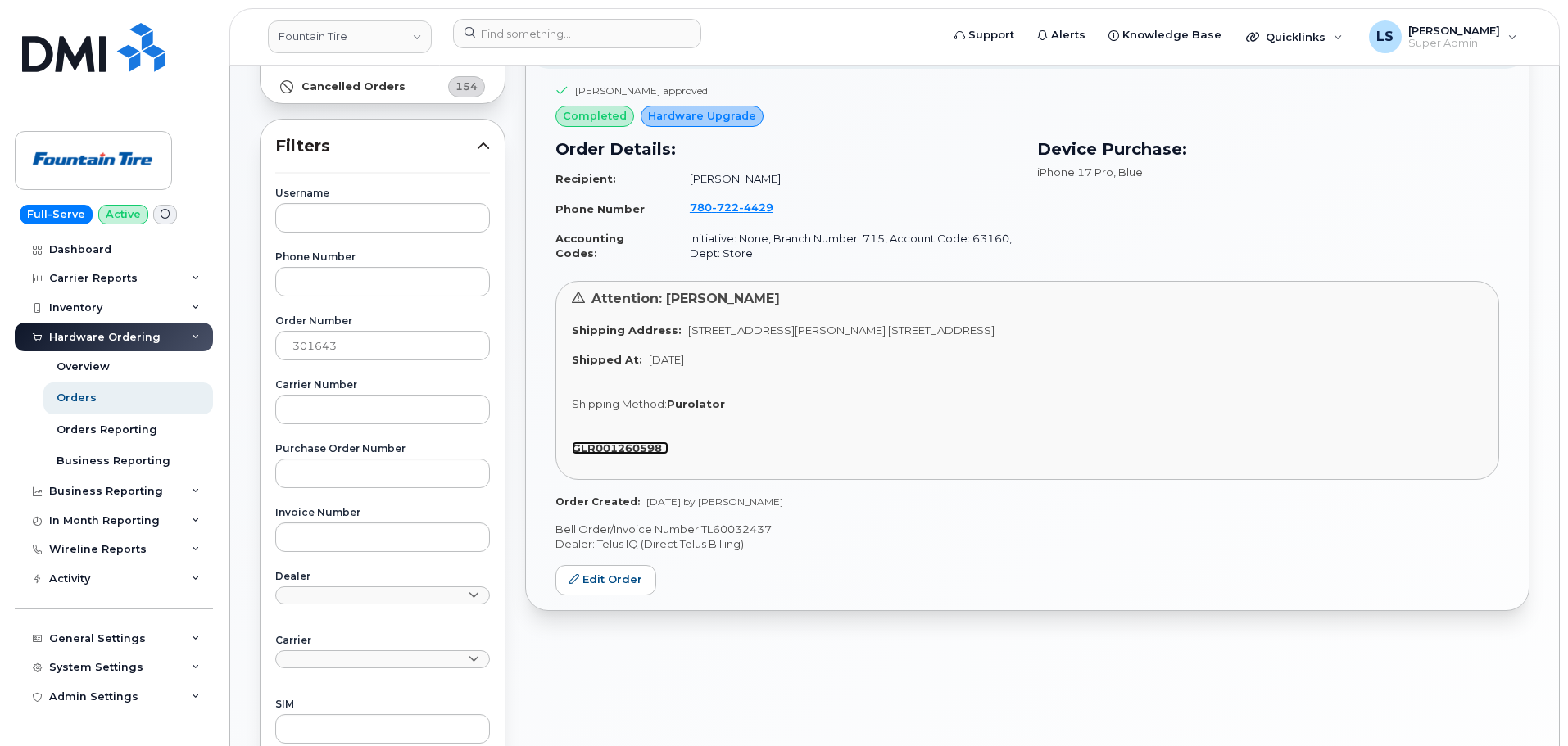
click at [654, 448] on strong "GLR001260598" at bounding box center [616, 448] width 90 height 14
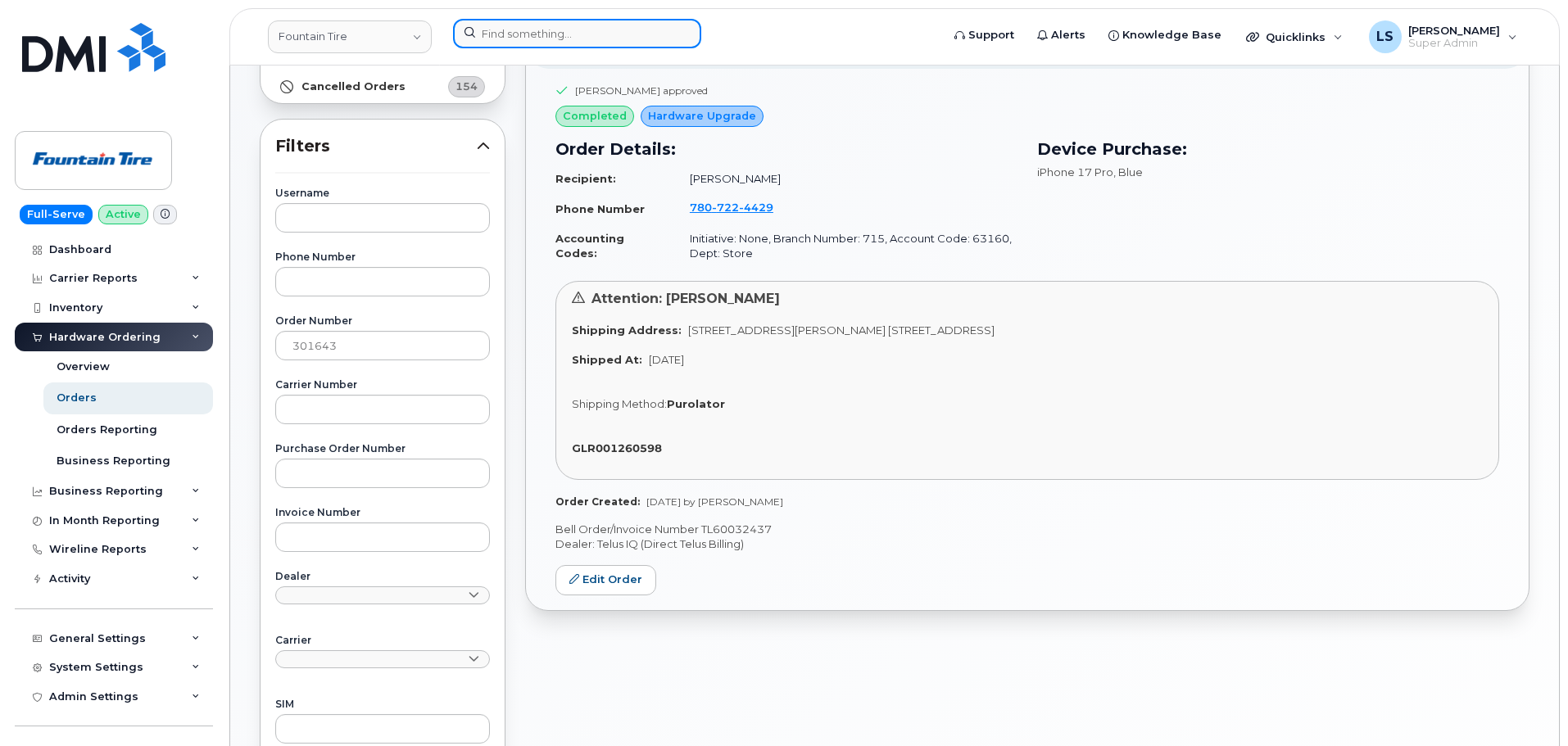
click at [566, 32] on input at bounding box center [577, 33] width 249 height 30
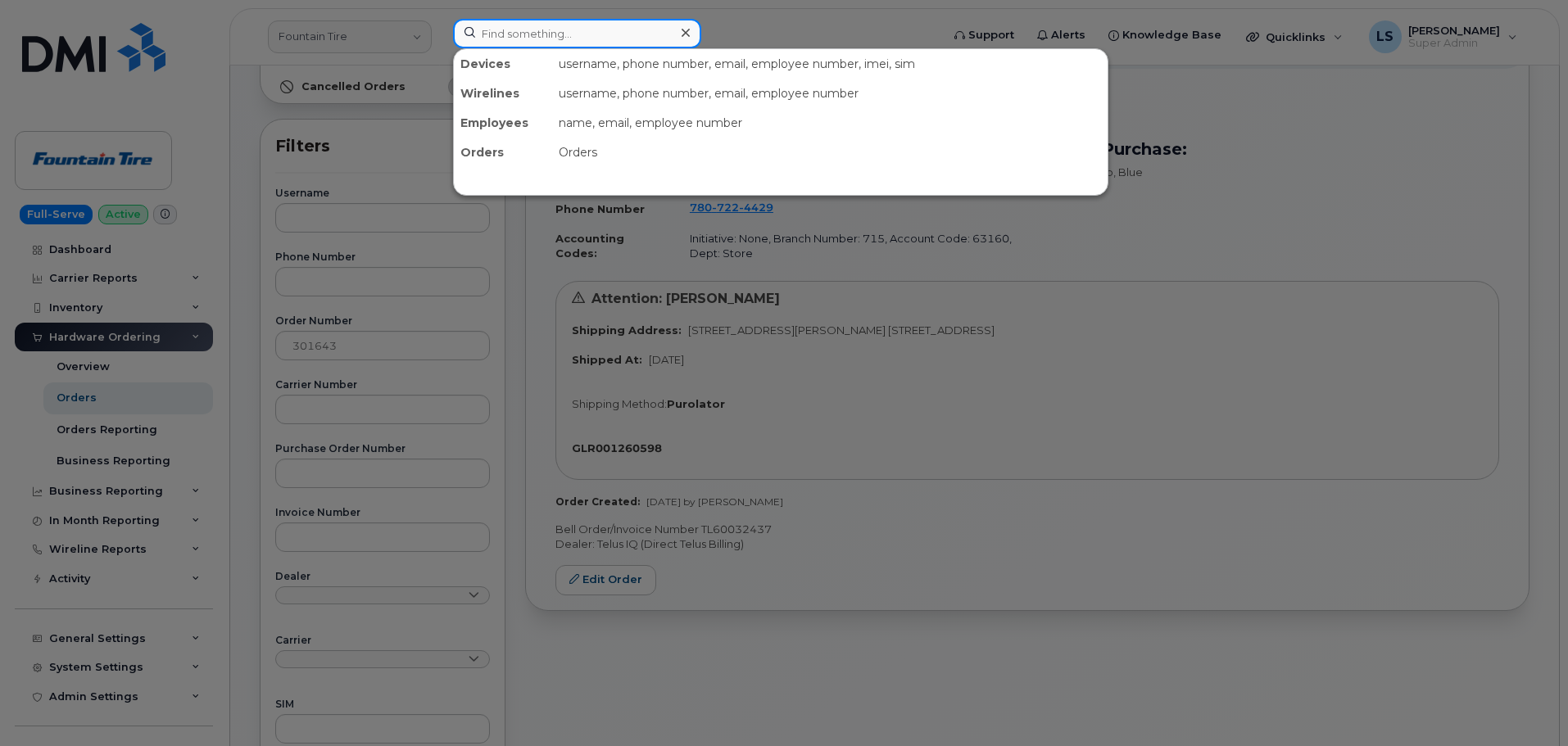
paste input "(304) 841-8426"
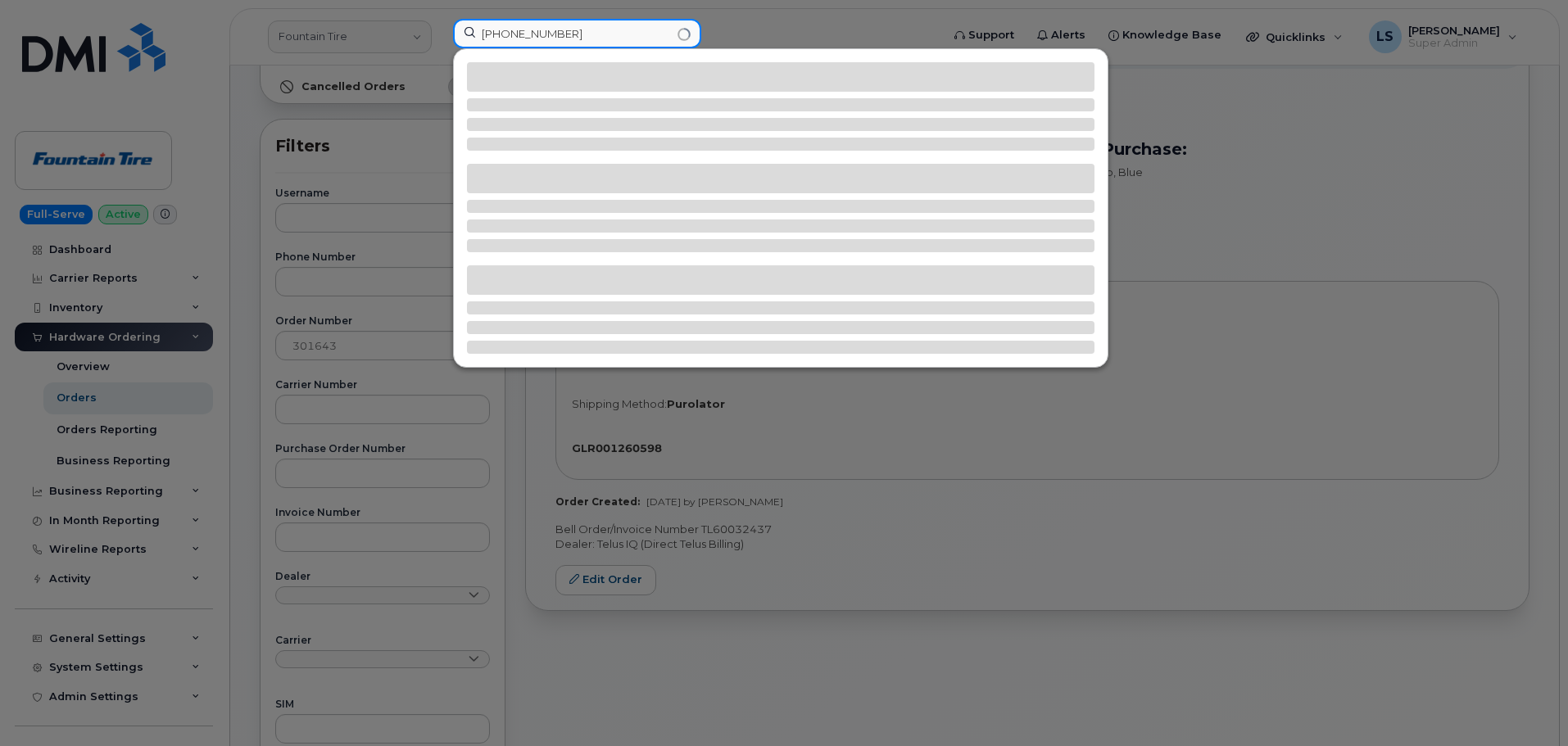
type input "(304) 841-8426"
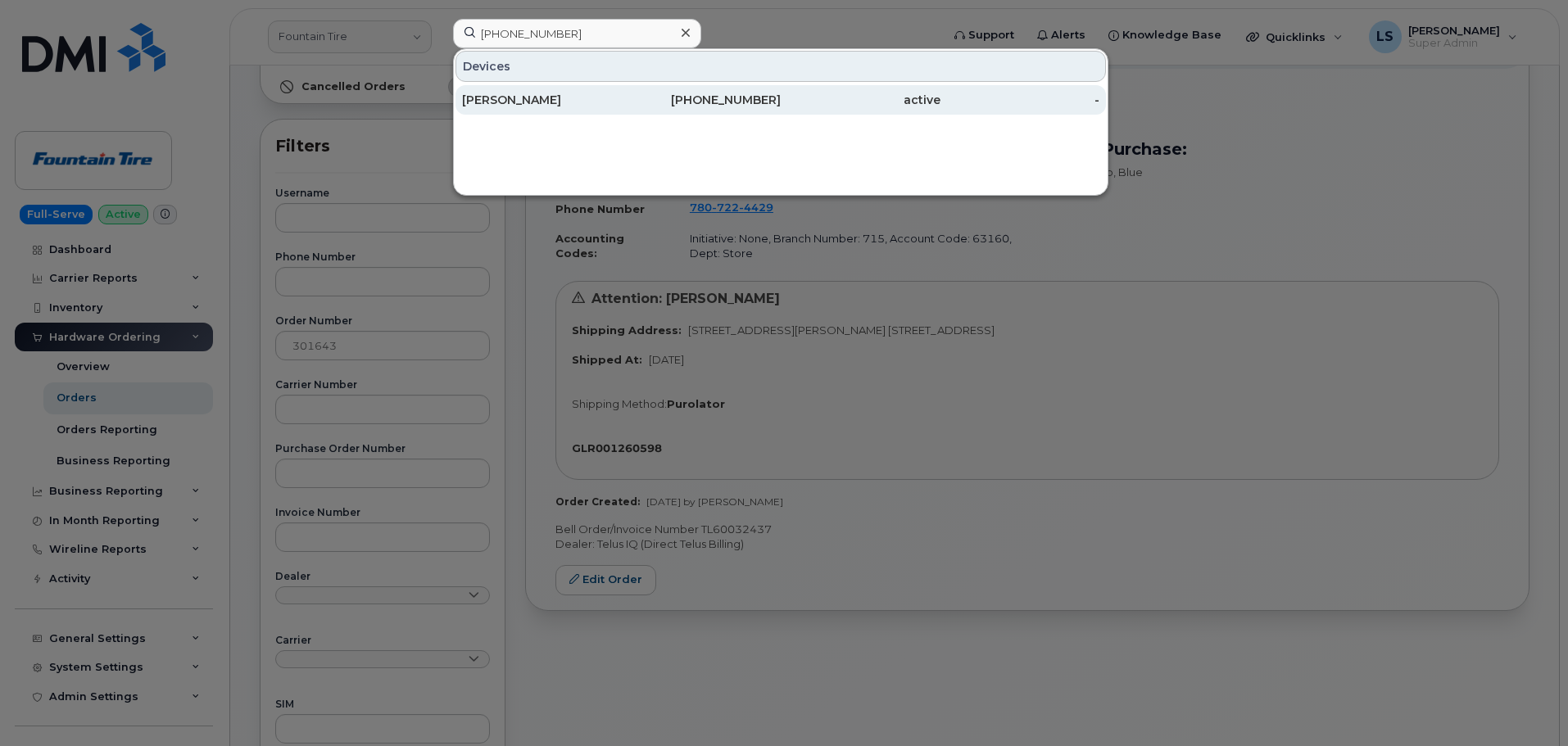
click at [595, 112] on div "JUSTIN J HUGHES" at bounding box center [542, 100] width 160 height 30
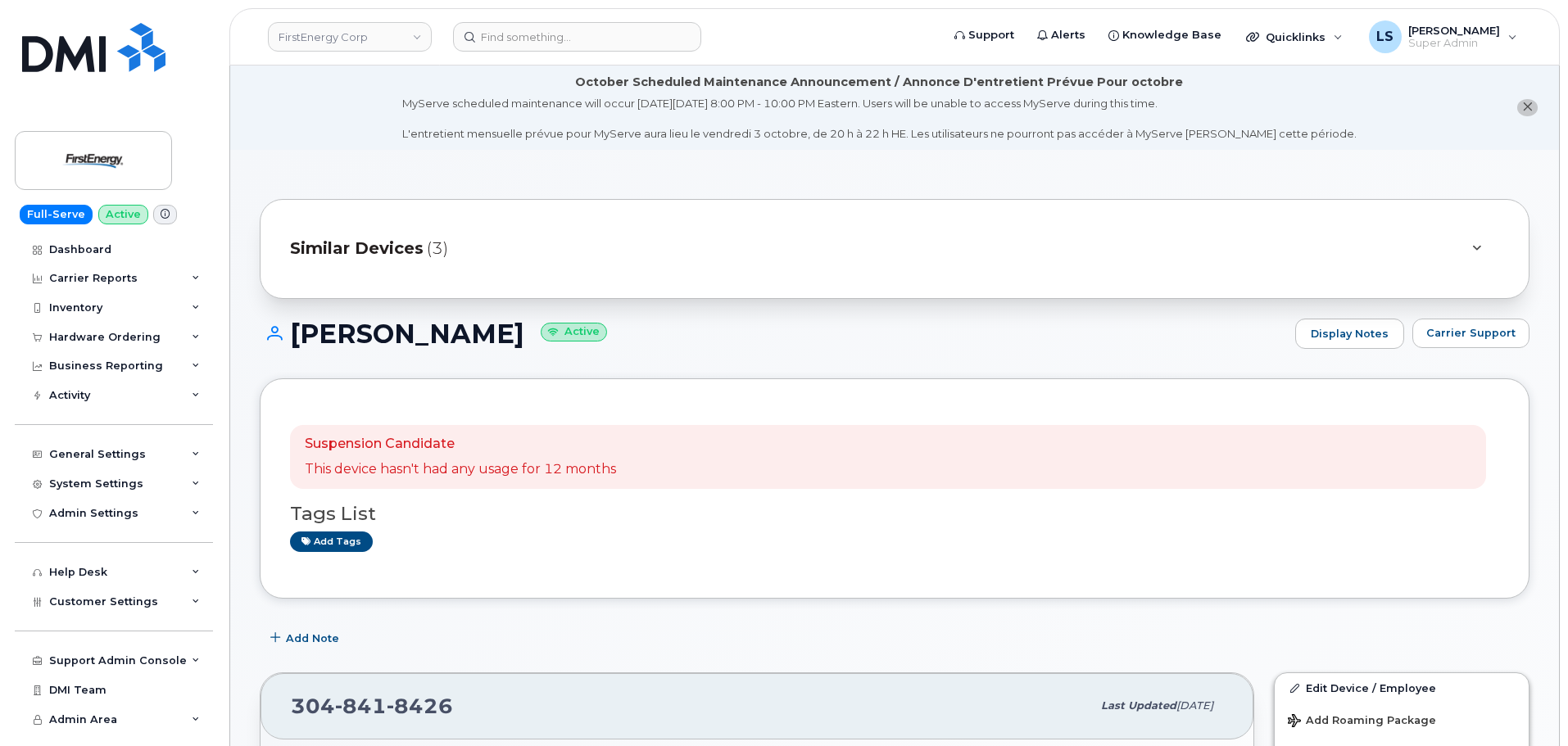
scroll to position [410, 0]
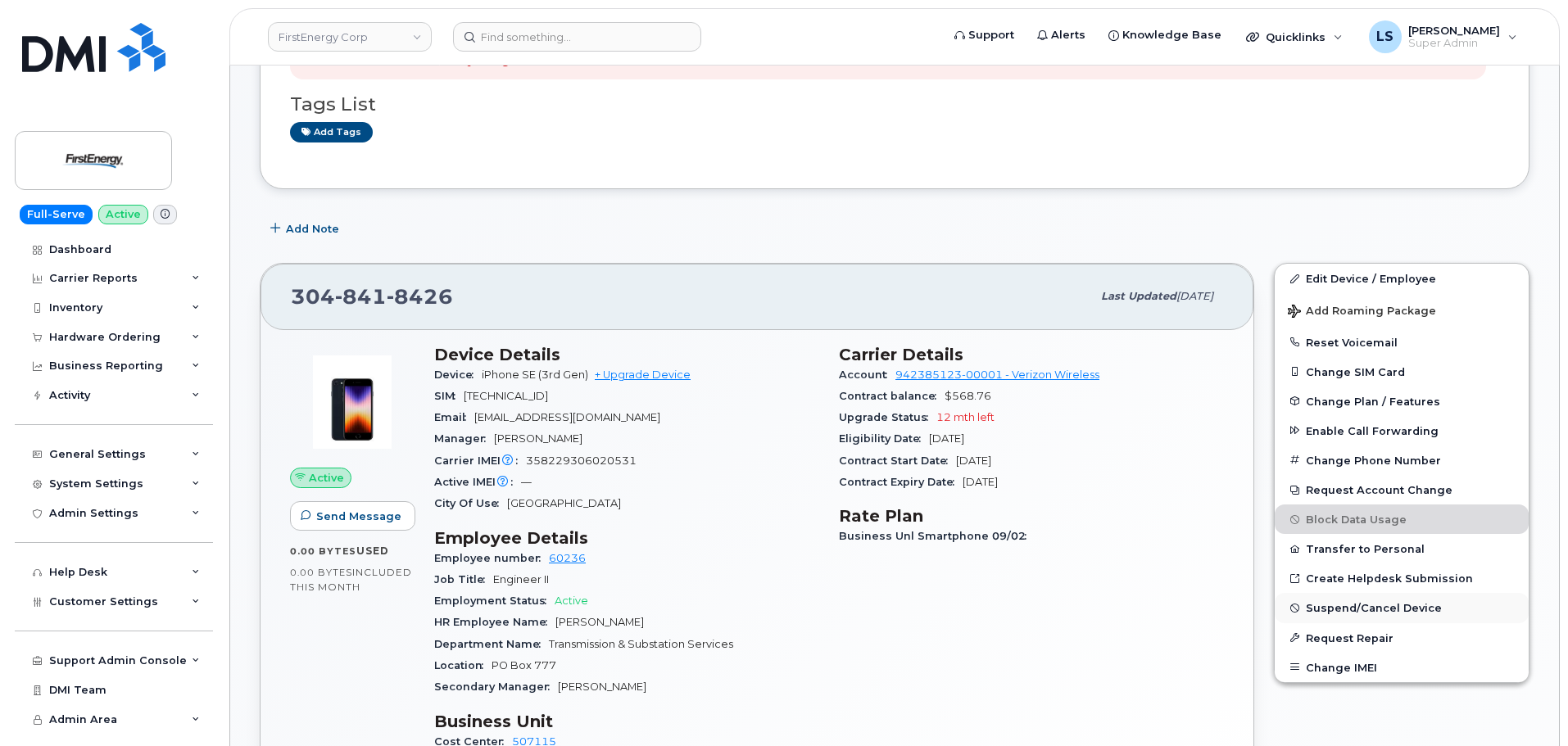
click at [1336, 608] on span "Suspend/Cancel Device" at bounding box center [1374, 607] width 136 height 13
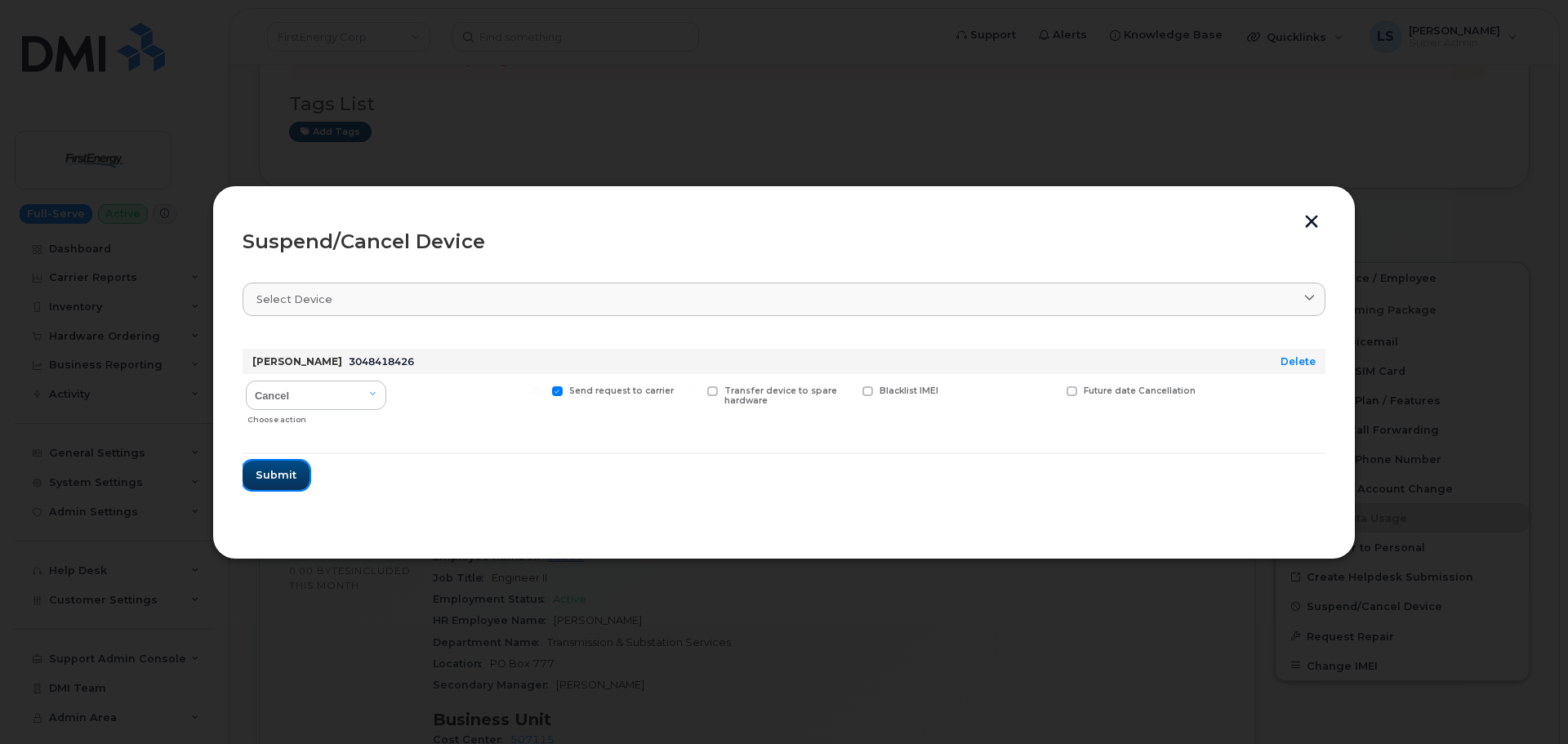
click at [287, 484] on button "Submit" at bounding box center [276, 475] width 67 height 29
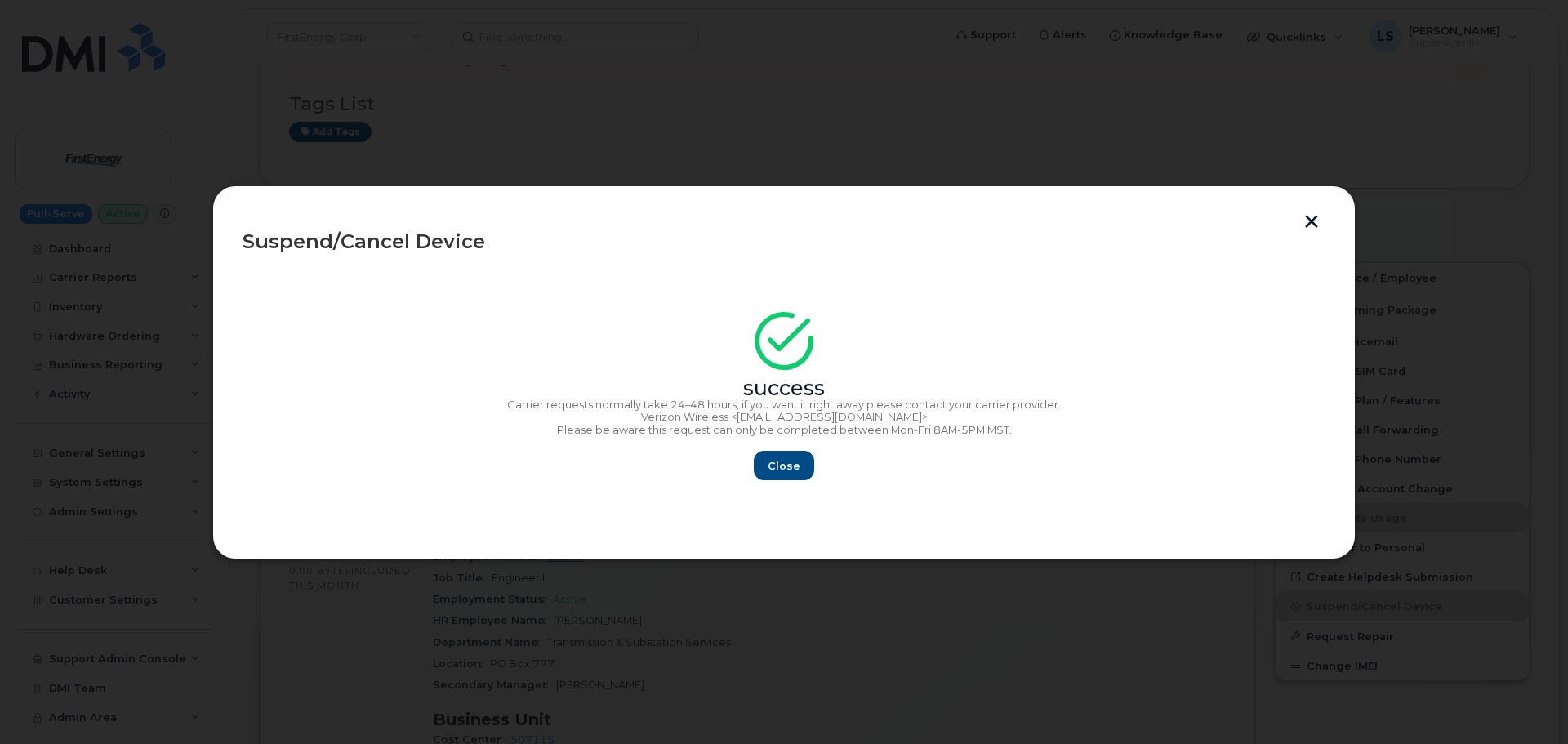
click at [792, 484] on section "success Carrier requests normally take 24–48 hours, if you want it right away p…" at bounding box center [784, 399] width 1083 height 261
click at [793, 482] on section "success Carrier requests normally take 24–48 hours, if you want it right away p…" at bounding box center [784, 399] width 1083 height 261
click at [800, 464] on button "Close" at bounding box center [784, 465] width 59 height 29
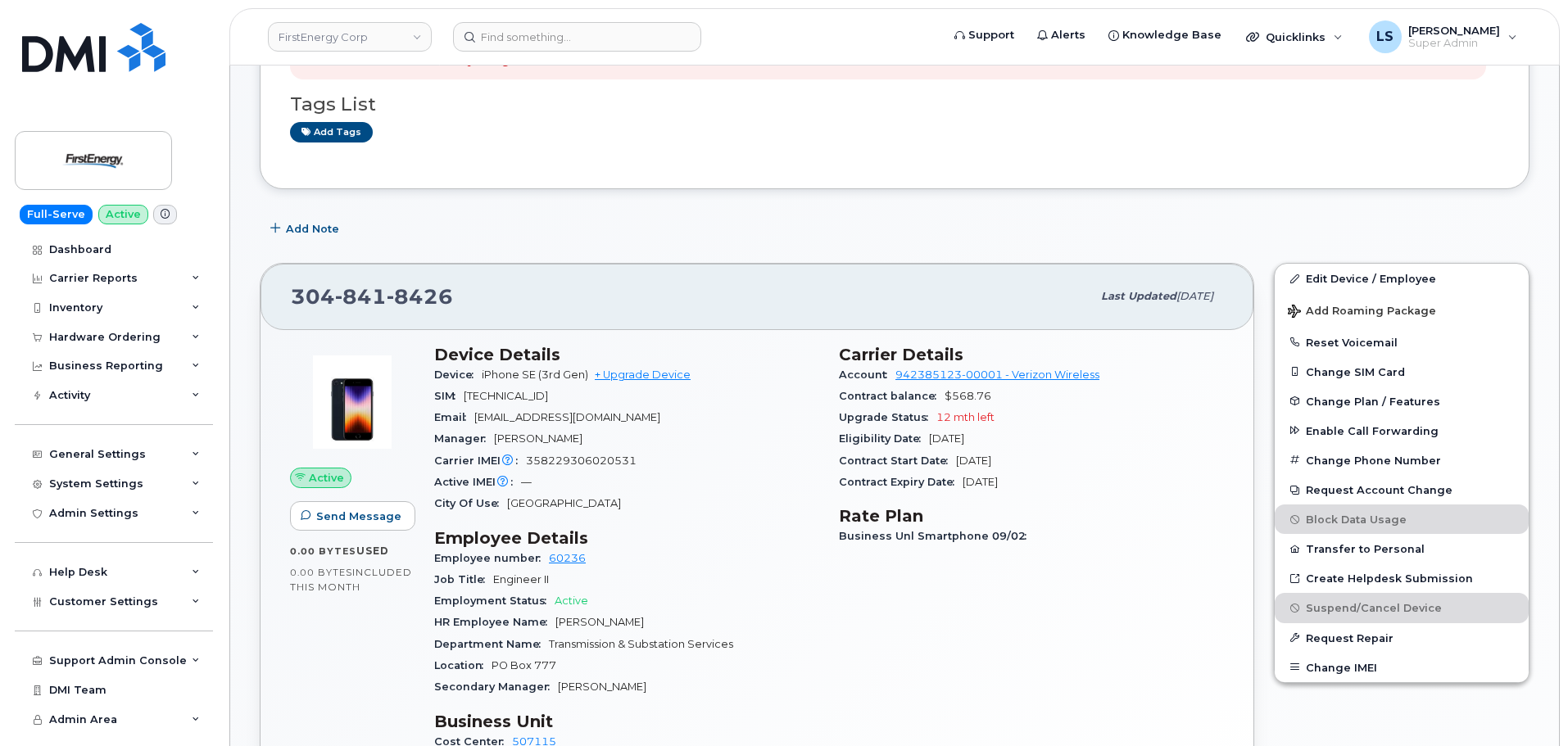
click at [576, 55] on header "FirstEnergy Corp Support Alerts Knowledge Base Quicklinks Suspend / Cancel Devi…" at bounding box center [894, 37] width 1330 height 57
click at [576, 52] on header "FirstEnergy Corp Support Alerts Knowledge Base Quicklinks Suspend / Cancel Devi…" at bounding box center [894, 37] width 1330 height 57
click at [574, 45] on input at bounding box center [577, 36] width 249 height 30
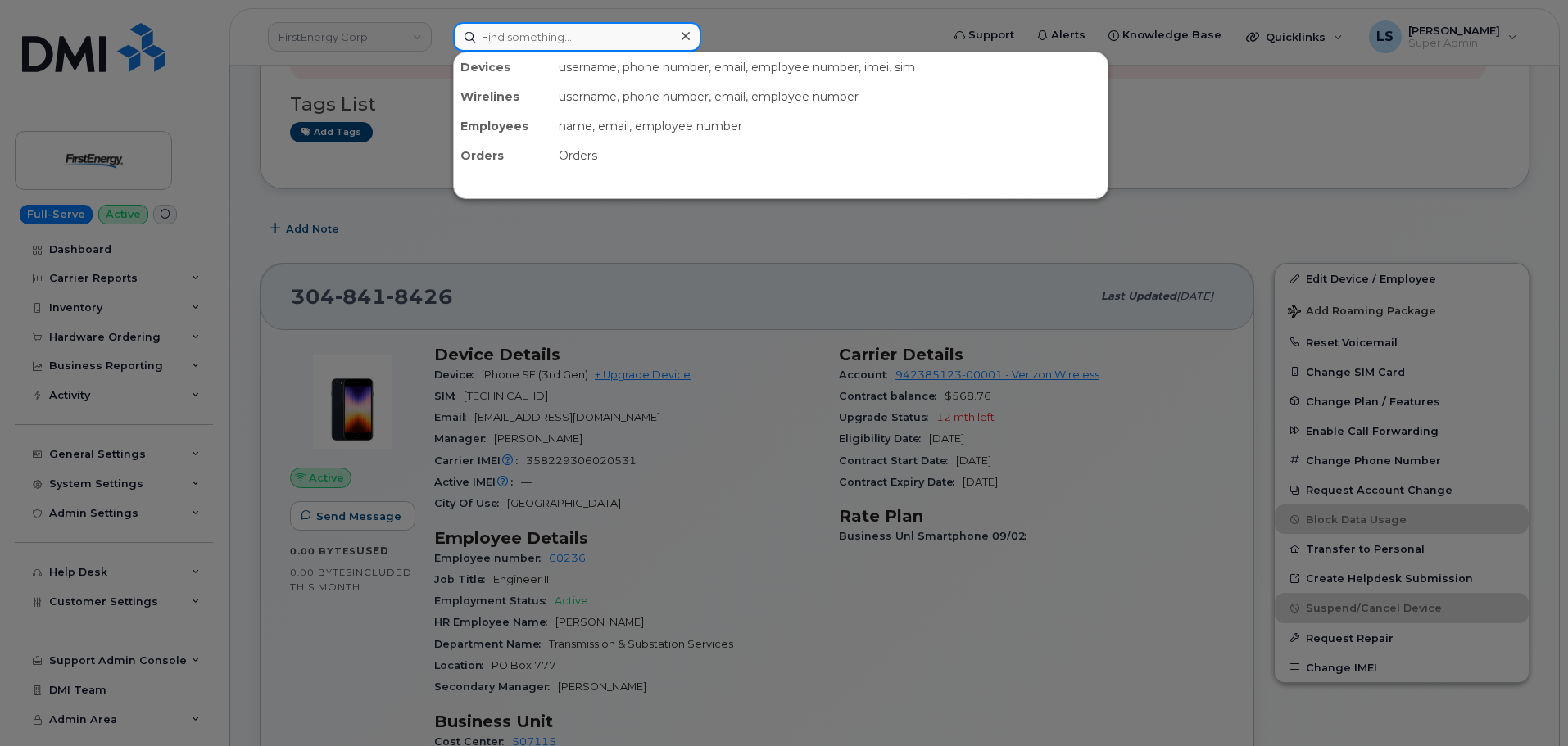
paste input "302069"
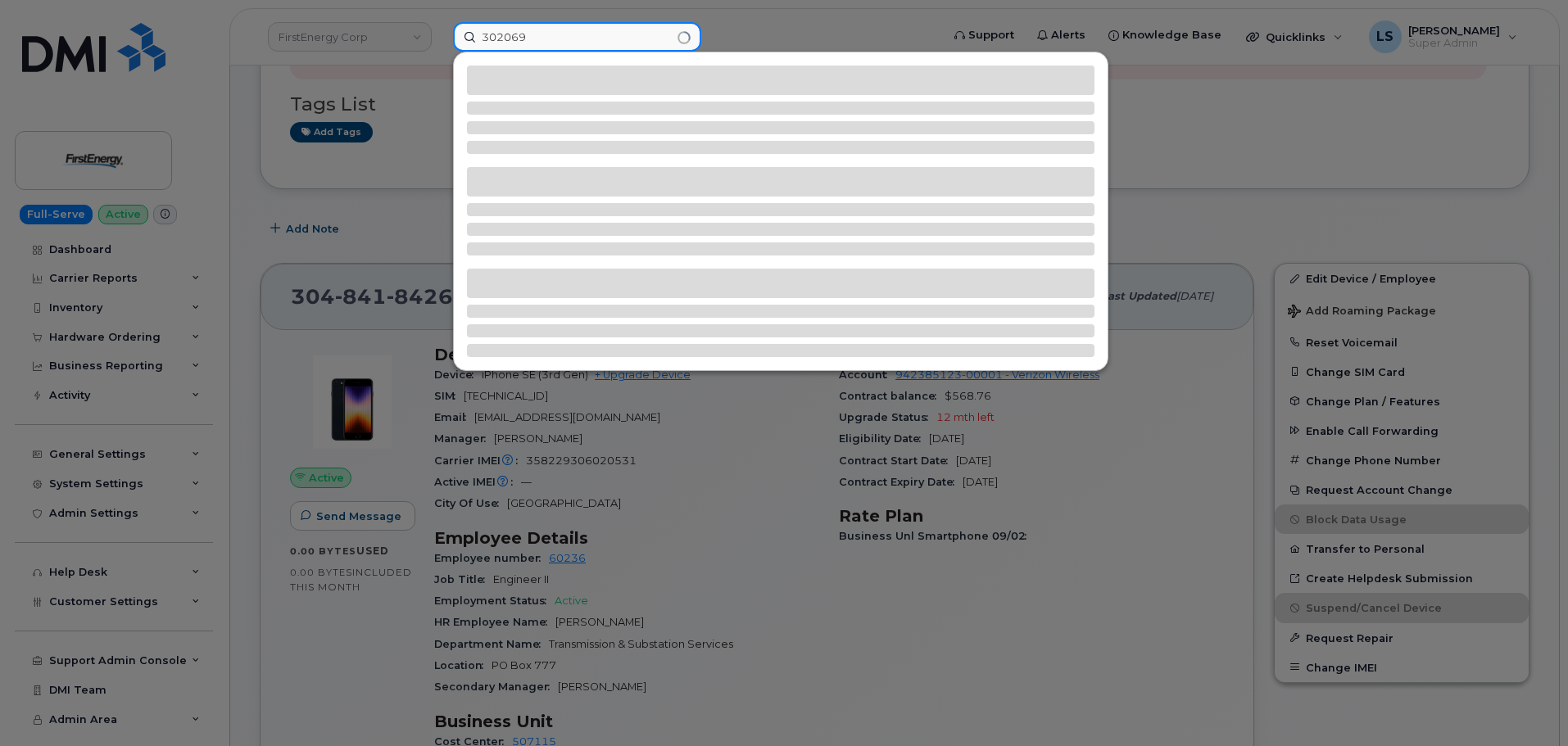
type input "302069"
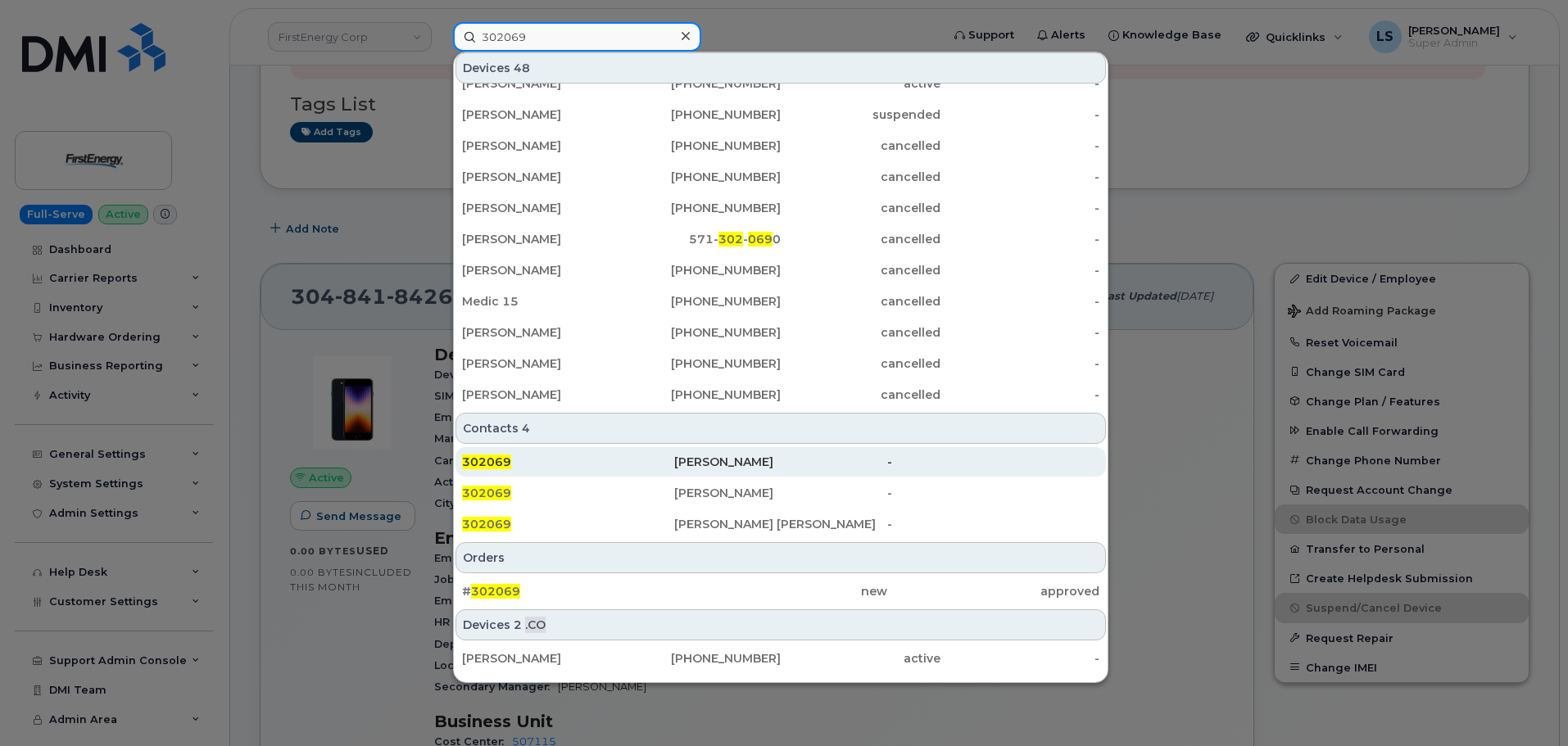
scroll to position [390, 0]
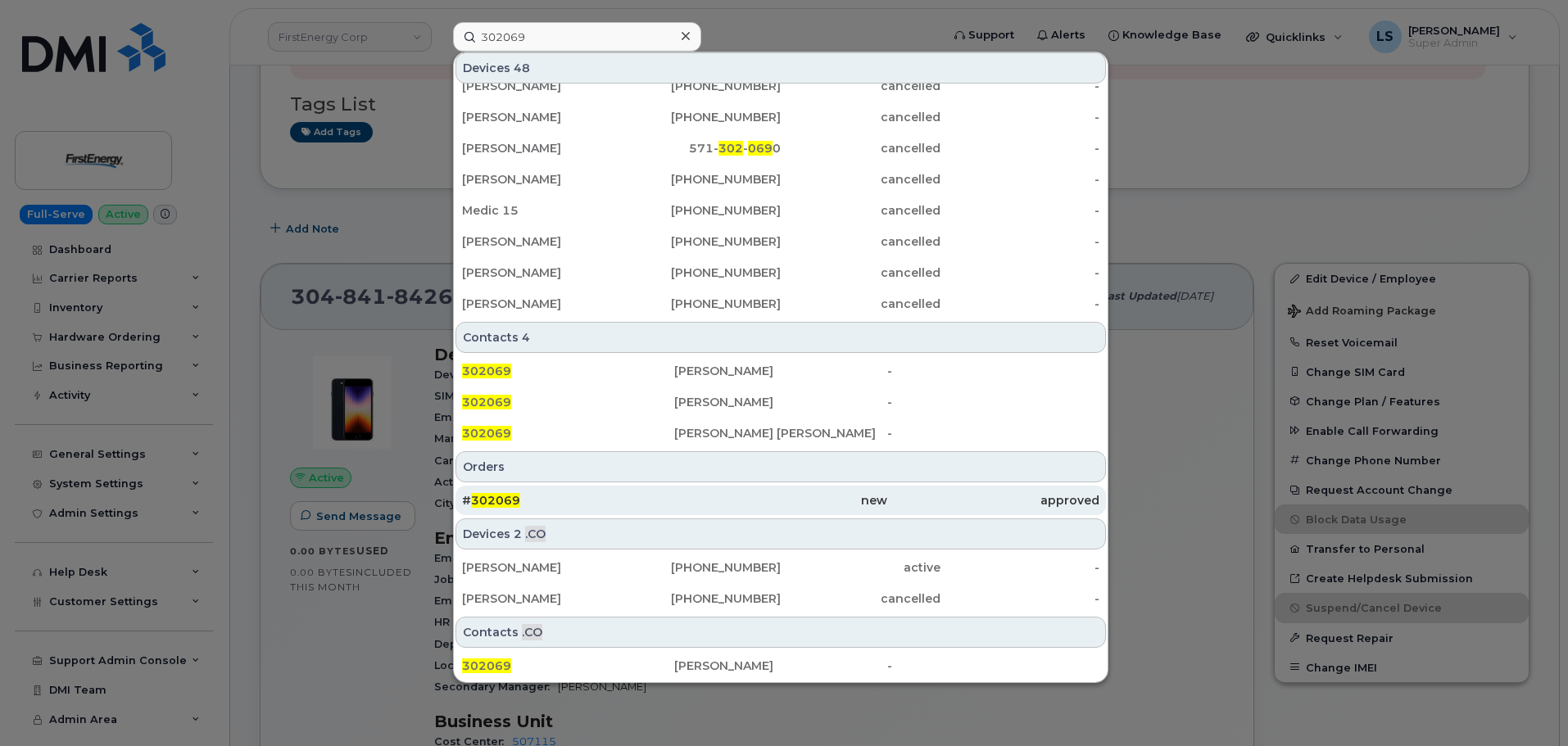
click at [484, 499] on span "302069" at bounding box center [495, 499] width 49 height 14
